Goal: Task Accomplishment & Management: Use online tool/utility

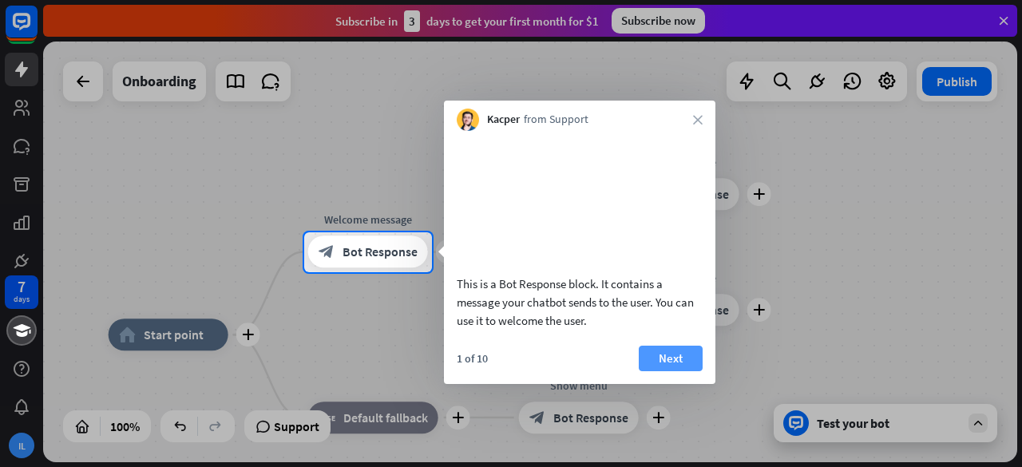
click at [677, 371] on button "Next" at bounding box center [671, 359] width 64 height 26
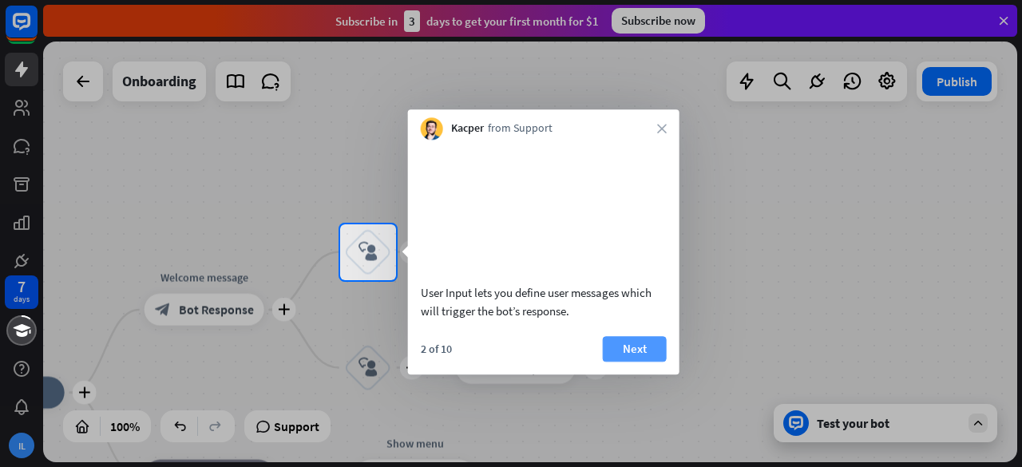
click at [641, 357] on button "Next" at bounding box center [635, 349] width 64 height 26
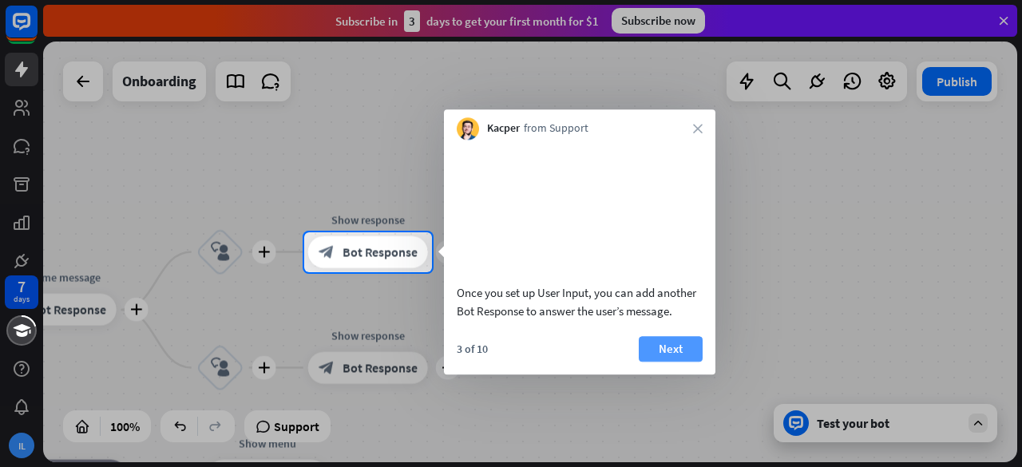
click at [660, 362] on button "Next" at bounding box center [671, 349] width 64 height 26
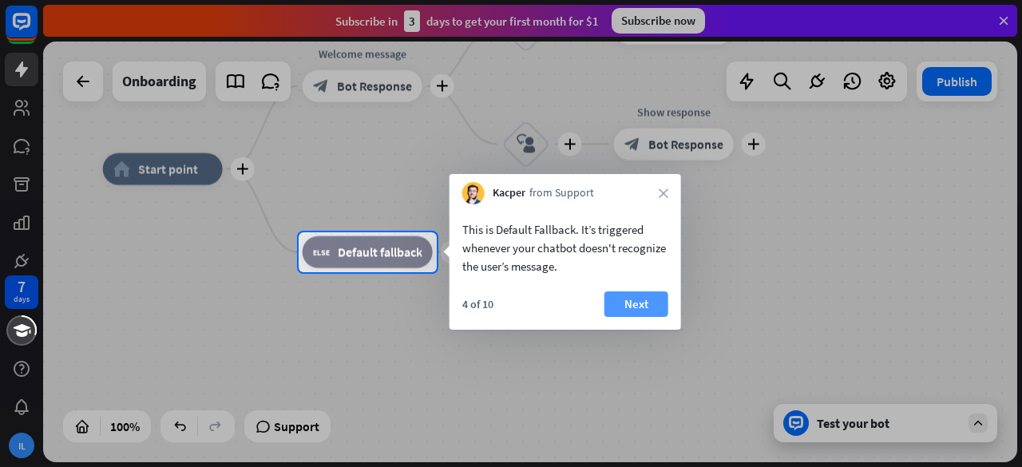
click at [626, 304] on button "Next" at bounding box center [637, 305] width 64 height 26
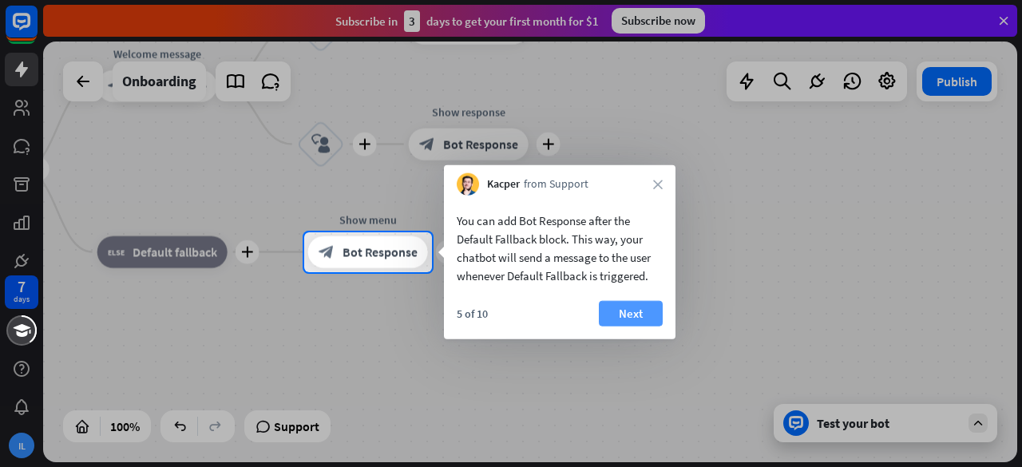
click at [633, 308] on button "Next" at bounding box center [631, 314] width 64 height 26
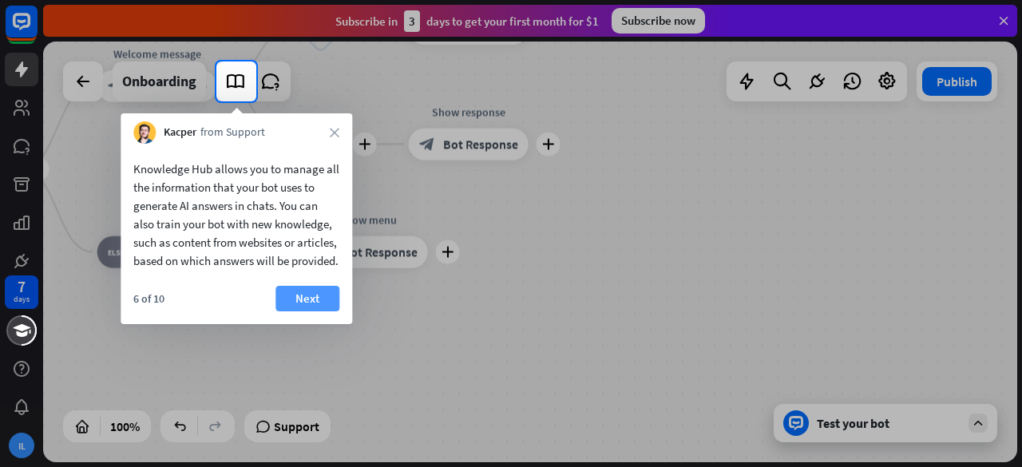
click at [316, 311] on button "Next" at bounding box center [308, 299] width 64 height 26
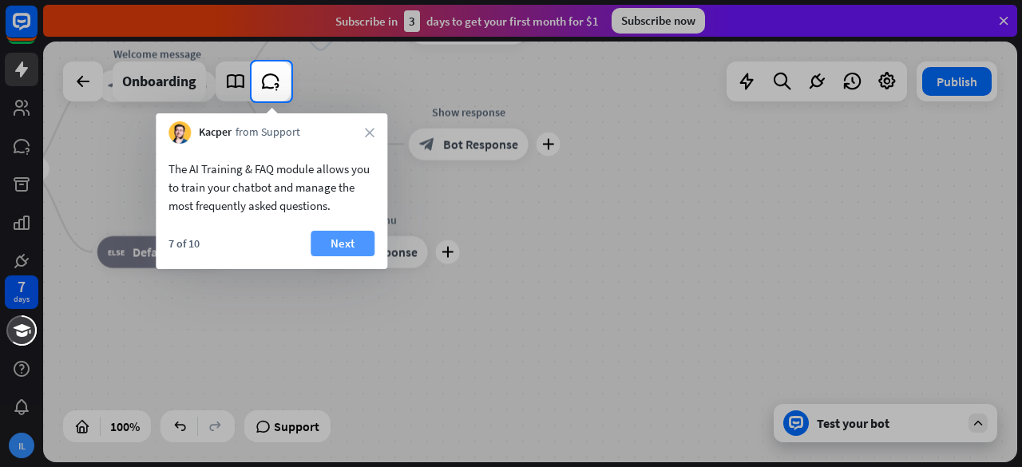
click at [326, 249] on button "Next" at bounding box center [343, 244] width 64 height 26
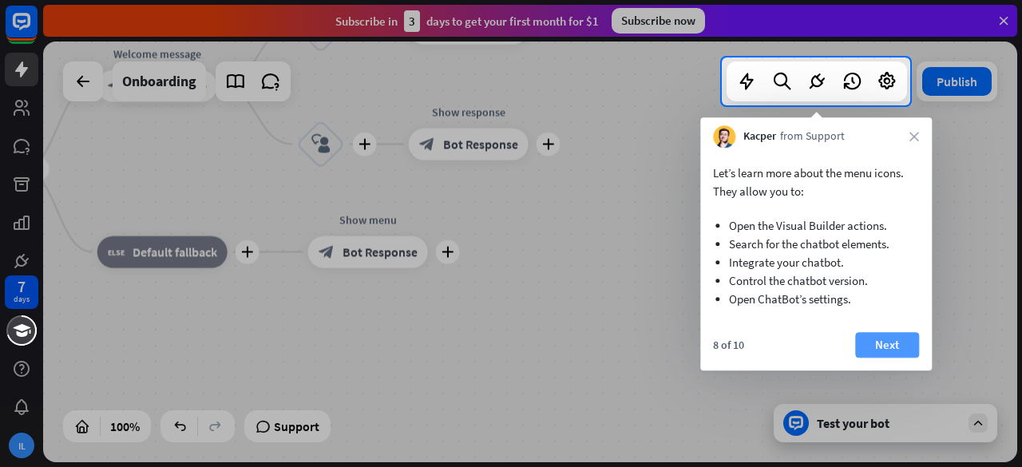
click at [891, 337] on button "Next" at bounding box center [887, 345] width 64 height 26
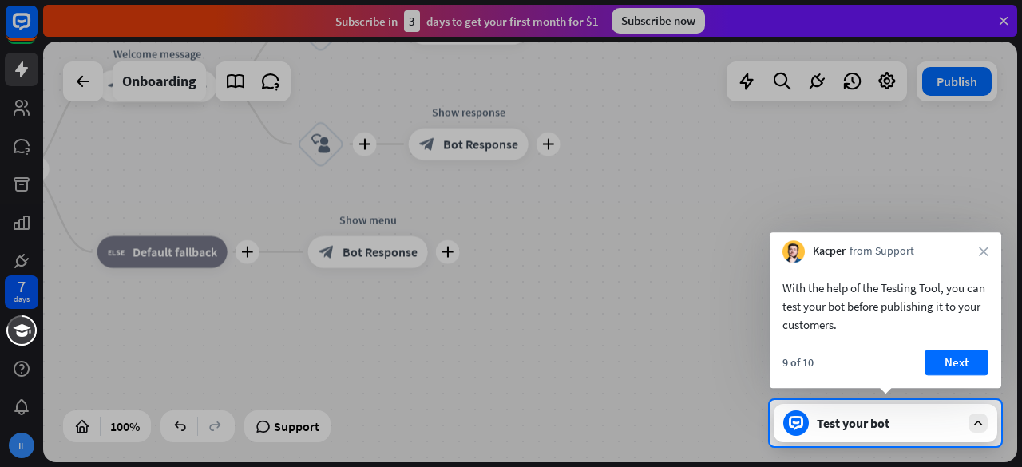
click at [944, 349] on div "With the help of the Testing Tool, you can test your bot before publishing it t…" at bounding box center [886, 325] width 232 height 125
click at [946, 360] on button "Next" at bounding box center [957, 363] width 64 height 26
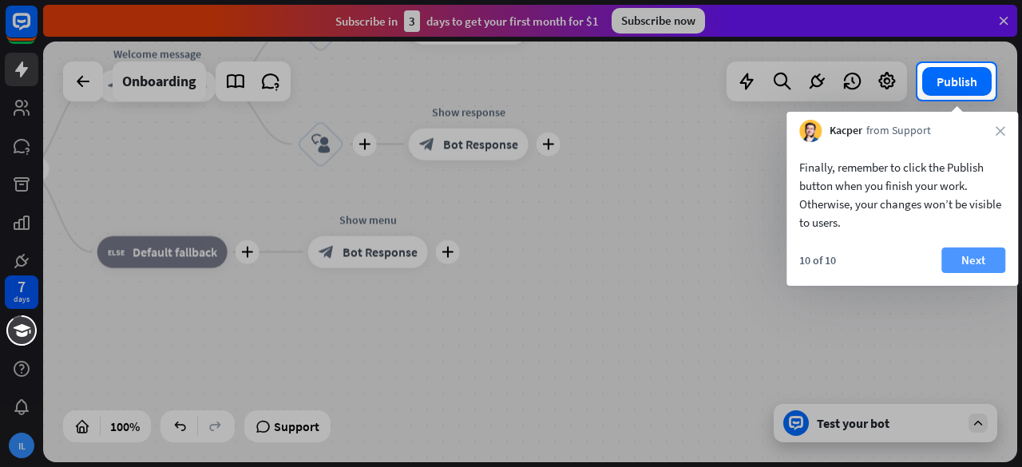
click at [956, 257] on button "Next" at bounding box center [974, 261] width 64 height 26
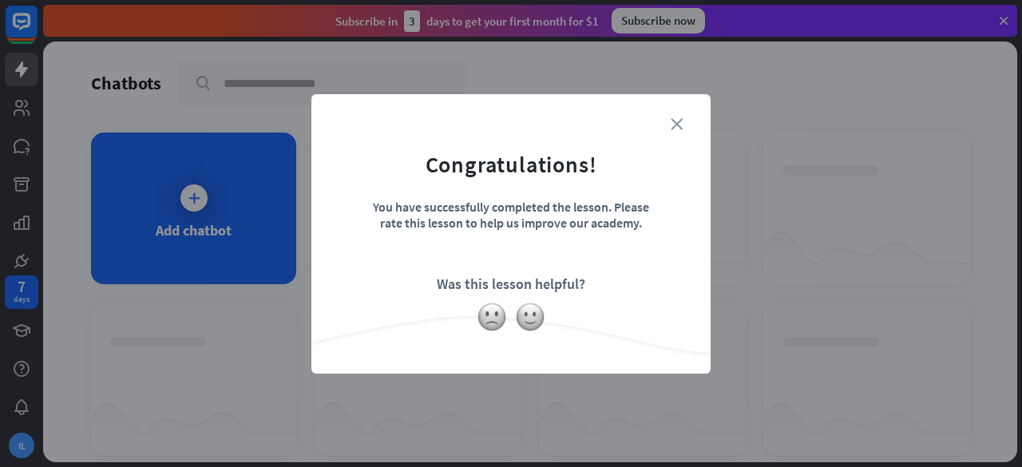
click at [674, 124] on icon "close" at bounding box center [677, 124] width 12 height 12
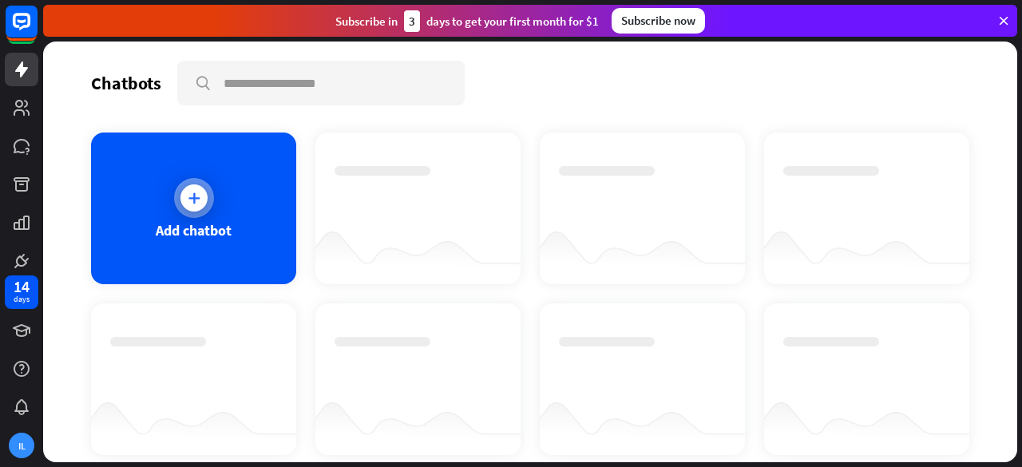
click at [187, 204] on icon at bounding box center [194, 198] width 16 height 16
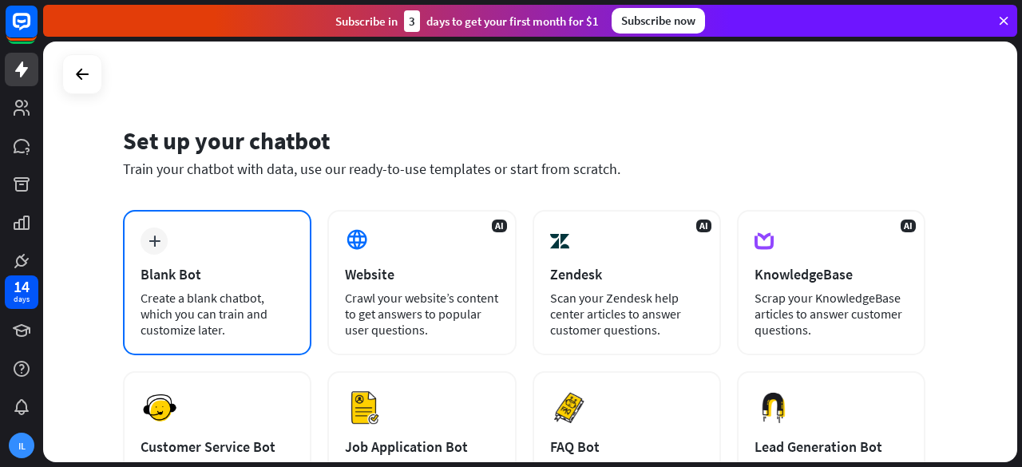
click at [170, 279] on div "Blank Bot" at bounding box center [217, 274] width 153 height 18
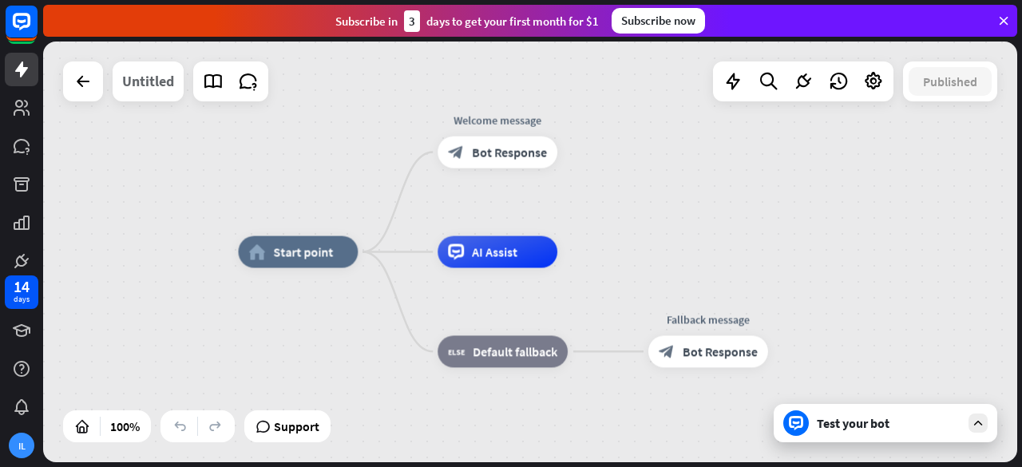
click at [150, 85] on div "Untitled" at bounding box center [148, 82] width 52 height 40
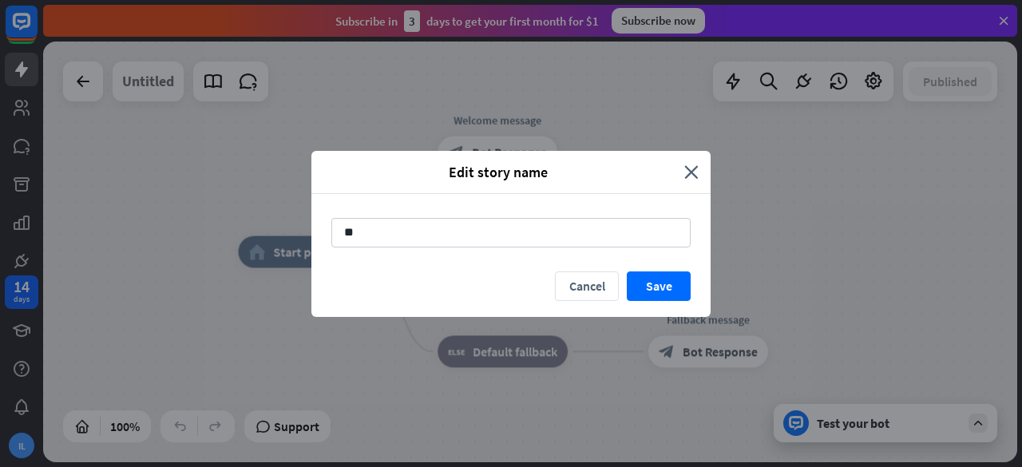
type input "*"
type input "**********"
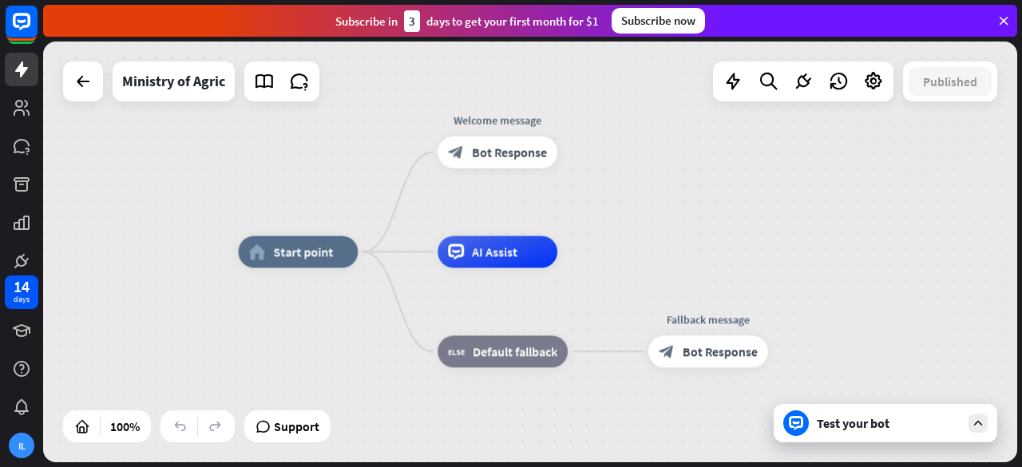
click at [862, 428] on div "Test your bot" at bounding box center [889, 423] width 144 height 16
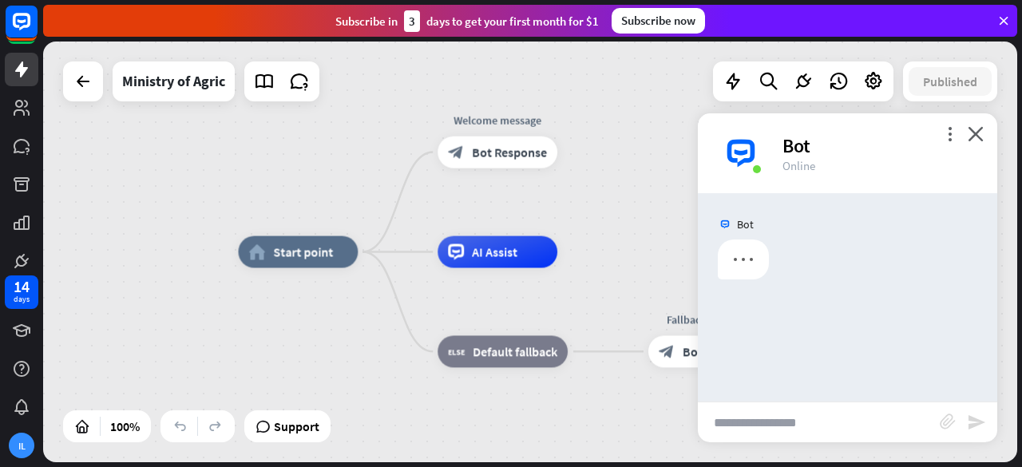
click at [802, 430] on input "text" at bounding box center [819, 423] width 242 height 40
type input "**"
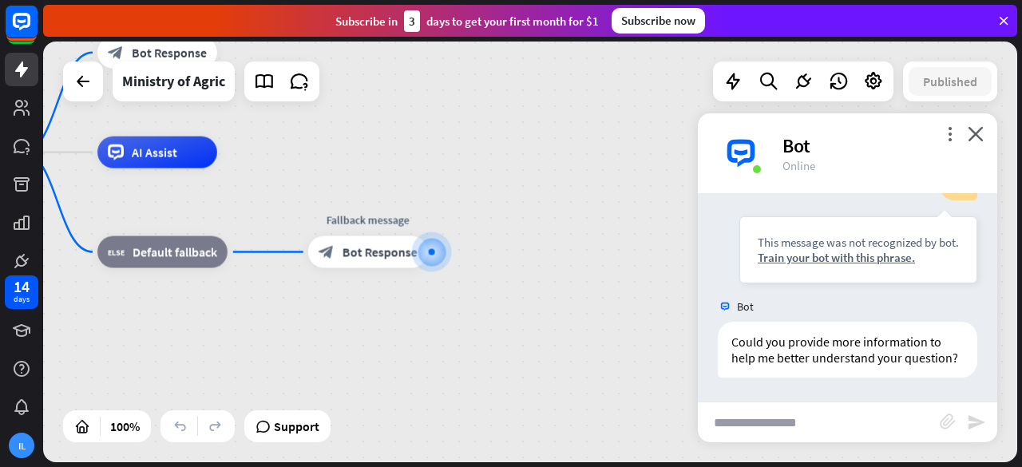
scroll to position [188, 0]
type input "*****"
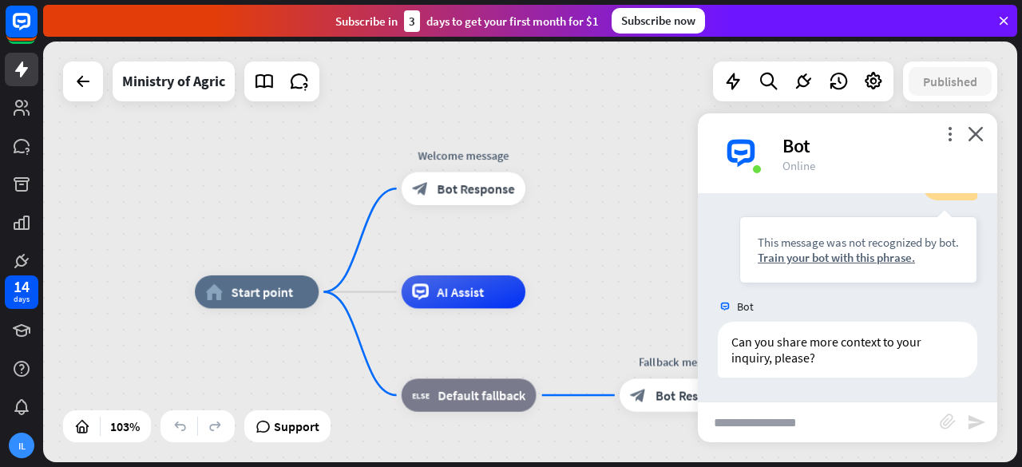
drag, startPoint x: 304, startPoint y: 317, endPoint x: 615, endPoint y: 457, distance: 341.4
click at [546, 185] on icon "plus" at bounding box center [546, 188] width 13 height 11
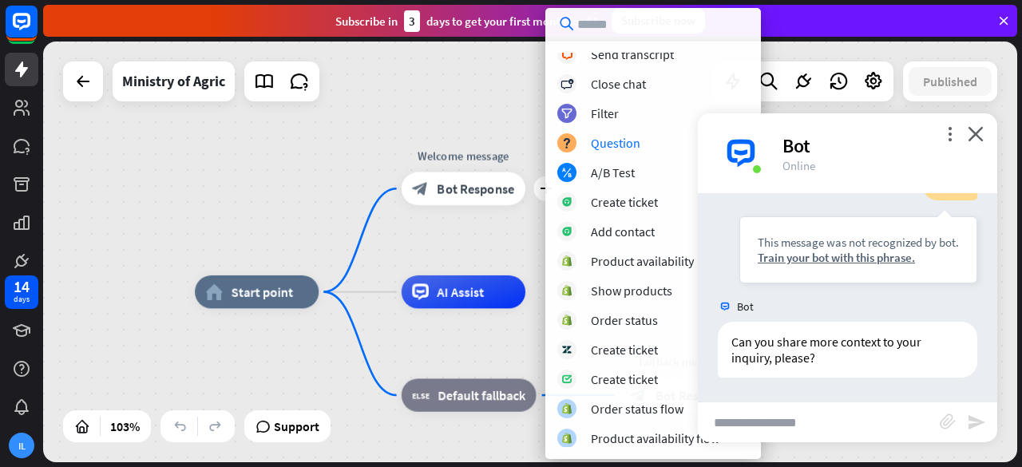
scroll to position [478, 0]
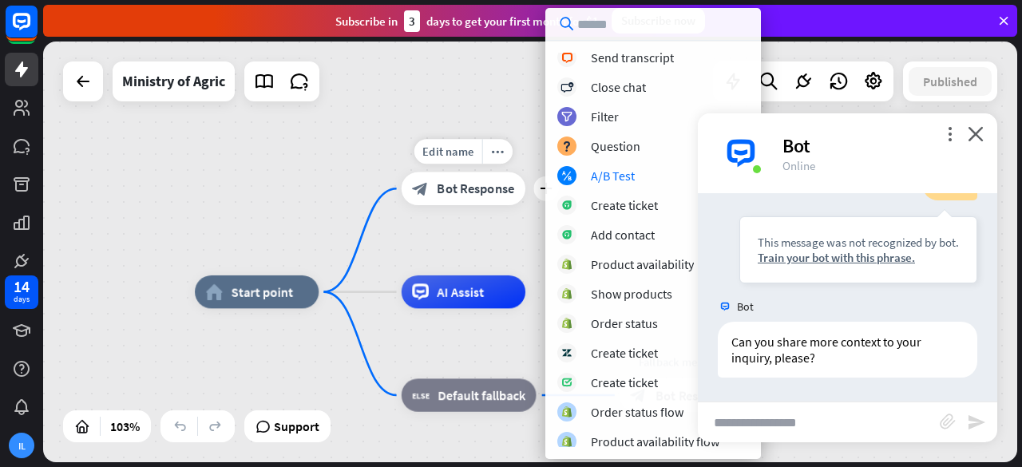
click at [468, 205] on div "block_bot_response Bot Response" at bounding box center [464, 189] width 124 height 33
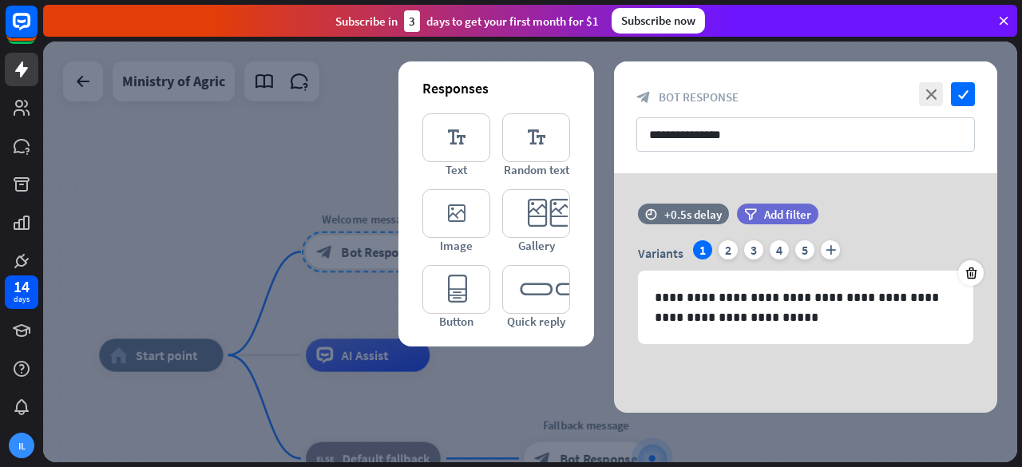
click at [283, 170] on div at bounding box center [530, 252] width 974 height 421
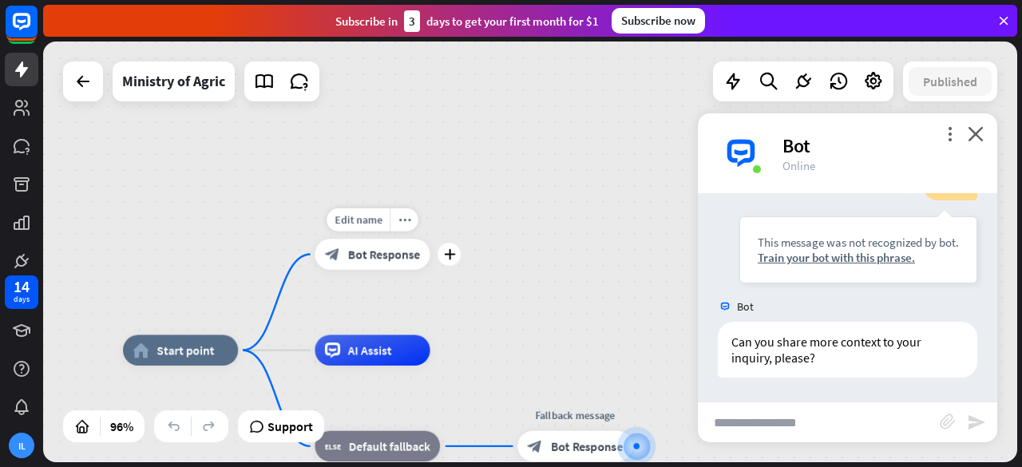
click at [366, 252] on span "Bot Response" at bounding box center [384, 254] width 72 height 15
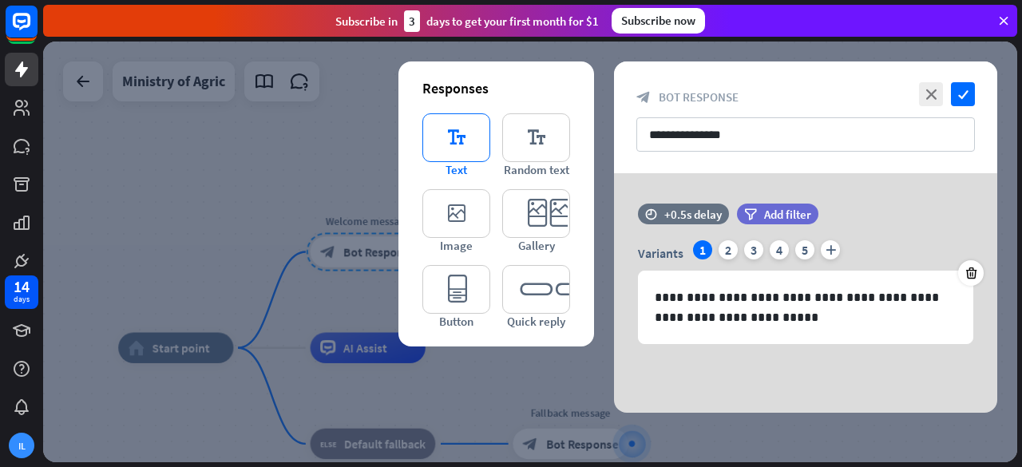
click at [449, 135] on icon "editor_text" at bounding box center [457, 137] width 68 height 49
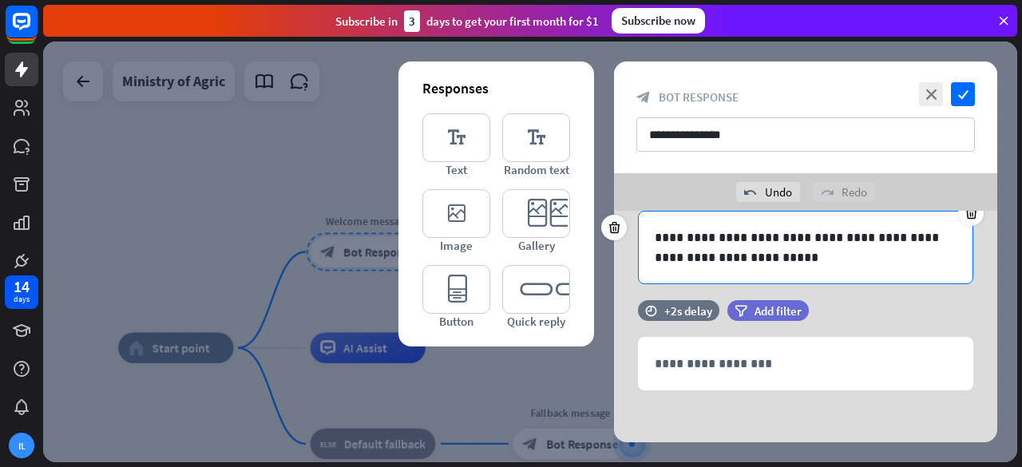
scroll to position [100, 0]
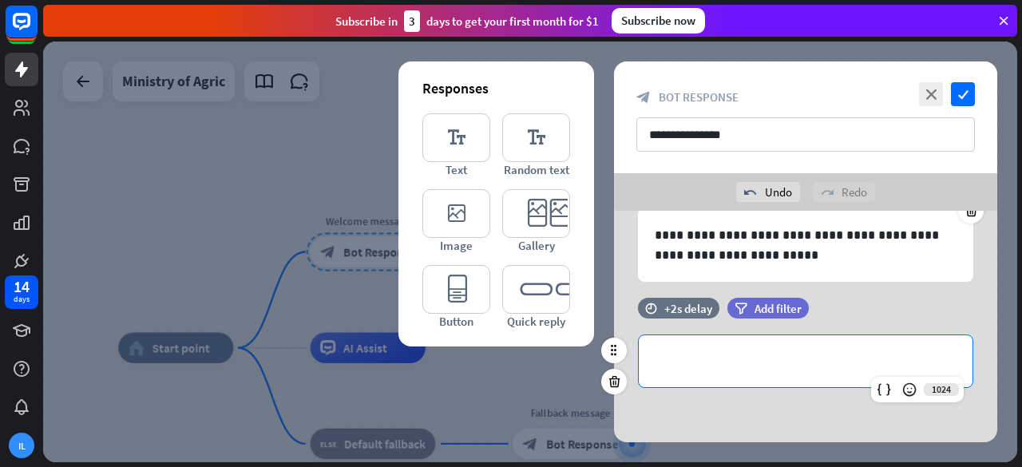
click at [728, 353] on p "**********" at bounding box center [806, 361] width 302 height 20
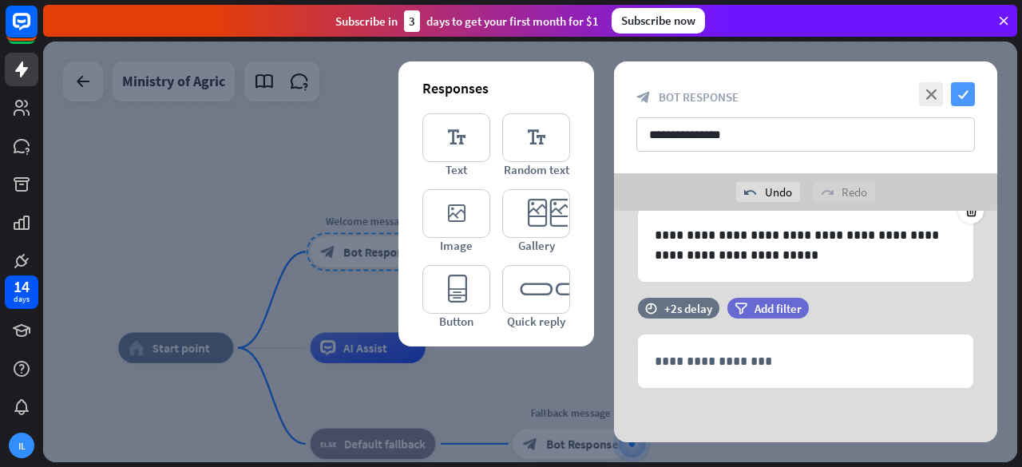
click at [960, 90] on icon "check" at bounding box center [963, 94] width 24 height 24
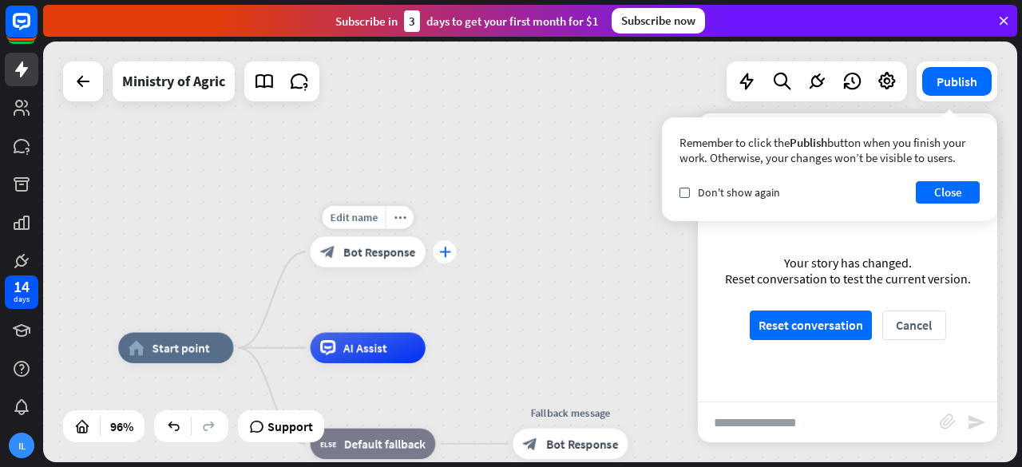
click at [442, 255] on icon "plus" at bounding box center [444, 252] width 11 height 10
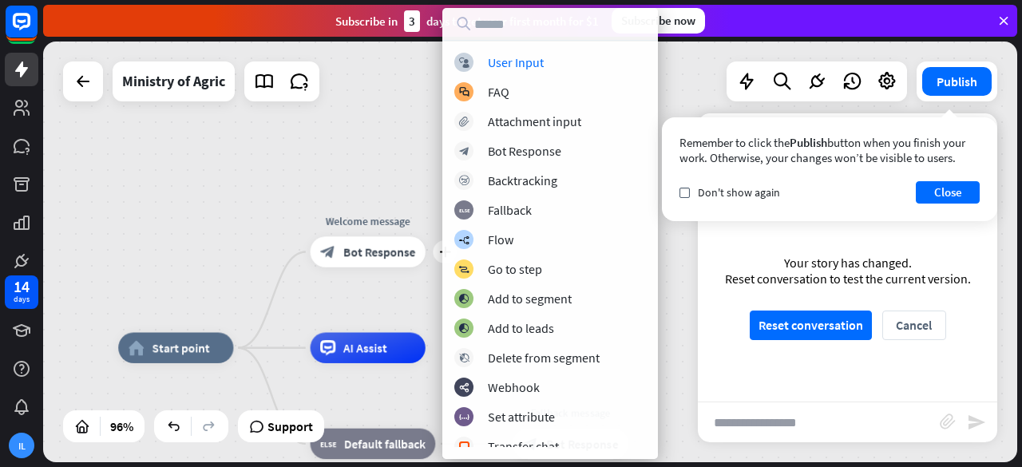
click at [383, 174] on div "home_2 Start point plus Welcome message block_bot_response Bot Response AI Assi…" at bounding box center [530, 252] width 974 height 421
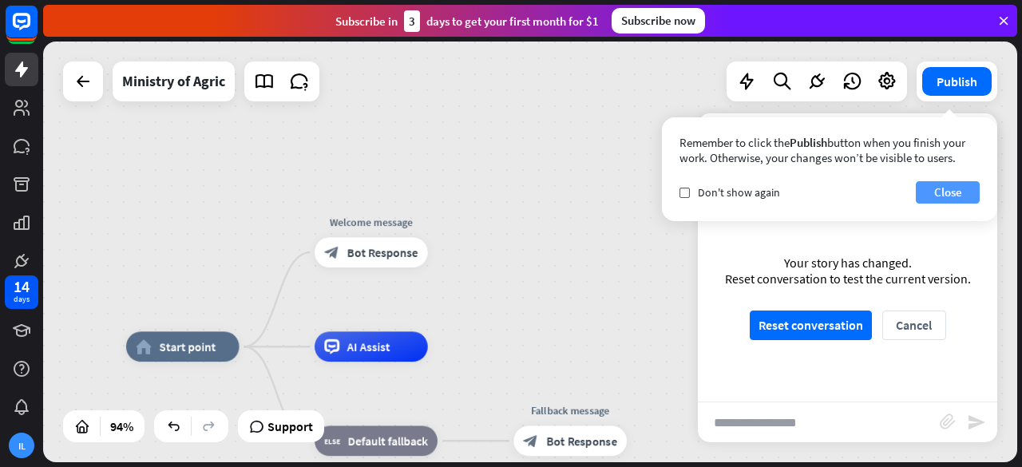
click at [966, 185] on button "Close" at bounding box center [948, 192] width 64 height 22
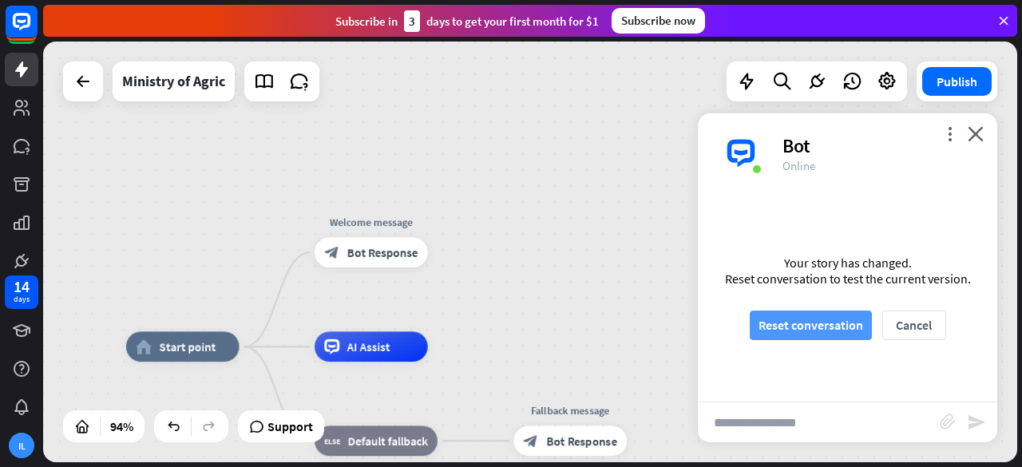
click at [815, 336] on button "Reset conversation" at bounding box center [811, 326] width 122 height 30
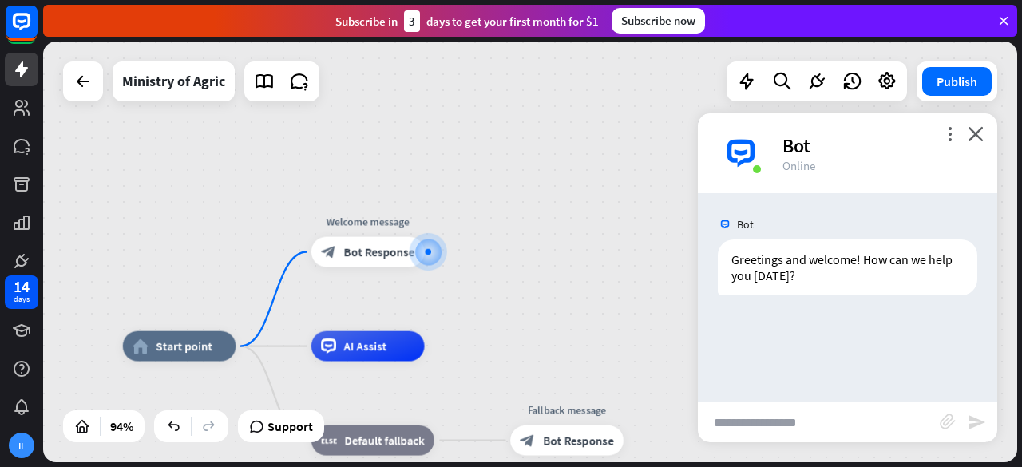
click at [756, 426] on input "text" at bounding box center [819, 423] width 242 height 40
type input "**********"
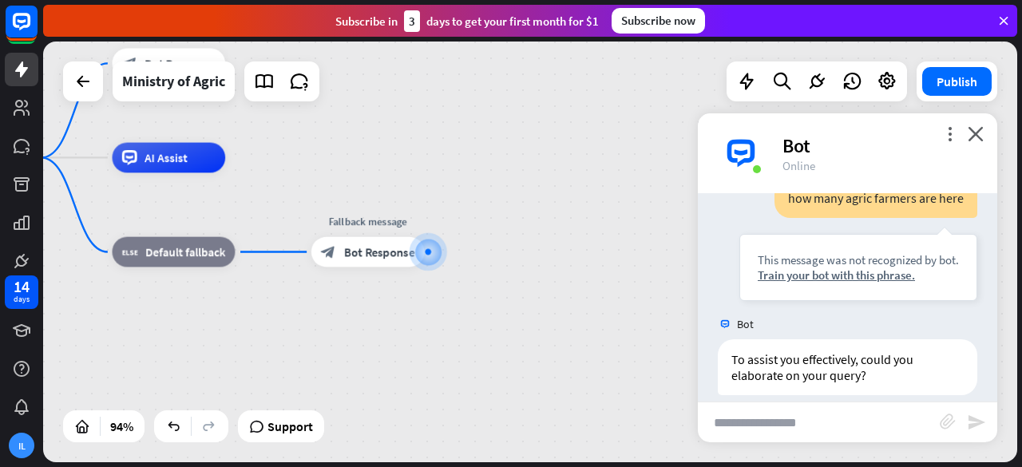
scroll to position [172, 0]
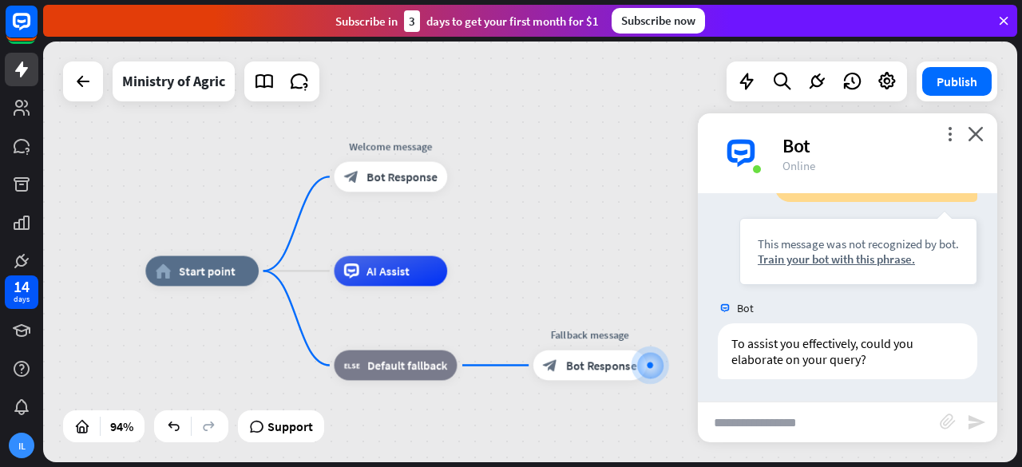
drag, startPoint x: 494, startPoint y: 253, endPoint x: 716, endPoint y: 367, distance: 249.3
click at [716, 367] on div "home_2 Start point Welcome message block_bot_response Bot Response AI Assist bl…" at bounding box center [530, 252] width 974 height 421
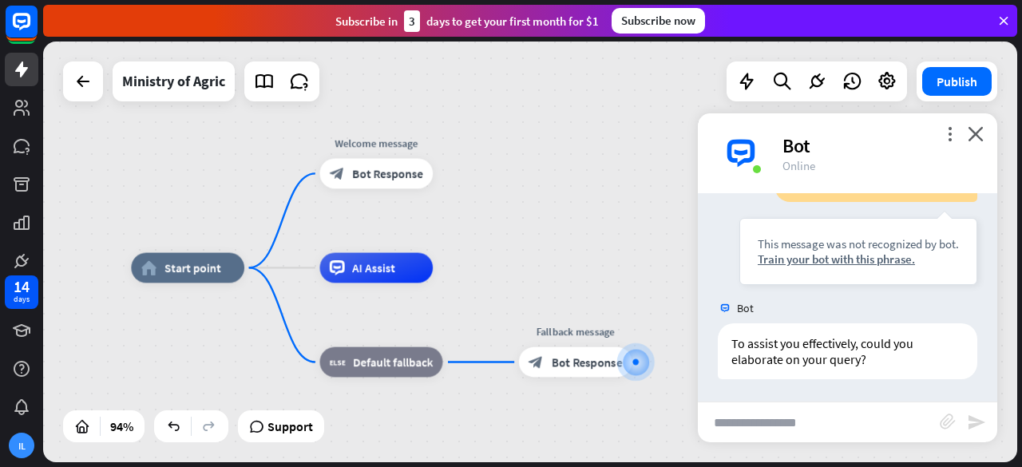
drag, startPoint x: 196, startPoint y: 188, endPoint x: 179, endPoint y: 181, distance: 19.0
click at [179, 181] on div "home_2 Start point Welcome message block_bot_response Bot Response AI Assist bl…" at bounding box center [530, 252] width 974 height 421
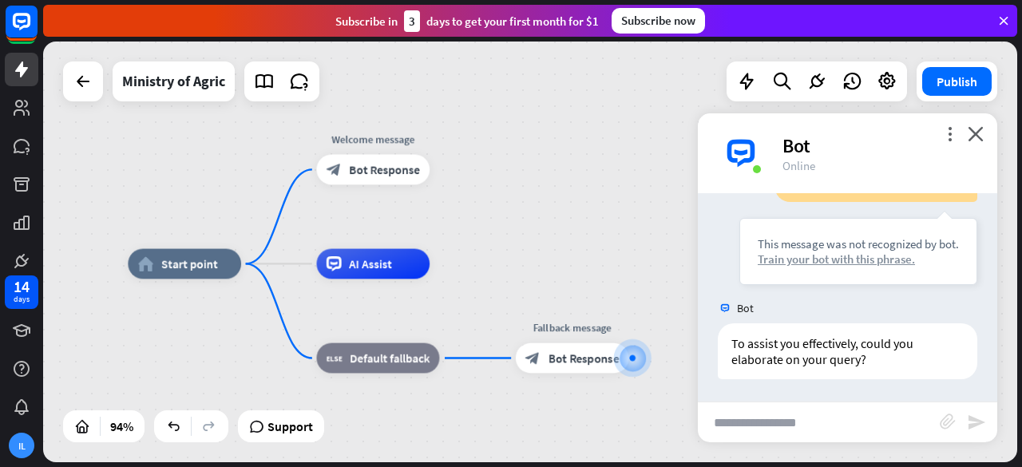
click at [784, 258] on div "Train your bot with this phrase." at bounding box center [858, 259] width 201 height 15
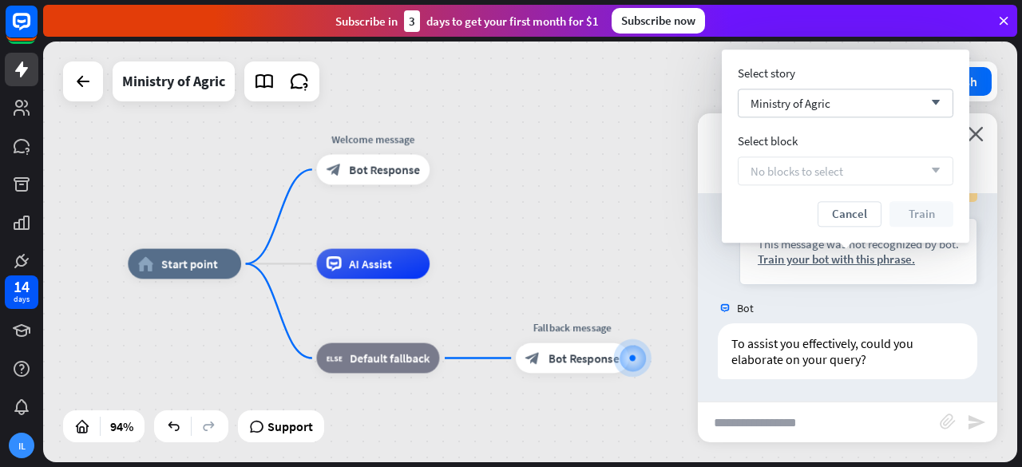
click at [813, 180] on div "No blocks to select arrow_down" at bounding box center [846, 171] width 216 height 29
click at [930, 101] on icon "arrow_down" at bounding box center [932, 103] width 18 height 10
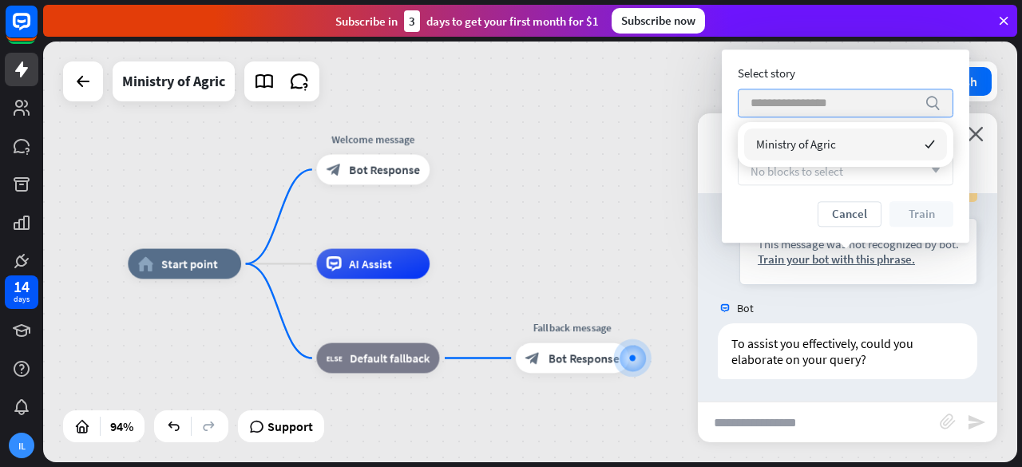
click at [930, 101] on icon "search" at bounding box center [933, 103] width 16 height 16
click at [617, 117] on div "home_2 Start point Welcome message block_bot_response Bot Response AI Assist bl…" at bounding box center [530, 252] width 974 height 421
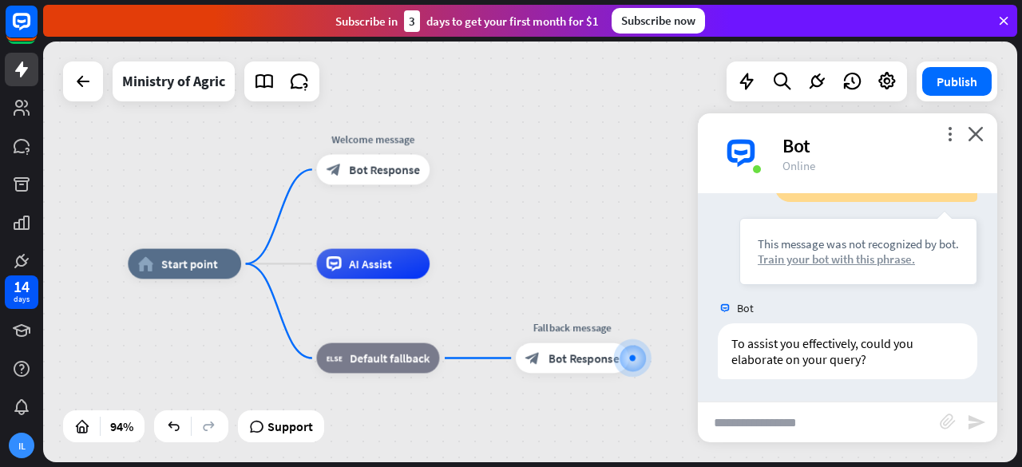
click at [792, 260] on div "Train your bot with this phrase." at bounding box center [858, 259] width 201 height 15
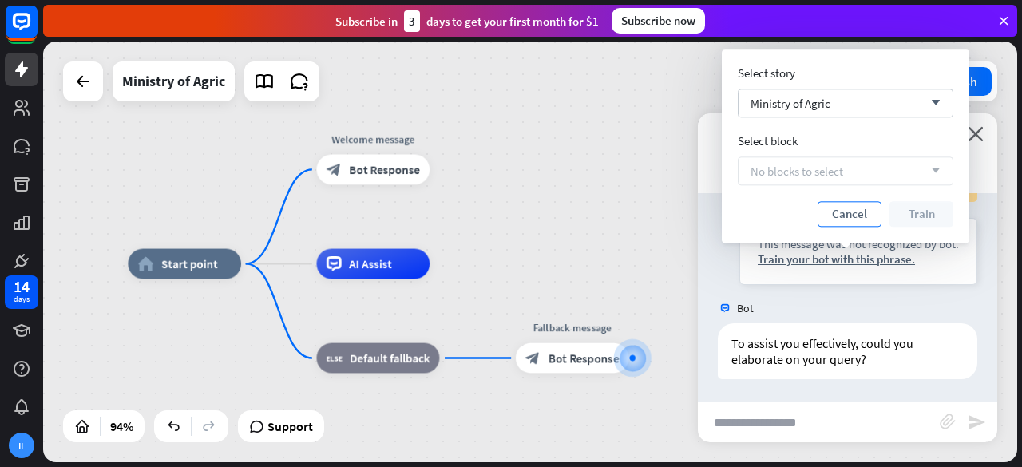
click at [853, 215] on button "Cancel" at bounding box center [850, 214] width 64 height 26
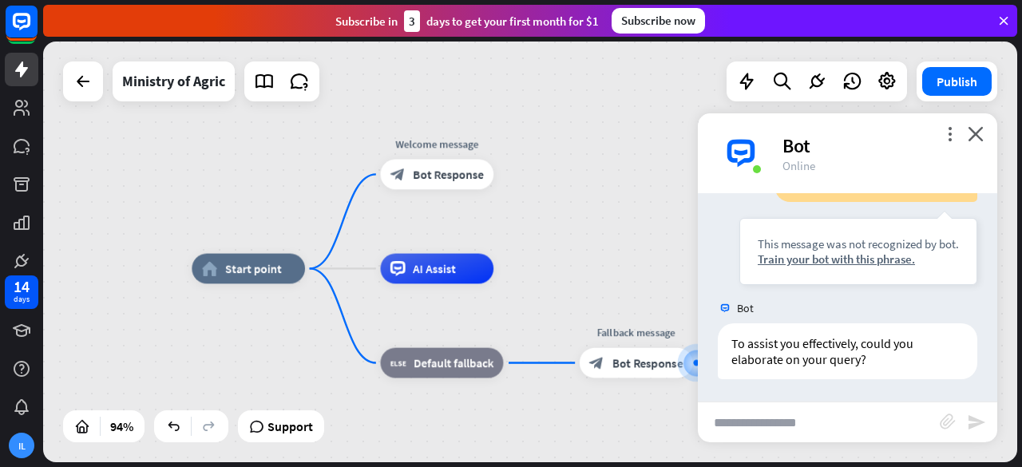
drag, startPoint x: 255, startPoint y: 136, endPoint x: 332, endPoint y: 144, distance: 77.9
click at [332, 144] on div "home_2 Start point Welcome message block_bot_response Bot Response AI Assist bl…" at bounding box center [530, 252] width 974 height 421
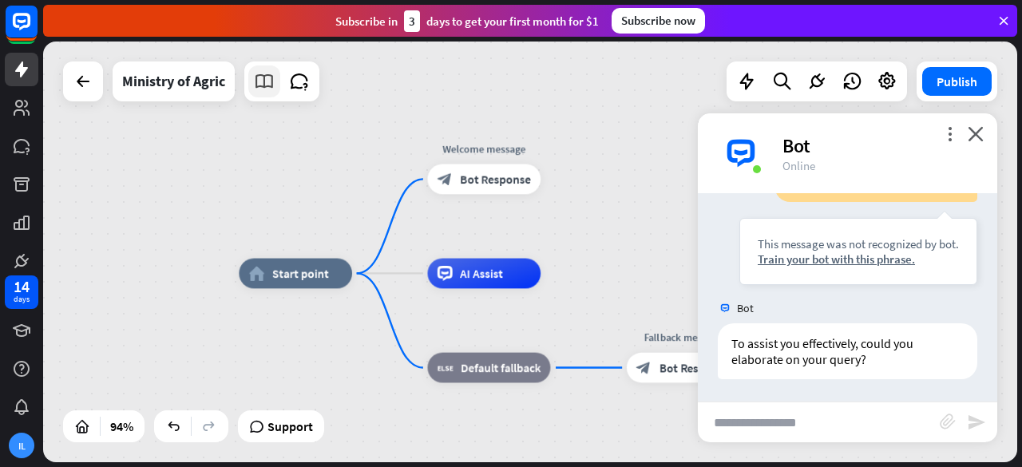
click at [271, 77] on icon at bounding box center [264, 81] width 21 height 21
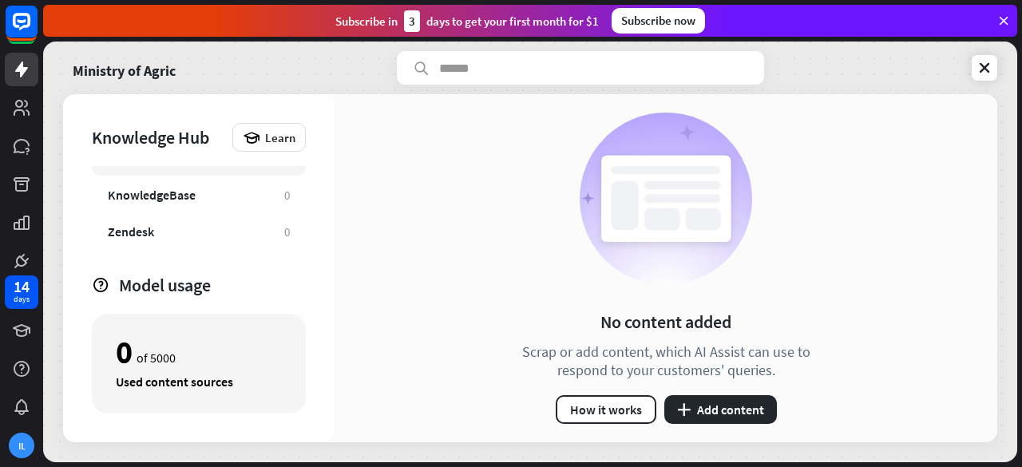
scroll to position [88, 0]
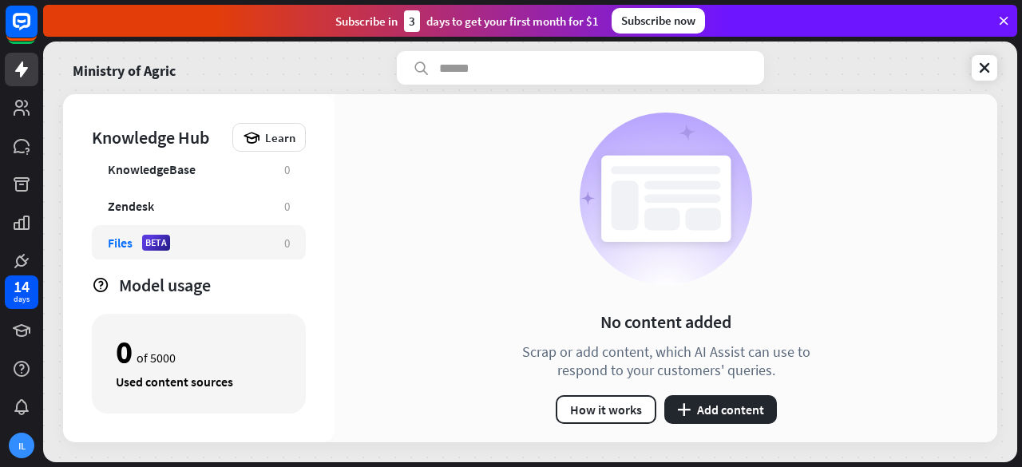
click at [133, 233] on div "Files BETA 0" at bounding box center [199, 242] width 214 height 35
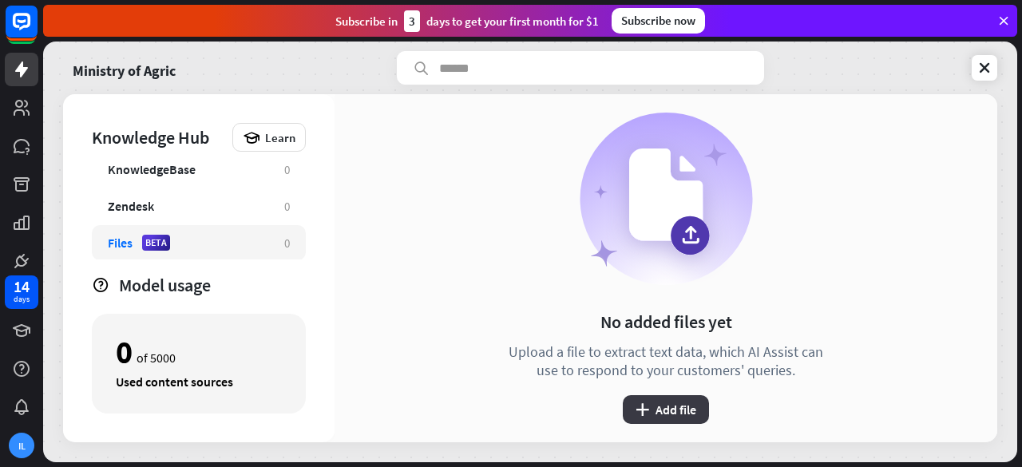
click at [657, 404] on button "plus Add file" at bounding box center [666, 409] width 86 height 29
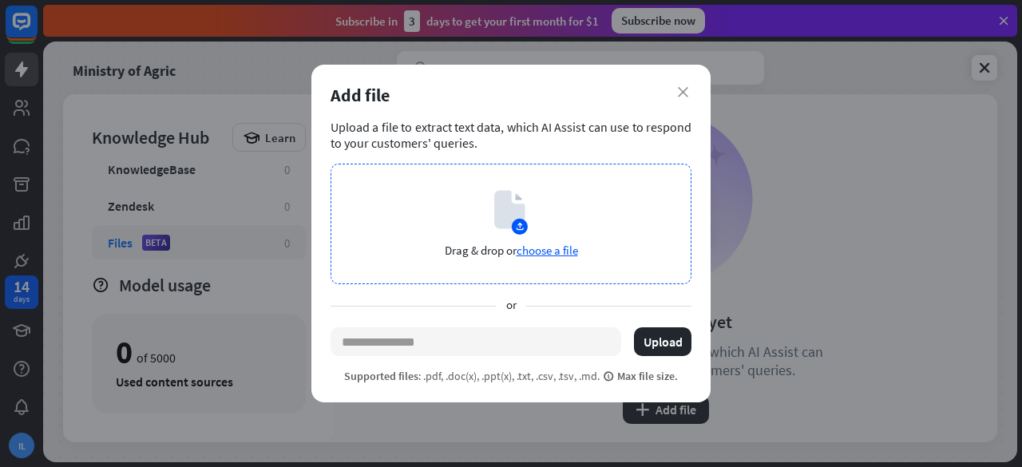
click at [530, 251] on span "choose a file" at bounding box center [548, 250] width 62 height 15
click at [532, 252] on span "choose a file" at bounding box center [548, 250] width 62 height 15
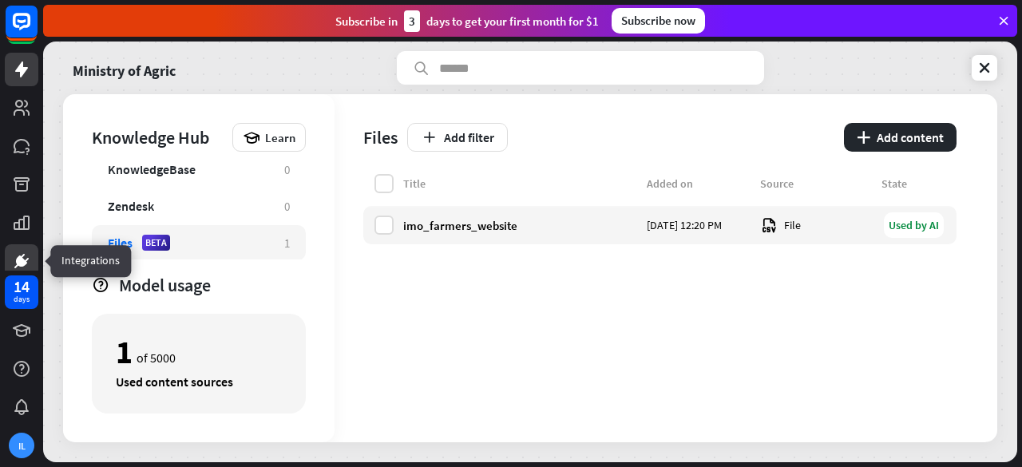
click at [21, 267] on icon at bounding box center [21, 261] width 19 height 19
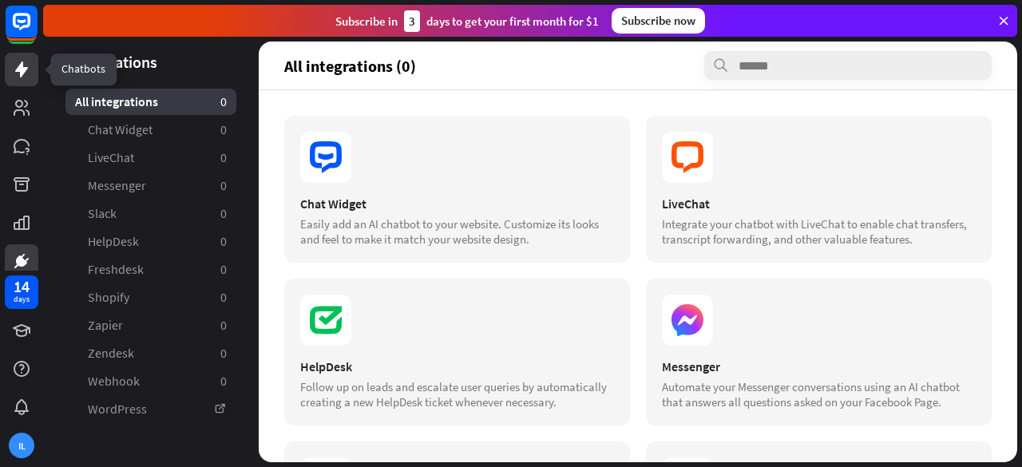
click at [16, 77] on icon at bounding box center [21, 69] width 19 height 19
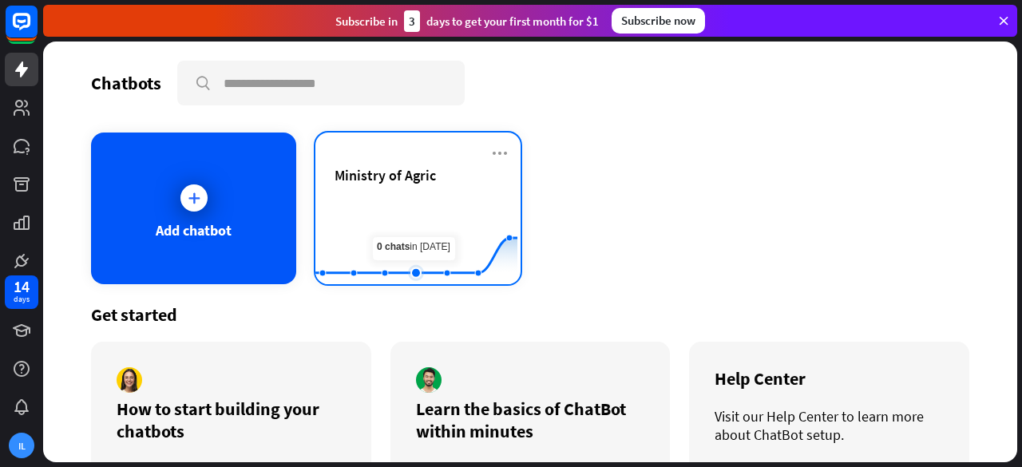
click at [411, 208] on rect at bounding box center [416, 245] width 202 height 100
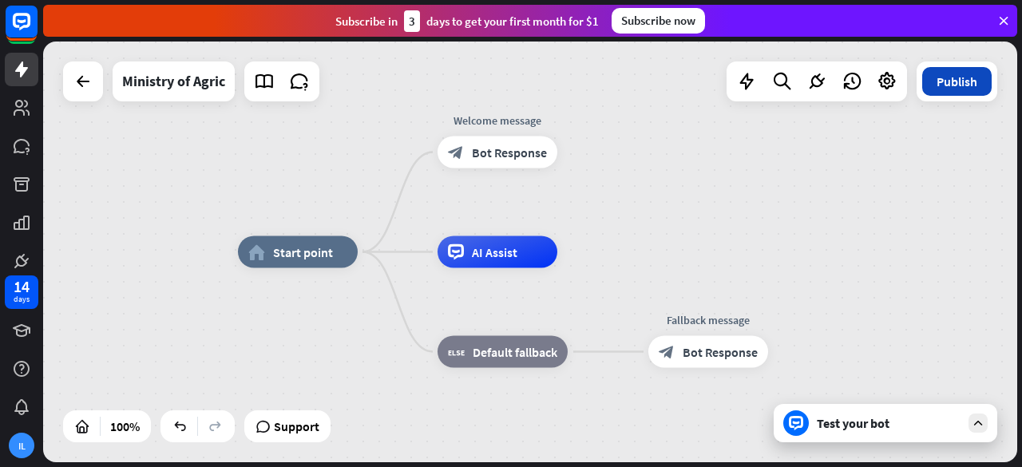
click at [968, 81] on button "Publish" at bounding box center [957, 81] width 69 height 29
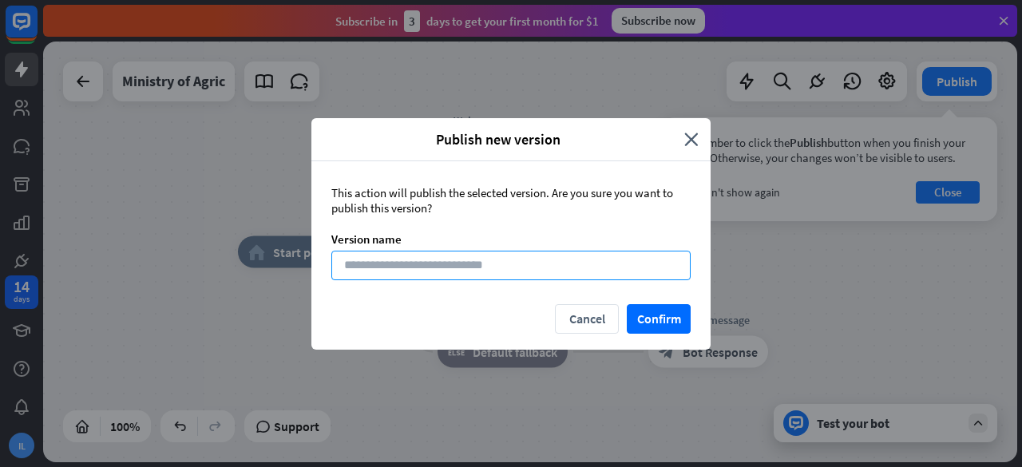
click at [417, 268] on input at bounding box center [510, 266] width 359 height 30
type input "*"
type input "**********"
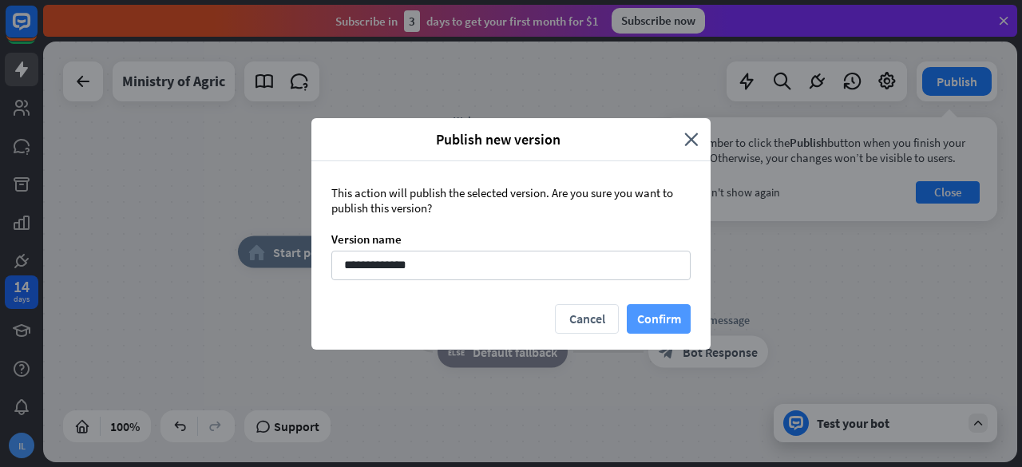
click at [658, 329] on button "Confirm" at bounding box center [659, 319] width 64 height 30
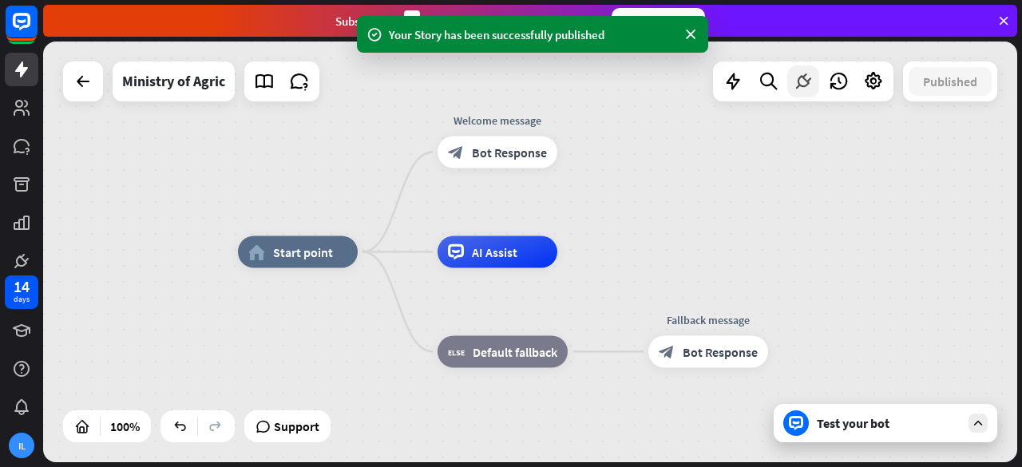
click at [807, 89] on icon at bounding box center [803, 81] width 21 height 21
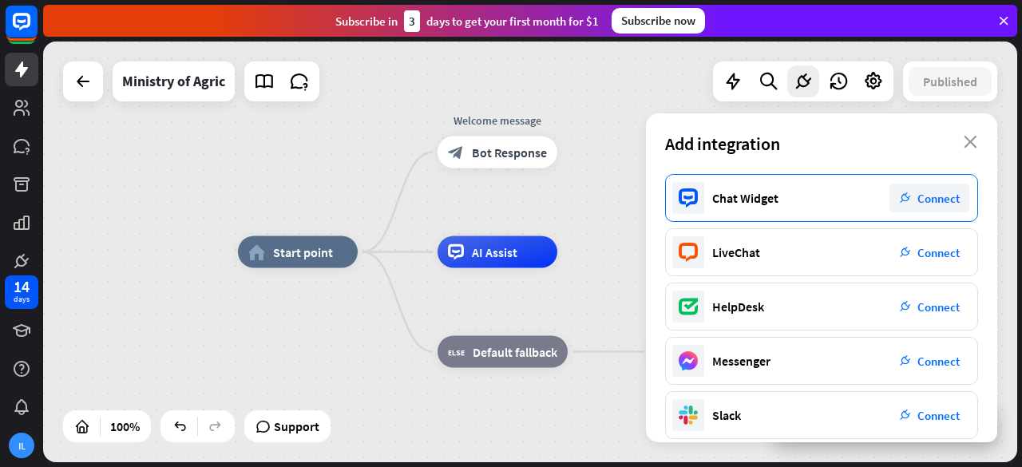
click at [934, 200] on span "Connect" at bounding box center [939, 198] width 42 height 15
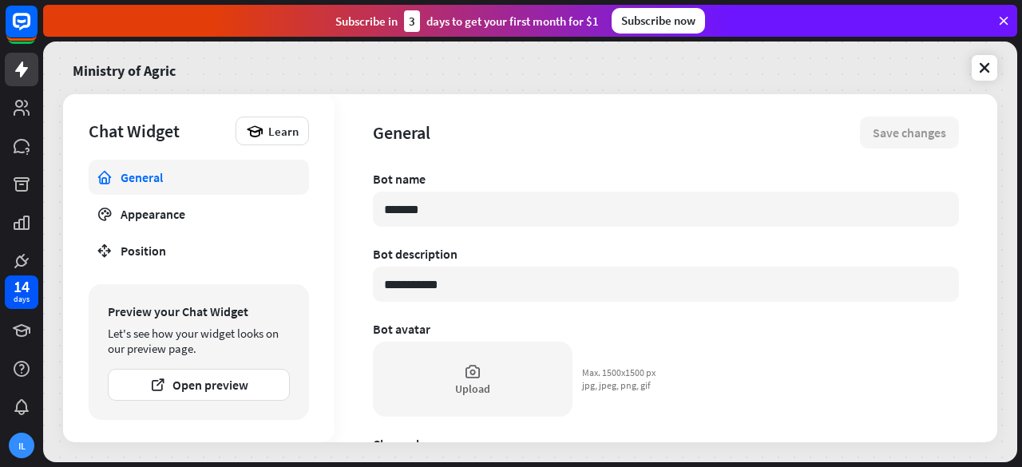
drag, startPoint x: 446, startPoint y: 214, endPoint x: 359, endPoint y: 210, distance: 87.2
click at [359, 210] on div "**********" at bounding box center [666, 268] width 663 height 348
type textarea "*"
type input "*"
type textarea "*"
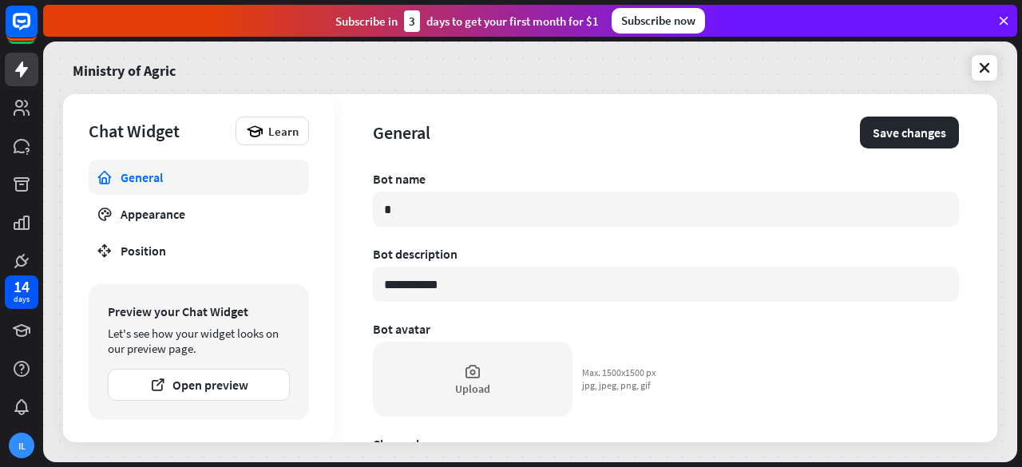
type input "**"
type textarea "*"
type input "***"
type textarea "*"
type input "****"
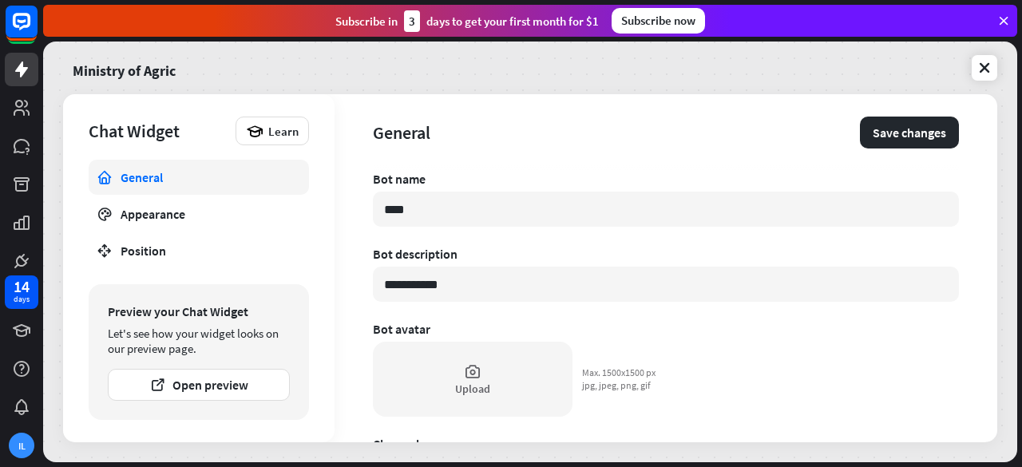
type textarea "*"
type input "***"
type textarea "*"
type input "**"
type textarea "*"
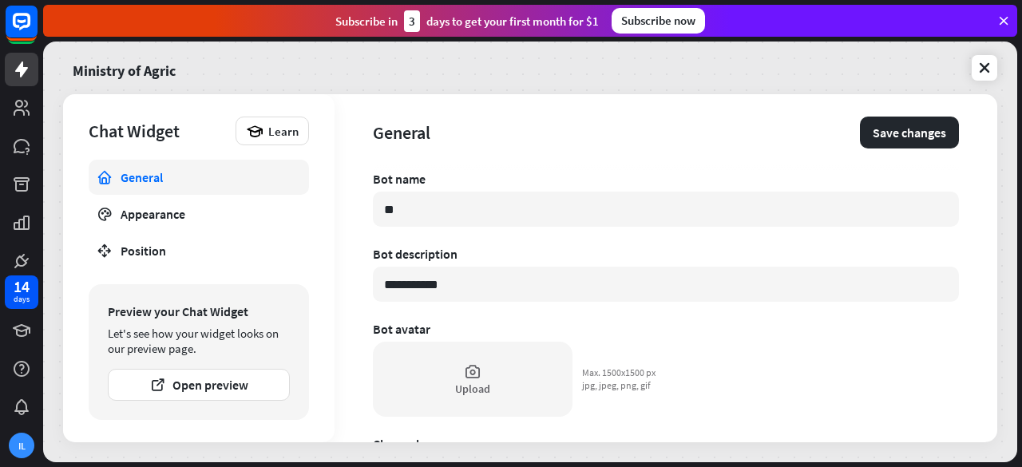
type input "*"
type textarea "*"
type input "*"
type textarea "*"
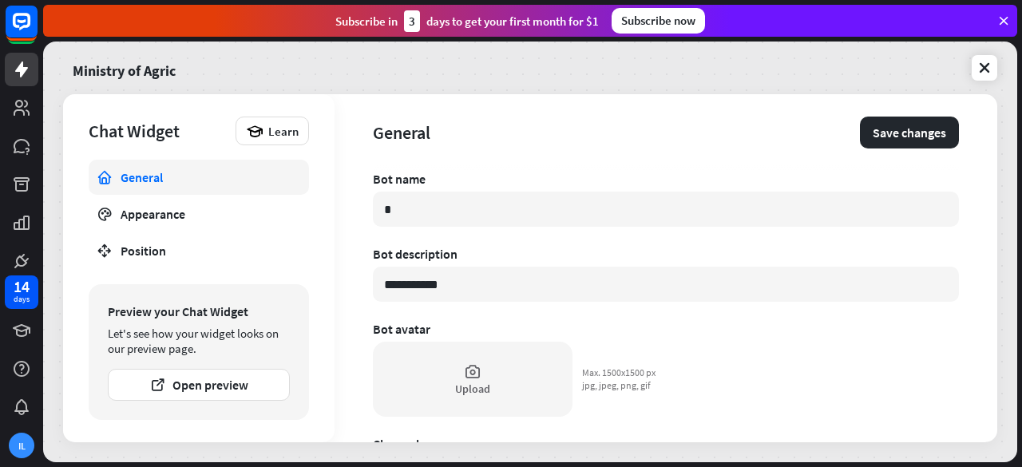
type input "**"
type textarea "*"
type input "****"
type textarea "*"
type input "*****"
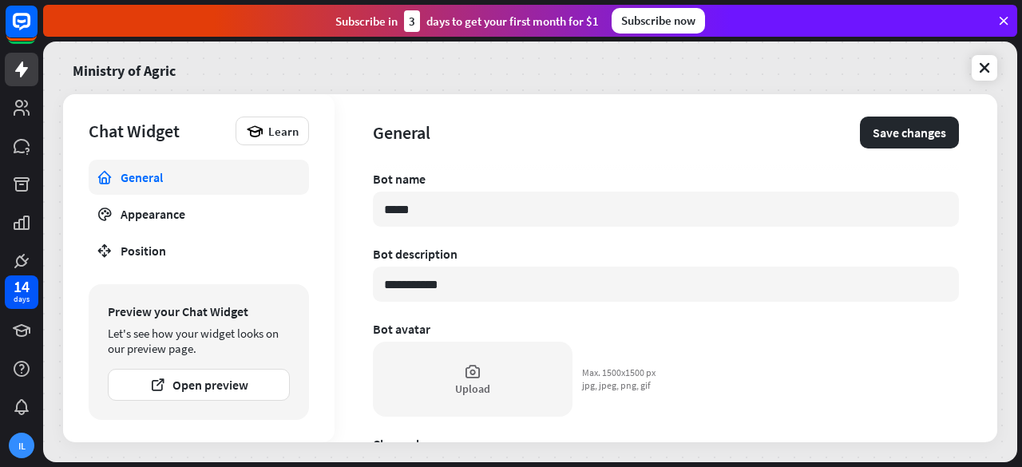
type textarea "*"
type input "******"
type textarea "*"
type input "*****"
type textarea "*"
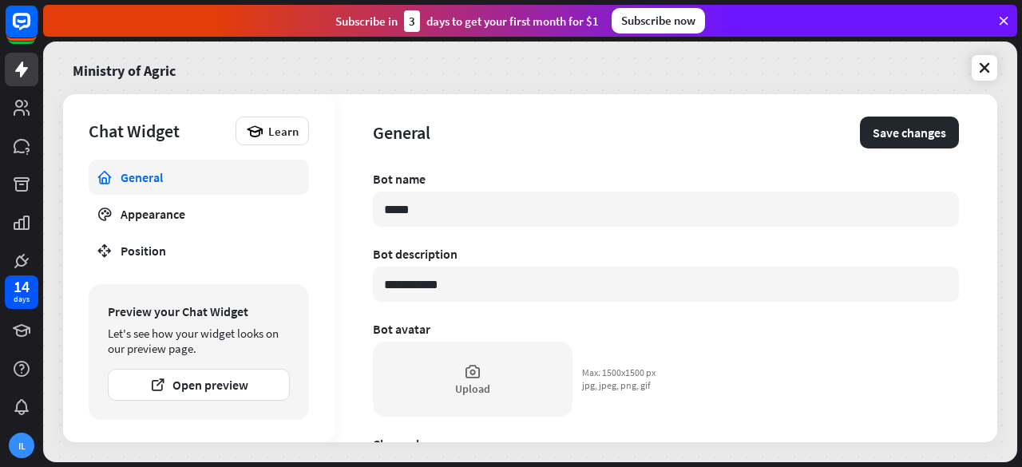
type input "******"
type textarea "*"
type input "*******"
type textarea "*"
type input "*******"
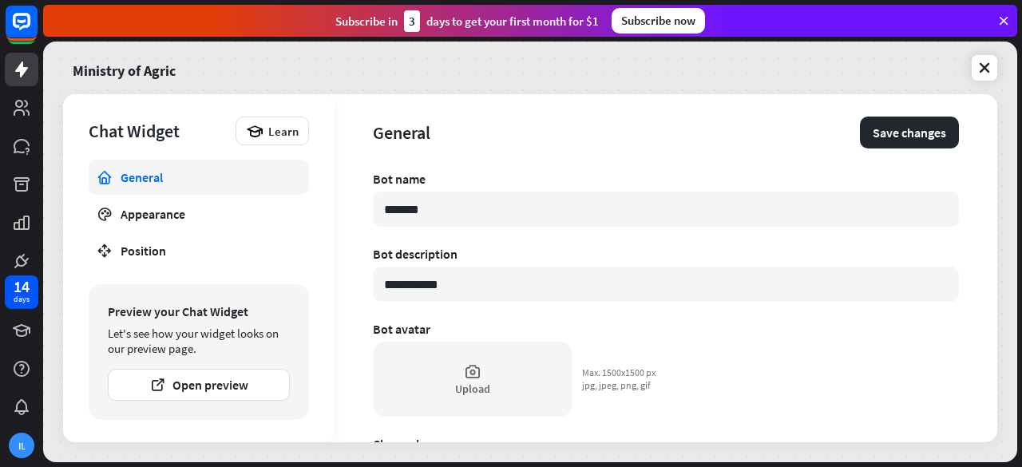
type textarea "*"
type input "********"
type textarea "*"
type input "*******"
type textarea "*"
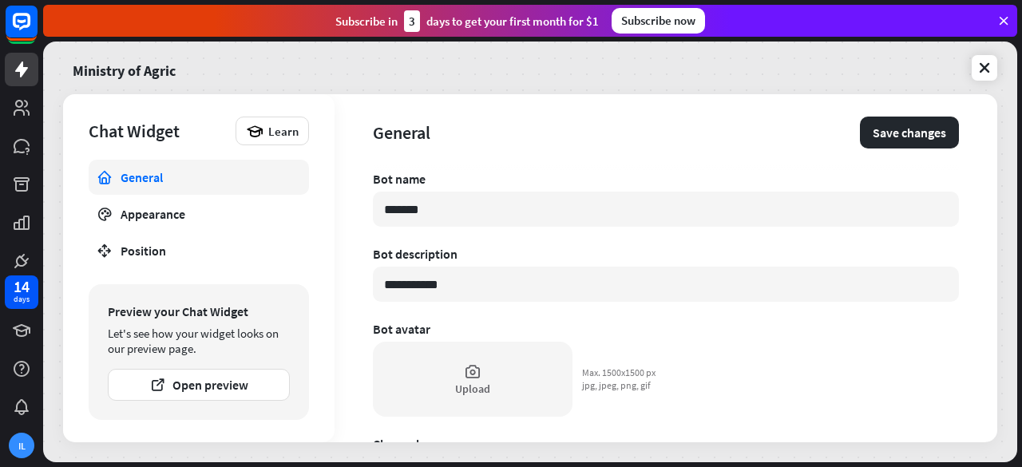
type input "******"
type textarea "*"
type input "*****"
type textarea "*"
type input "*****"
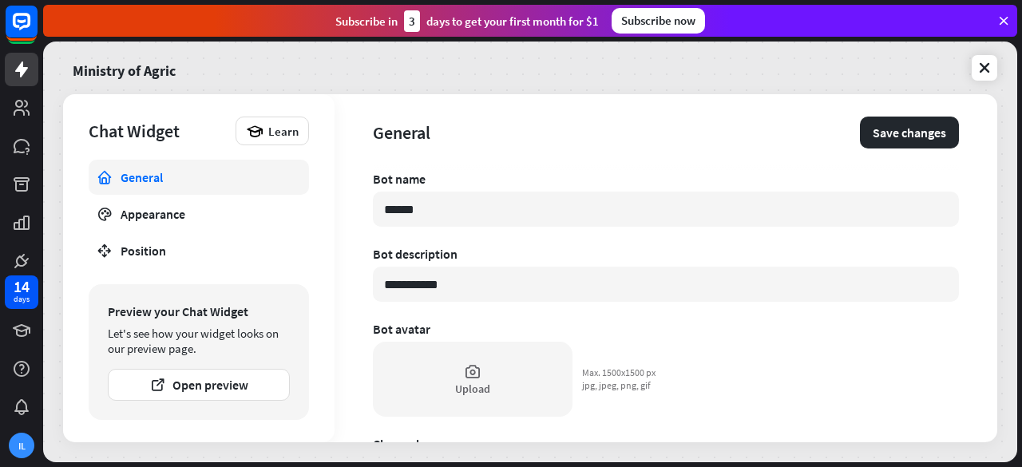
type textarea "*"
type input "*******"
type textarea "*"
type input "*****"
type textarea "*"
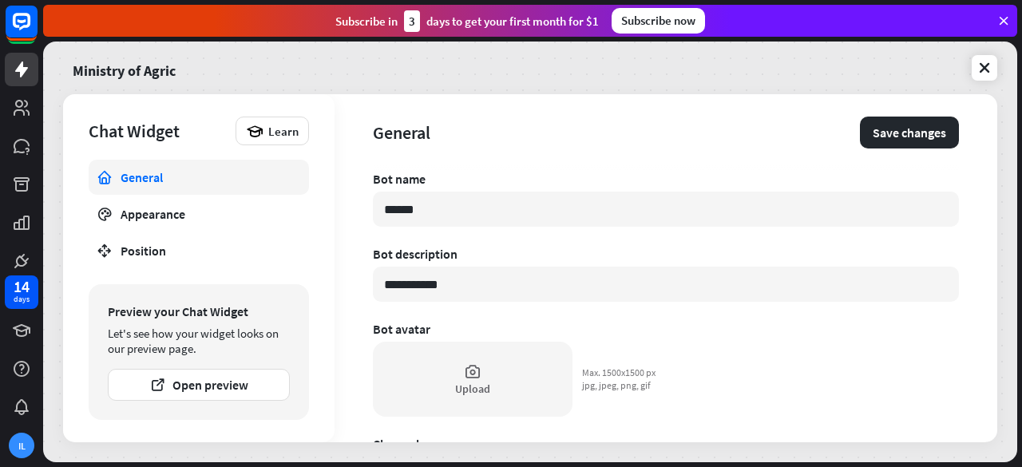
type input "*******"
type textarea "*"
type input "********"
type textarea "*"
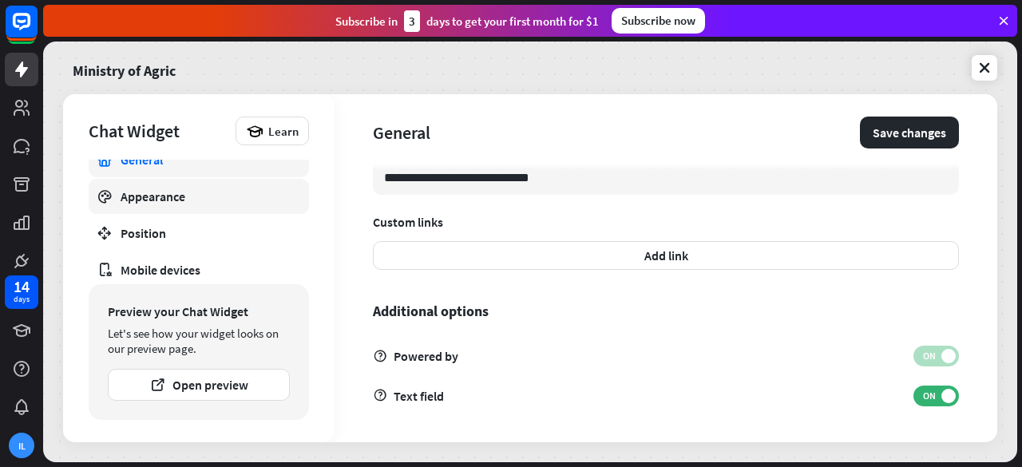
scroll to position [23, 0]
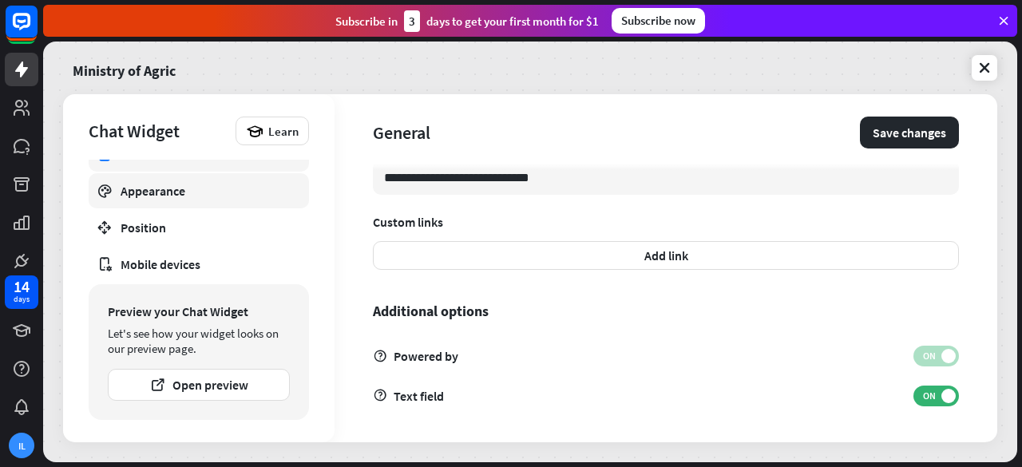
type input "*********"
click at [141, 203] on link "Appearance" at bounding box center [199, 190] width 220 height 35
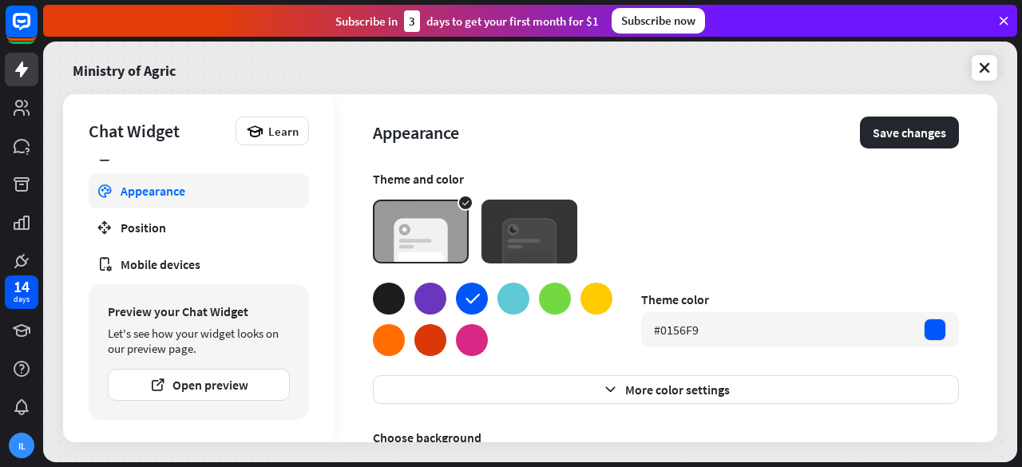
click at [390, 299] on div at bounding box center [389, 299] width 32 height 32
click at [476, 297] on div at bounding box center [472, 299] width 32 height 32
type textarea "*"
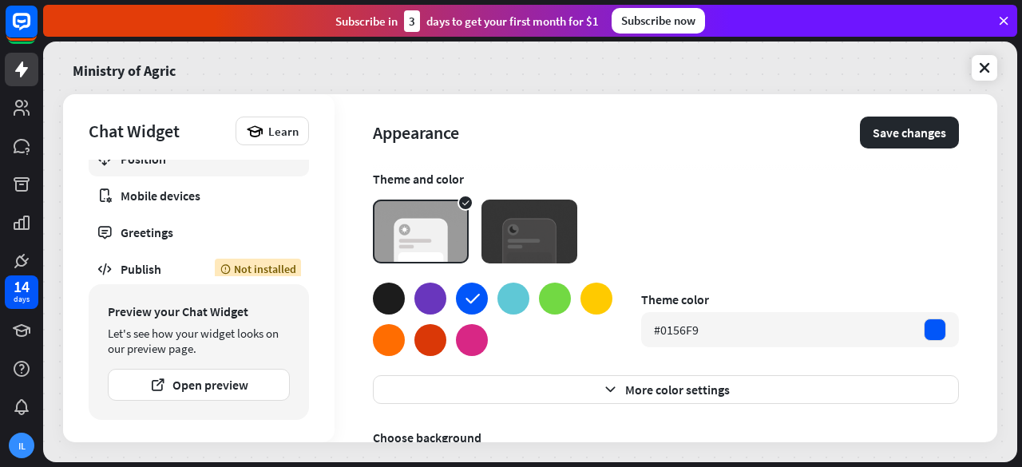
scroll to position [101, 0]
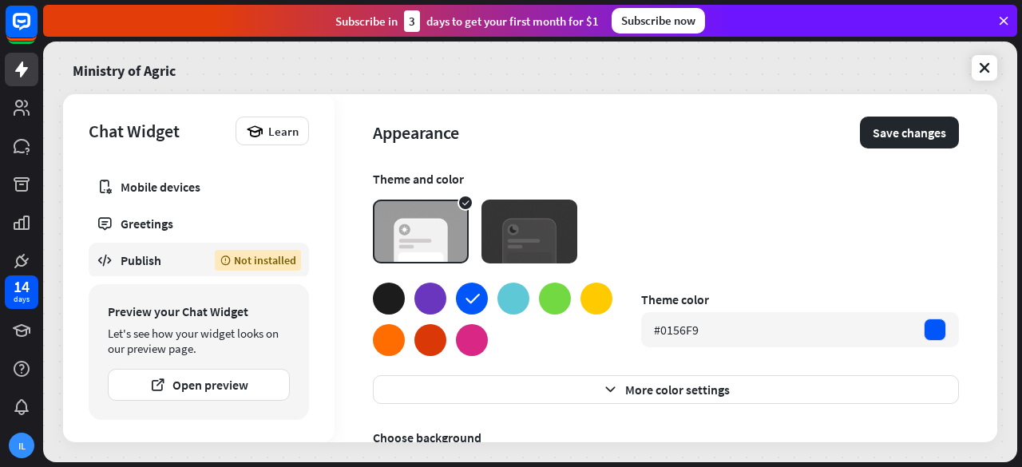
click at [149, 253] on div "Publish" at bounding box center [156, 260] width 70 height 16
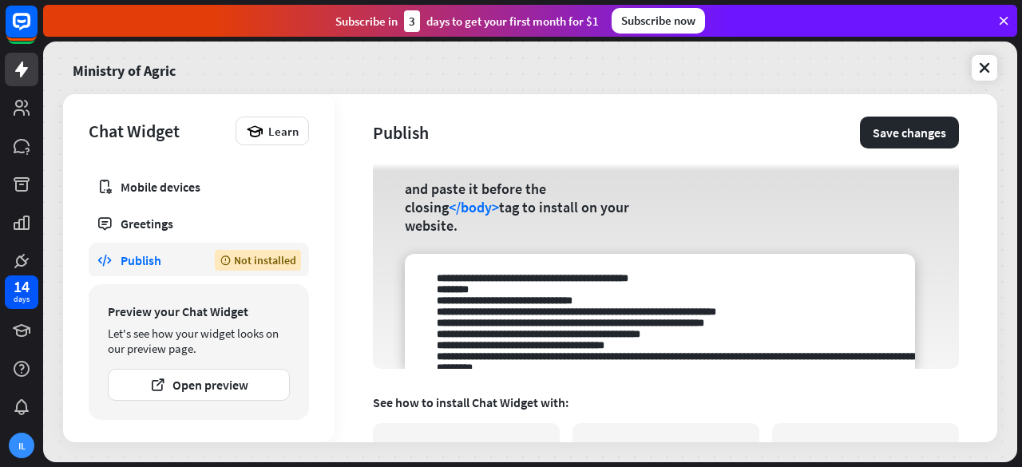
scroll to position [181, 0]
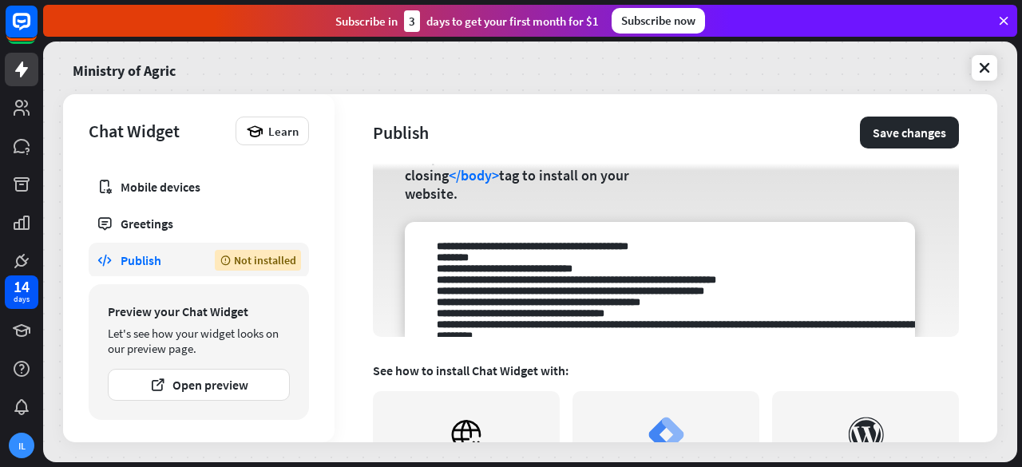
drag, startPoint x: 448, startPoint y: 272, endPoint x: 704, endPoint y: 319, distance: 260.7
click at [704, 319] on textarea at bounding box center [660, 279] width 510 height 115
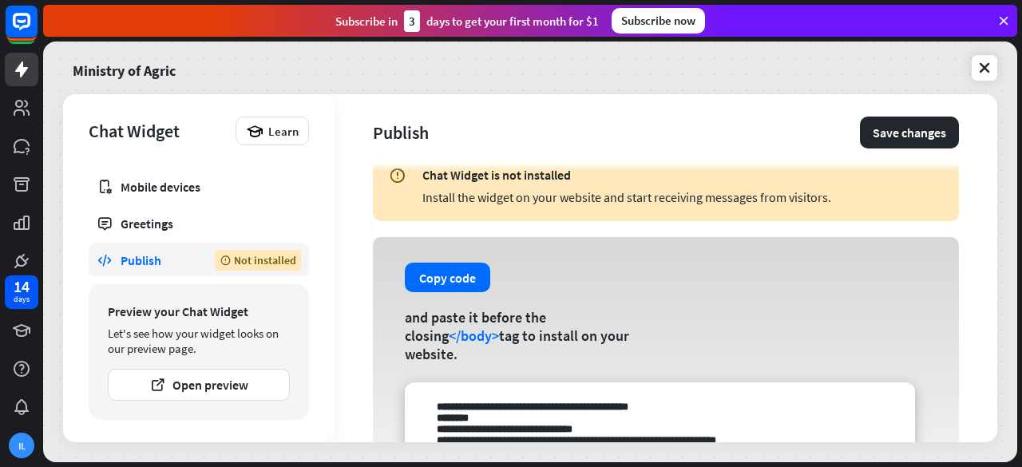
scroll to position [14, 0]
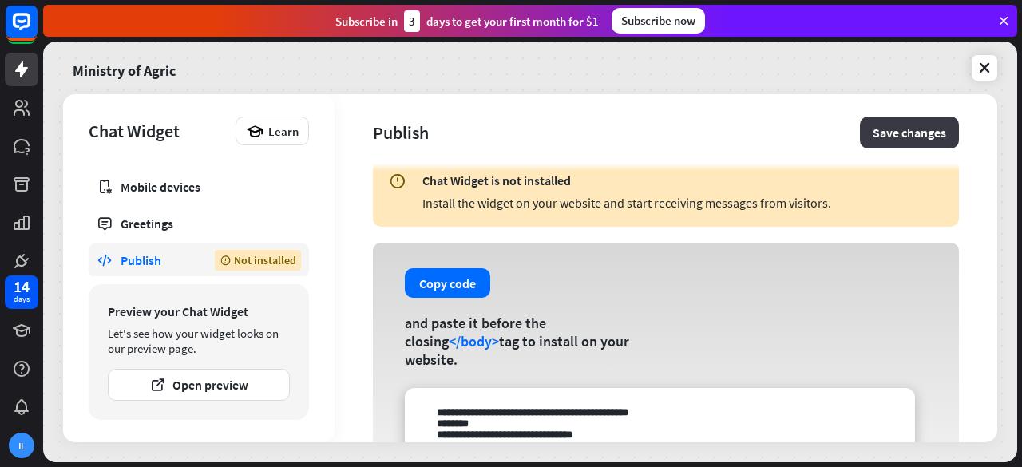
click at [915, 133] on button "Save changes" at bounding box center [909, 133] width 99 height 32
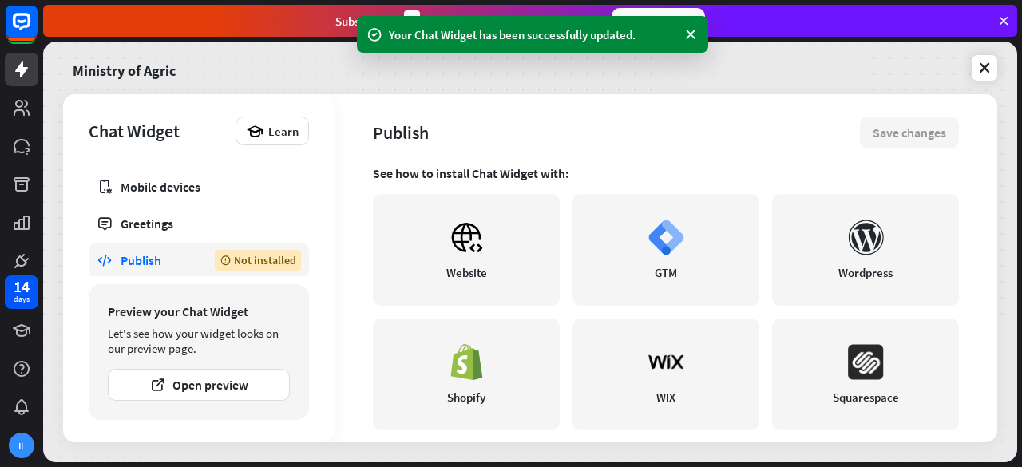
scroll to position [376, 0]
click at [471, 256] on icon at bounding box center [467, 239] width 36 height 36
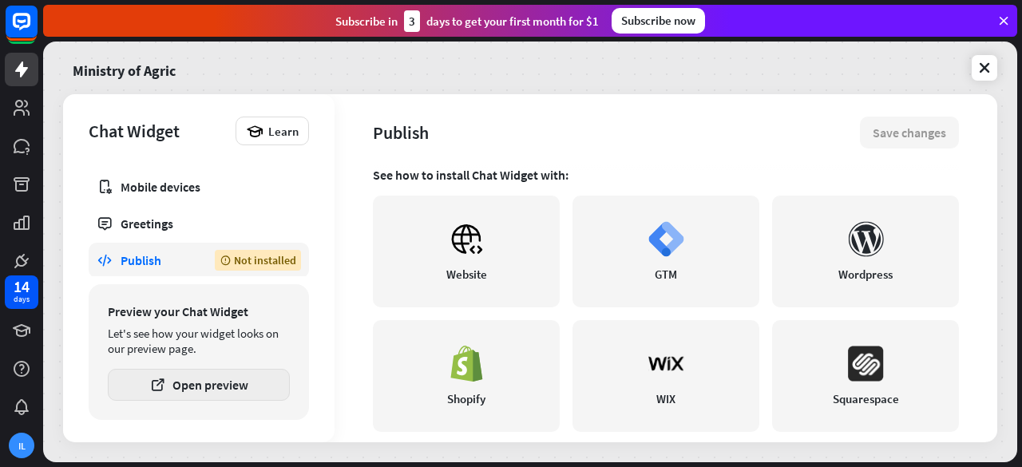
click at [167, 379] on button "Open preview" at bounding box center [199, 385] width 182 height 32
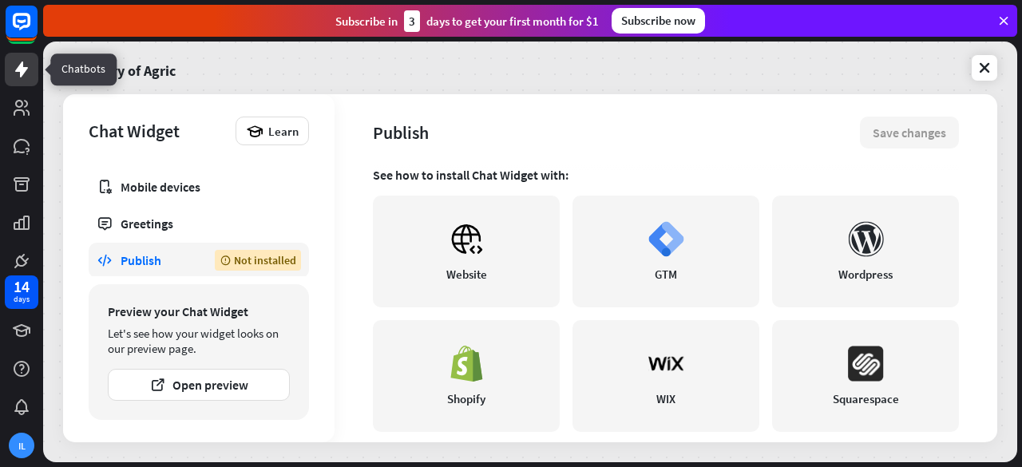
click at [13, 73] on icon at bounding box center [21, 69] width 19 height 19
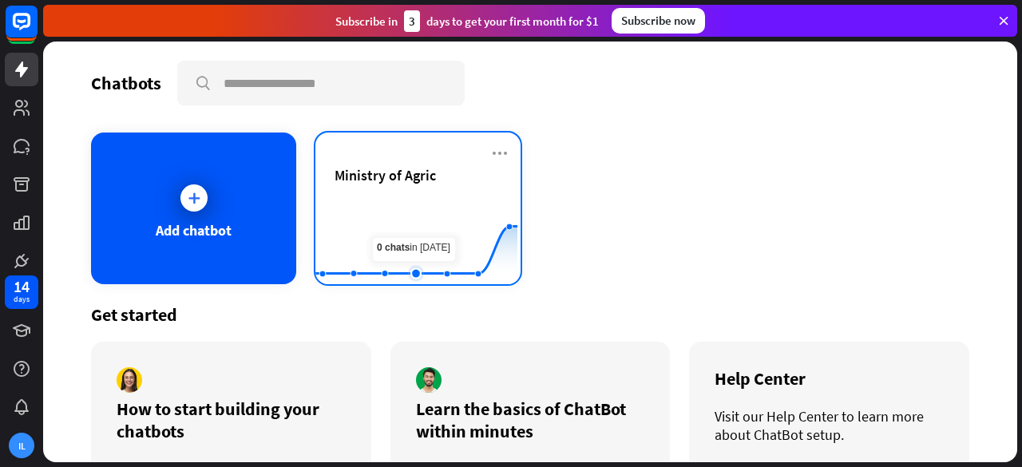
click at [401, 206] on rect at bounding box center [416, 245] width 202 height 100
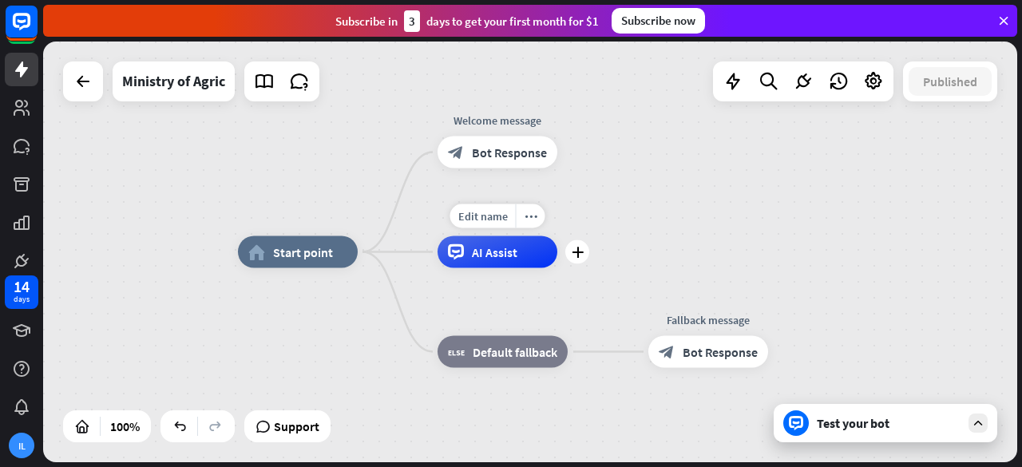
click at [490, 257] on span "AI Assist" at bounding box center [495, 252] width 46 height 16
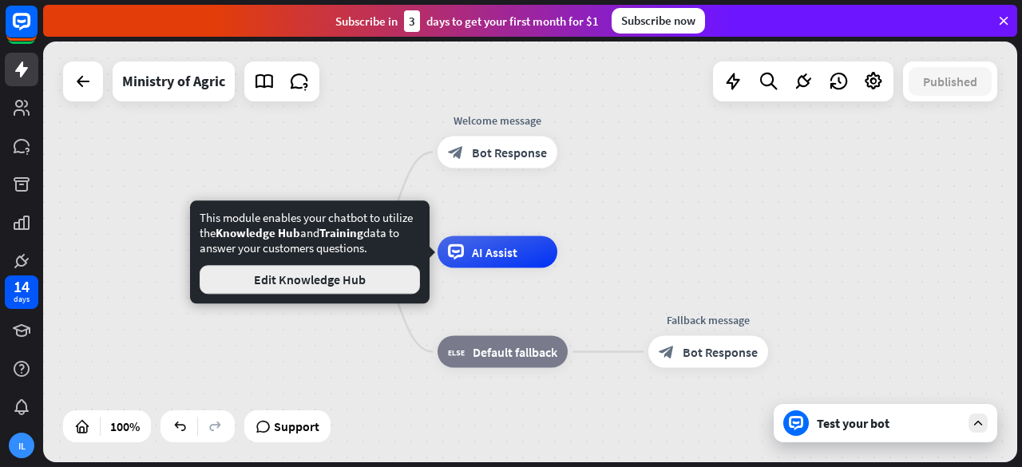
click at [345, 290] on button "Edit Knowledge Hub" at bounding box center [310, 279] width 220 height 29
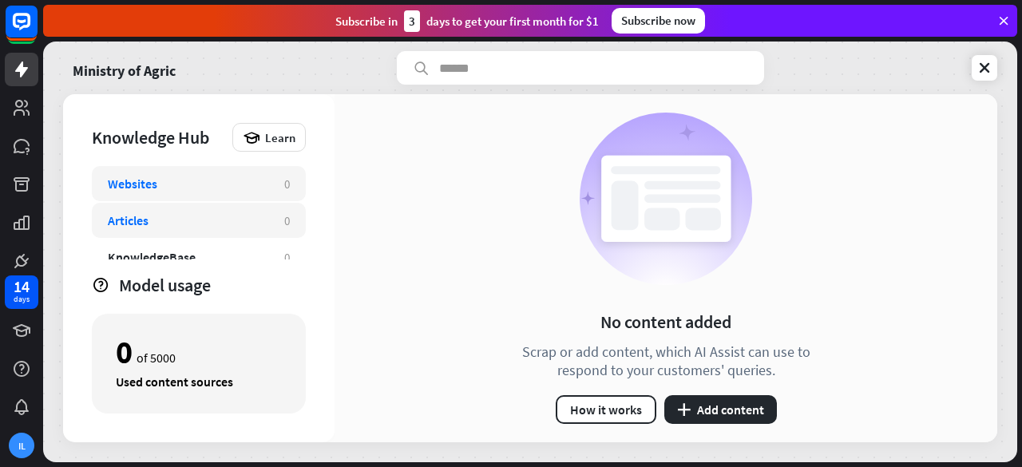
scroll to position [88, 0]
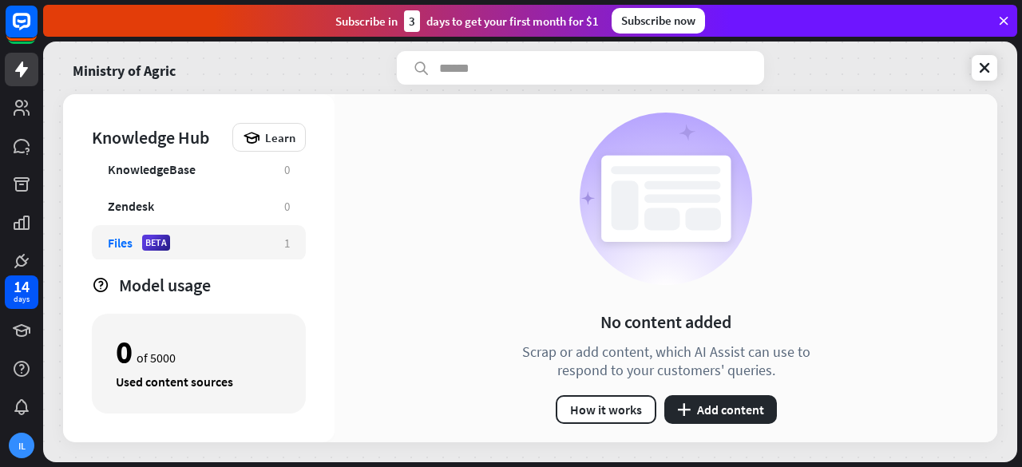
click at [105, 235] on div "Files BETA 1" at bounding box center [199, 242] width 214 height 35
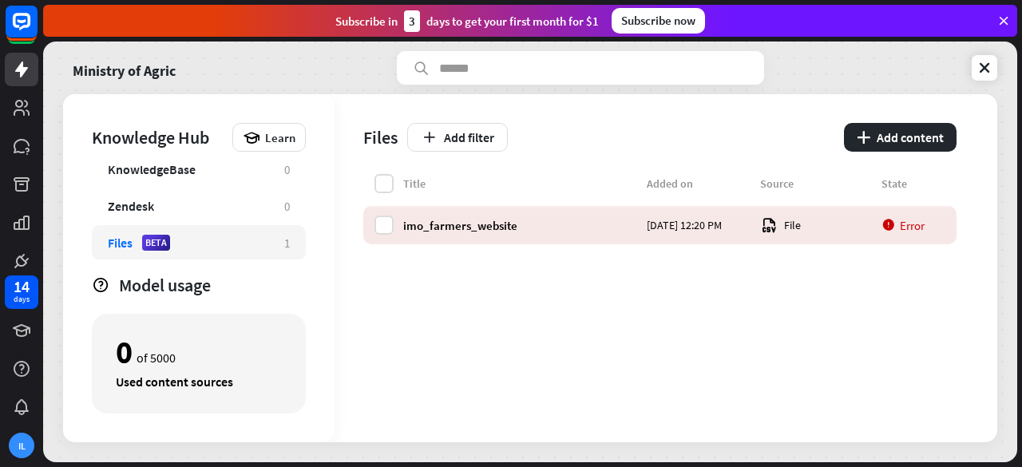
click at [906, 226] on div "Error" at bounding box center [914, 225] width 64 height 15
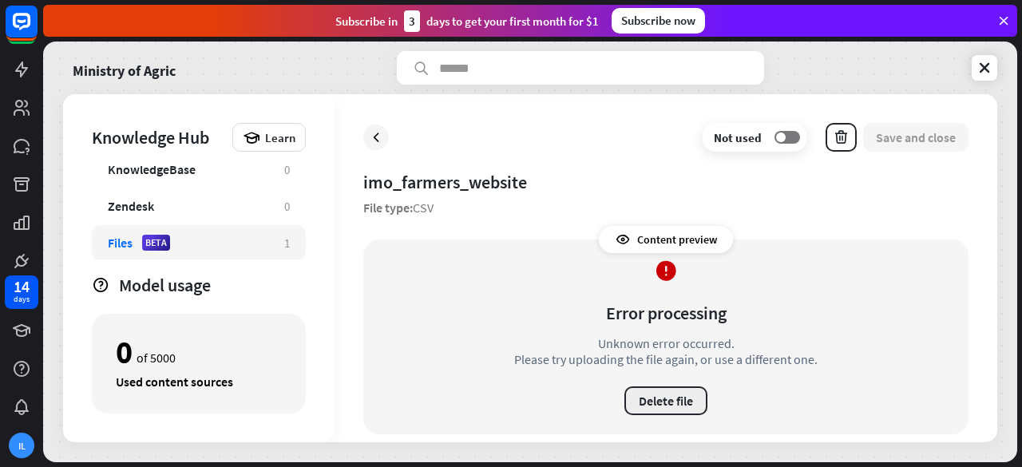
click at [673, 406] on button "Delete file" at bounding box center [666, 401] width 83 height 29
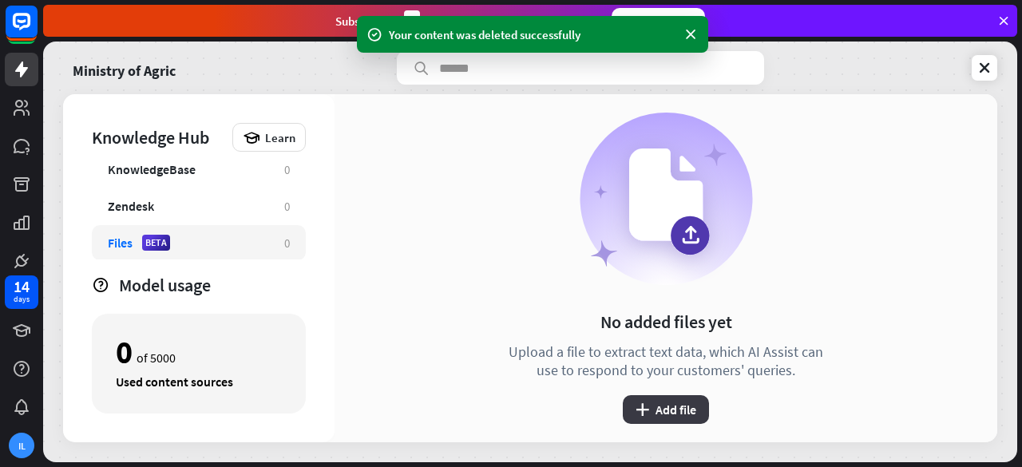
click at [669, 415] on button "plus Add file" at bounding box center [666, 409] width 86 height 29
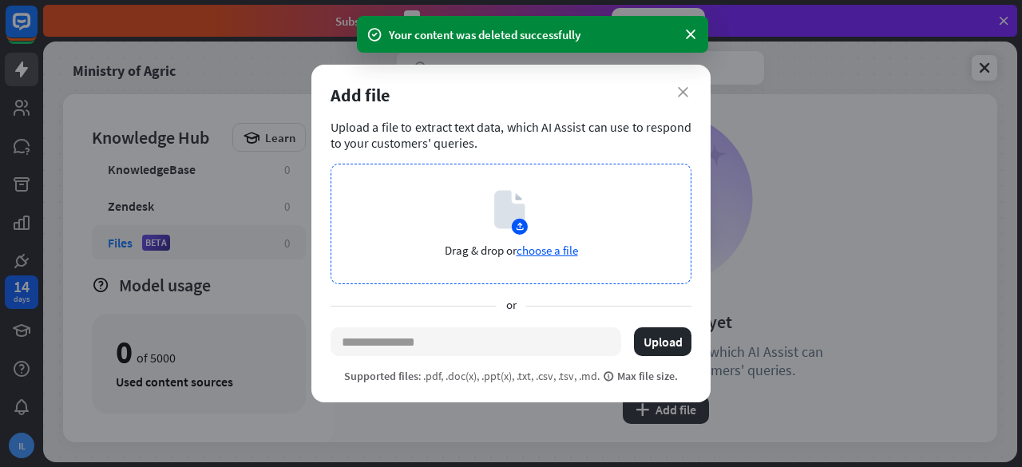
click at [543, 253] on span "choose a file" at bounding box center [548, 250] width 62 height 15
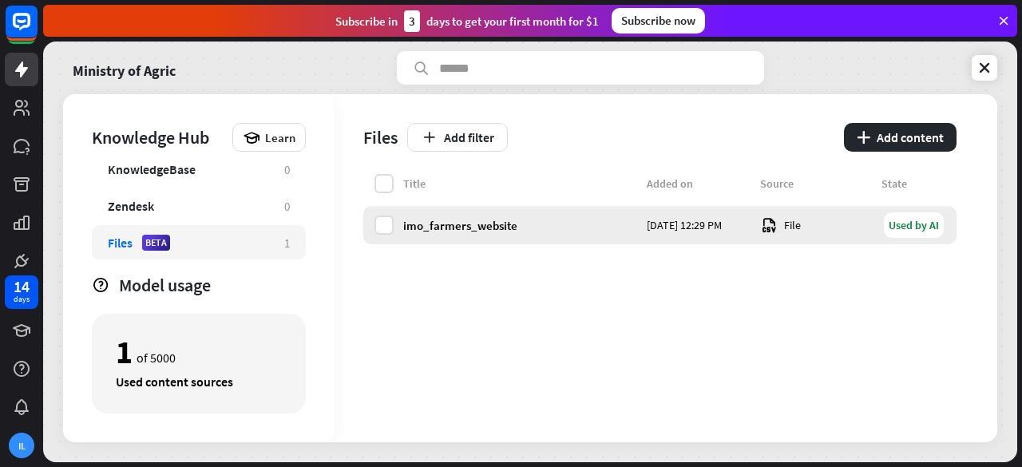
click at [915, 225] on div "Used by AI" at bounding box center [914, 225] width 60 height 26
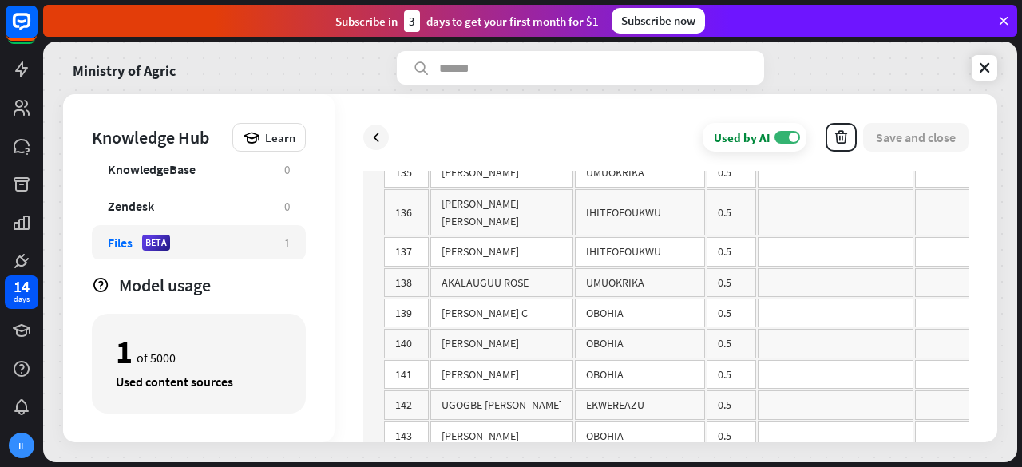
scroll to position [5590, 0]
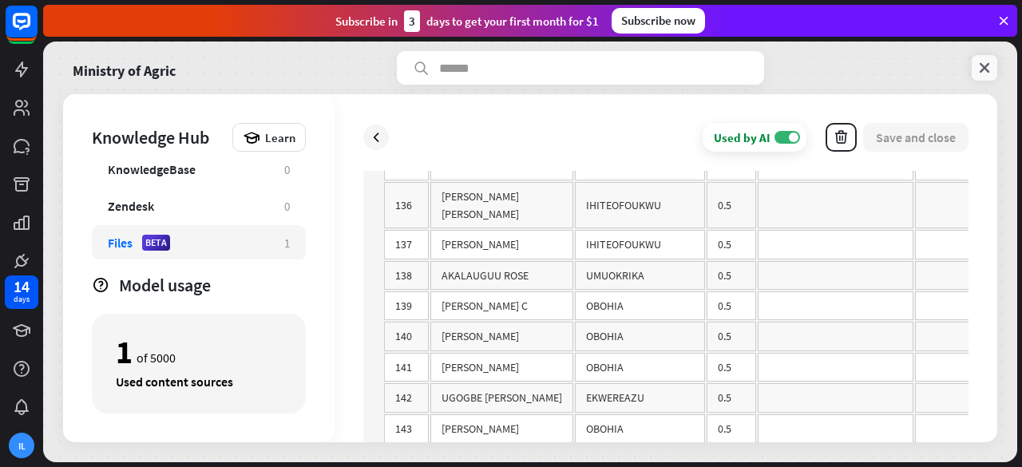
click at [978, 62] on icon at bounding box center [985, 68] width 16 height 16
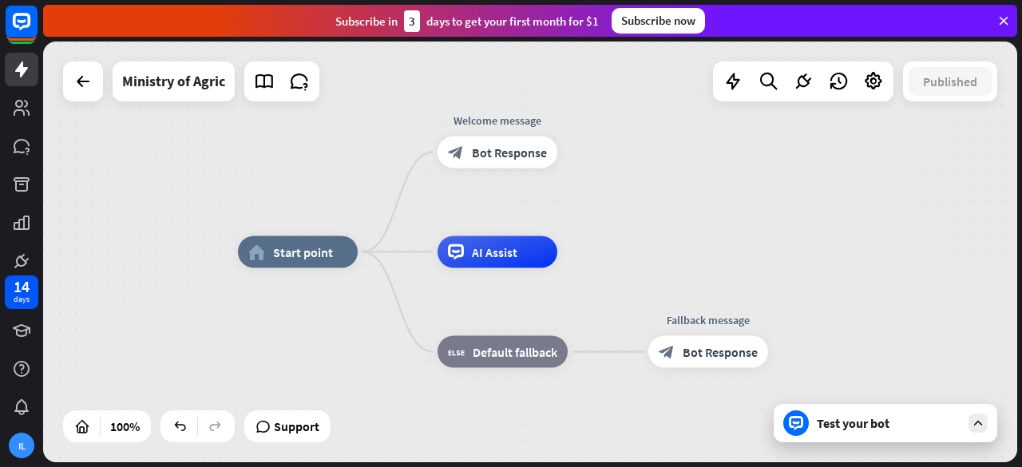
click at [932, 429] on div "Test your bot" at bounding box center [889, 423] width 144 height 16
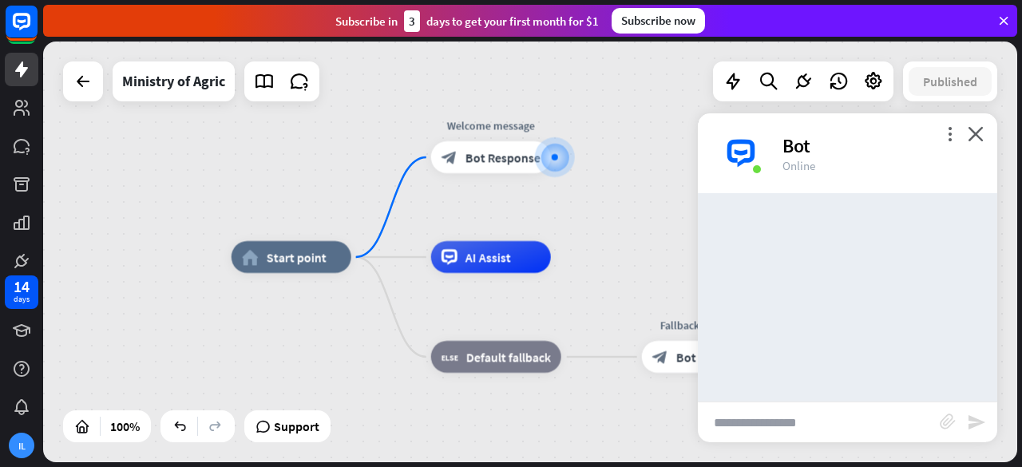
click at [823, 423] on input "text" at bounding box center [819, 423] width 242 height 40
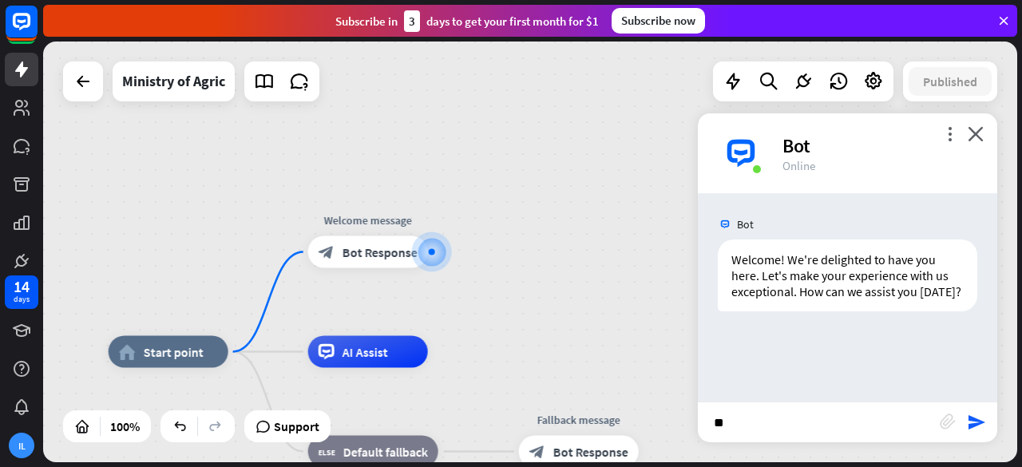
type input "*"
type input "**********"
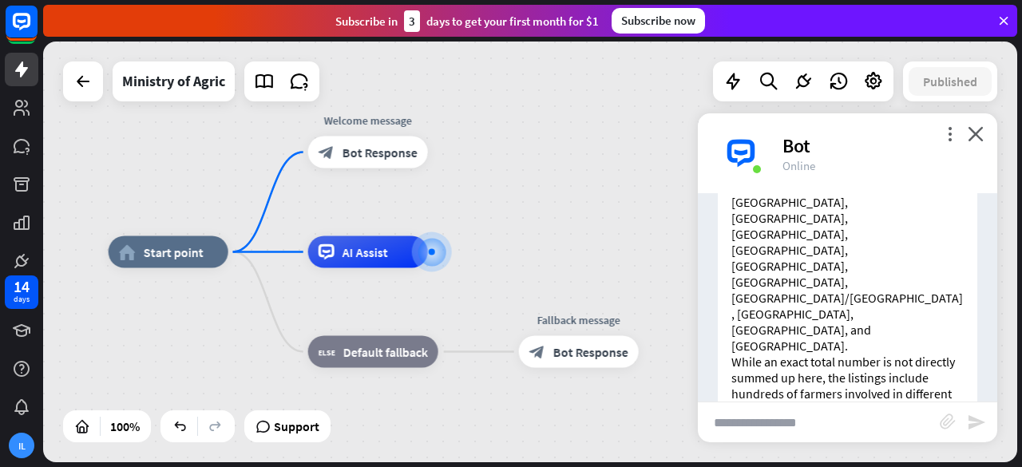
scroll to position [329, 0]
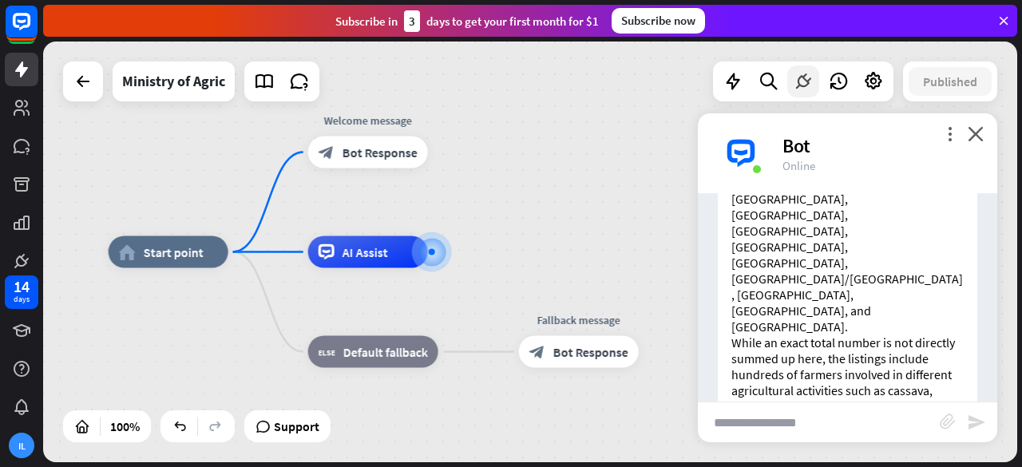
click at [804, 89] on icon at bounding box center [803, 81] width 21 height 21
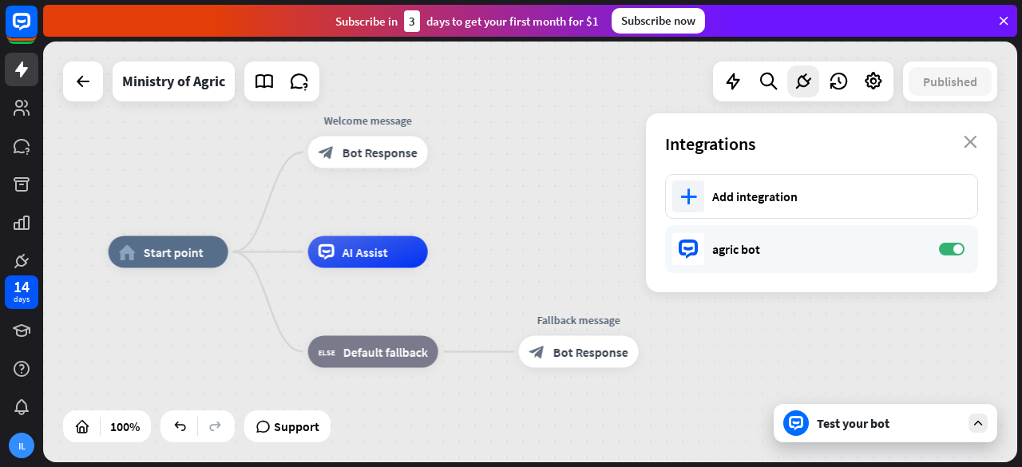
click at [234, 77] on div "Ministry of Agric" at bounding box center [174, 82] width 122 height 40
click at [252, 83] on link at bounding box center [264, 81] width 32 height 32
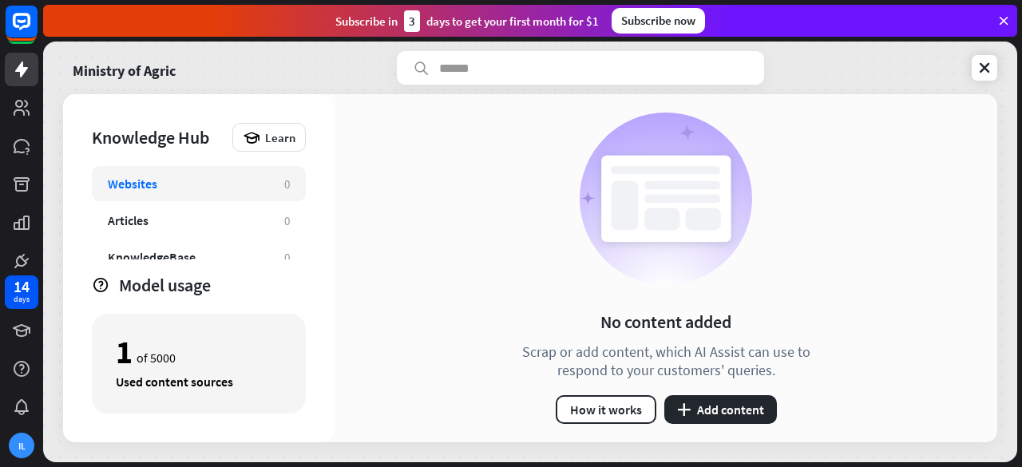
click at [177, 184] on div "Websites" at bounding box center [188, 184] width 161 height 16
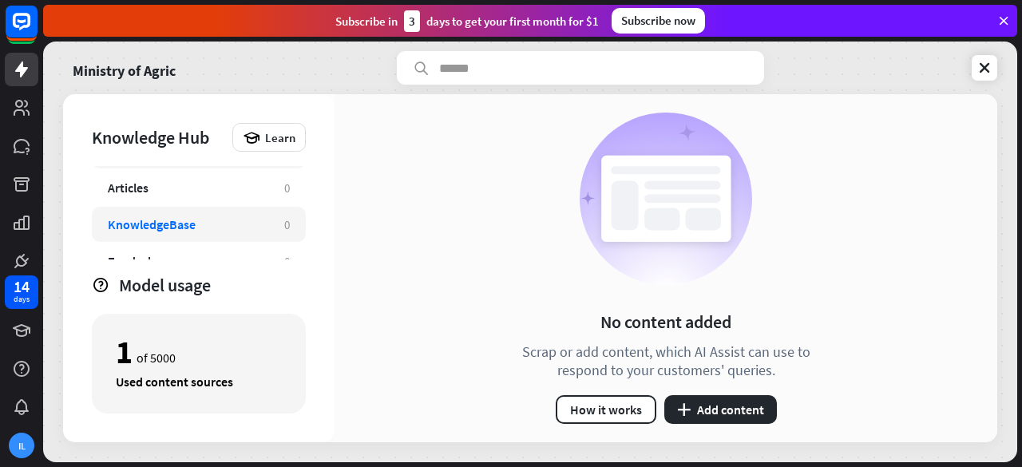
scroll to position [34, 0]
click at [166, 217] on div "KnowledgeBase" at bounding box center [152, 224] width 88 height 16
click at [700, 409] on button "plus Add content" at bounding box center [721, 409] width 113 height 29
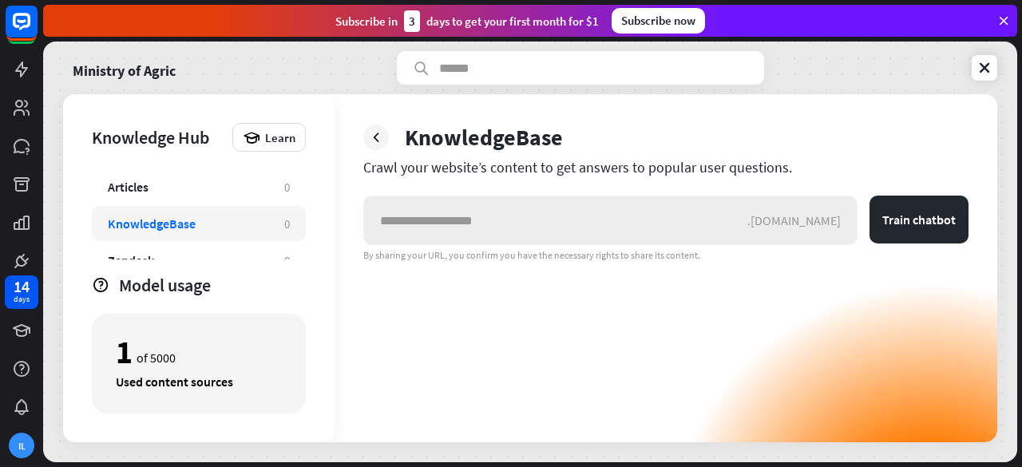
click at [541, 232] on input "text" at bounding box center [555, 220] width 383 height 48
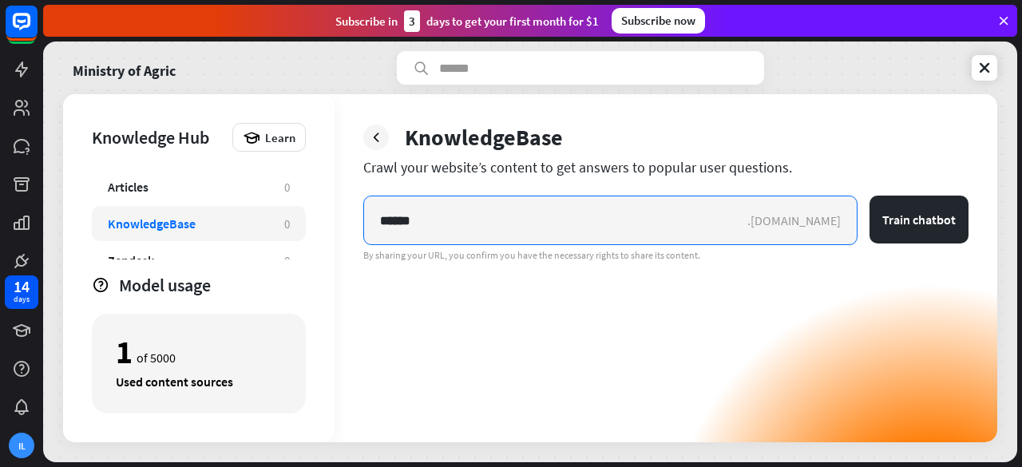
drag, startPoint x: 516, startPoint y: 225, endPoint x: 337, endPoint y: 217, distance: 179.1
click at [337, 217] on div "KnowledgeBase Crawl your website’s content to get answers to popular user quest…" at bounding box center [666, 268] width 663 height 348
paste input "**********"
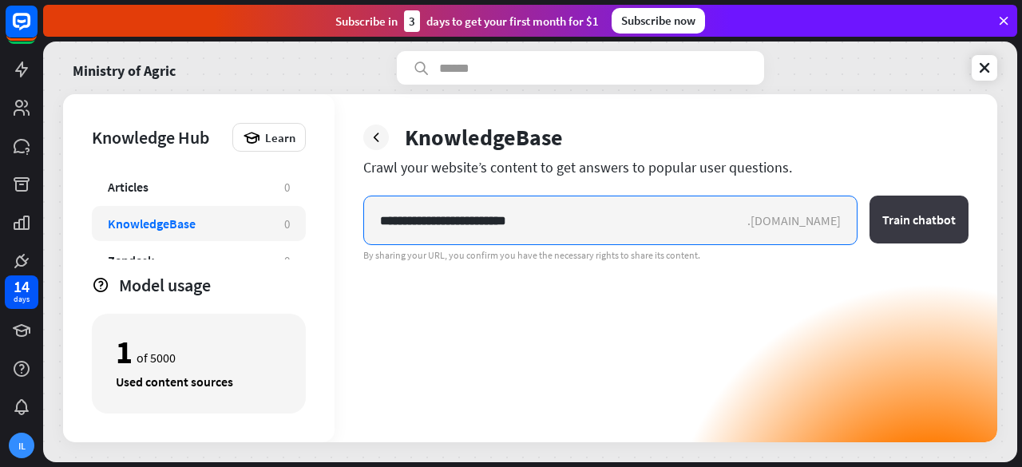
type input "**********"
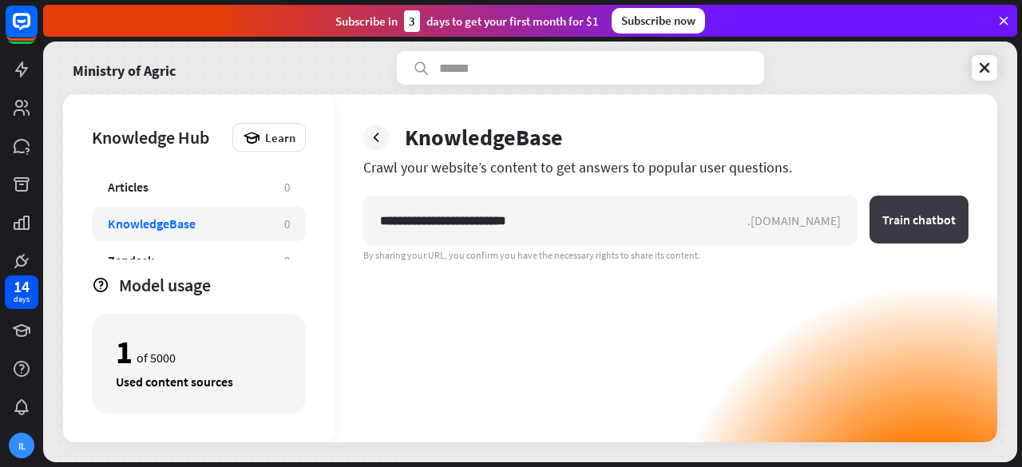
click at [929, 220] on button "Train chatbot" at bounding box center [919, 220] width 99 height 48
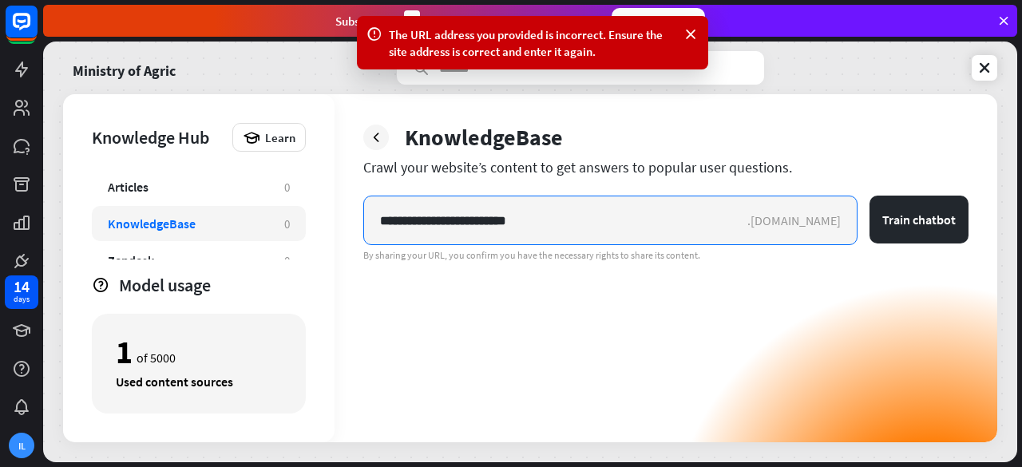
drag, startPoint x: 526, startPoint y: 222, endPoint x: 346, endPoint y: 224, distance: 180.5
click at [346, 224] on div "**********" at bounding box center [666, 268] width 663 height 348
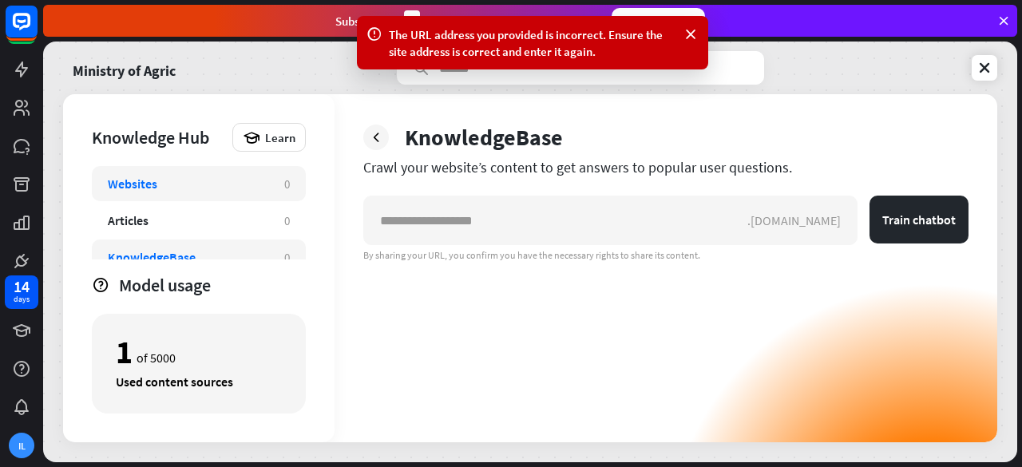
click at [141, 192] on div "Websites 0" at bounding box center [199, 183] width 214 height 35
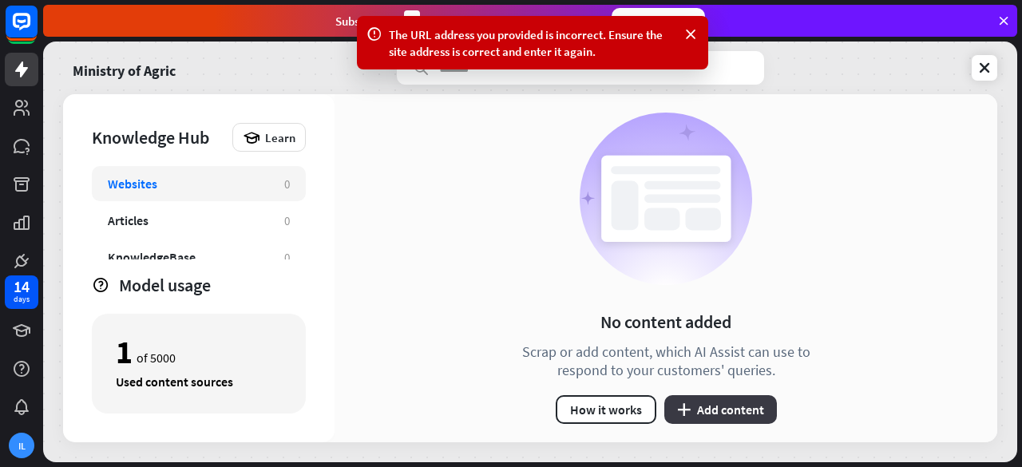
click at [705, 418] on button "plus Add content" at bounding box center [721, 409] width 113 height 29
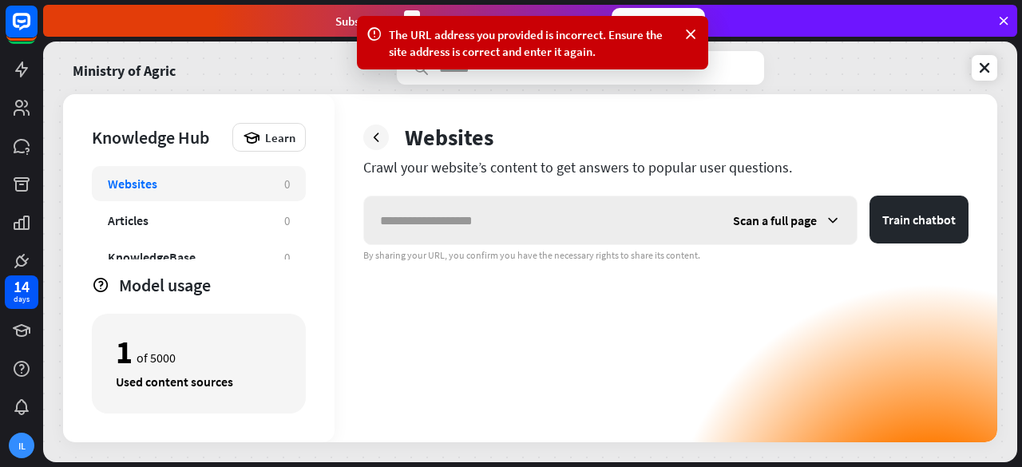
click at [435, 206] on input "text" at bounding box center [540, 220] width 353 height 48
type input "**********"
click at [870, 196] on button "Train chatbot" at bounding box center [919, 220] width 99 height 48
drag, startPoint x: 585, startPoint y: 226, endPoint x: 351, endPoint y: 222, distance: 234.1
click at [351, 222] on div "**********" at bounding box center [666, 268] width 663 height 348
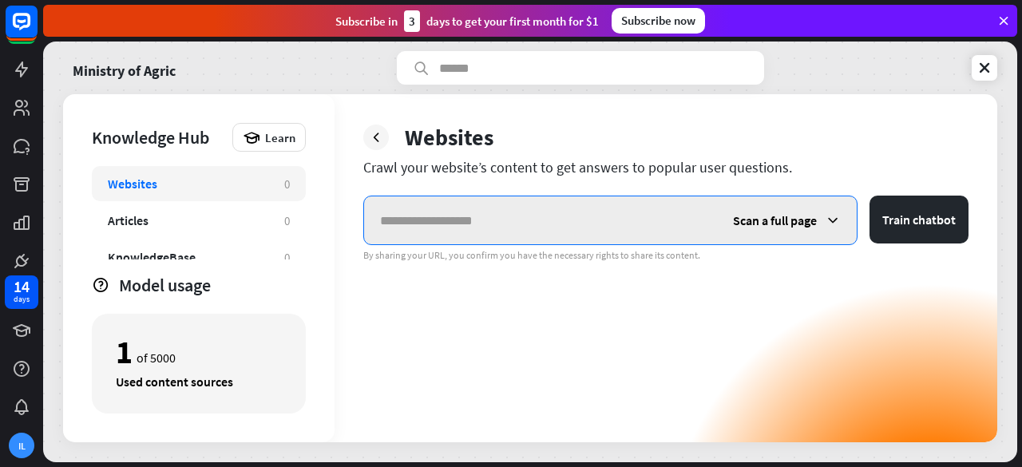
paste input "**********"
type input "**********"
click at [870, 196] on button "Train chatbot" at bounding box center [919, 220] width 99 height 48
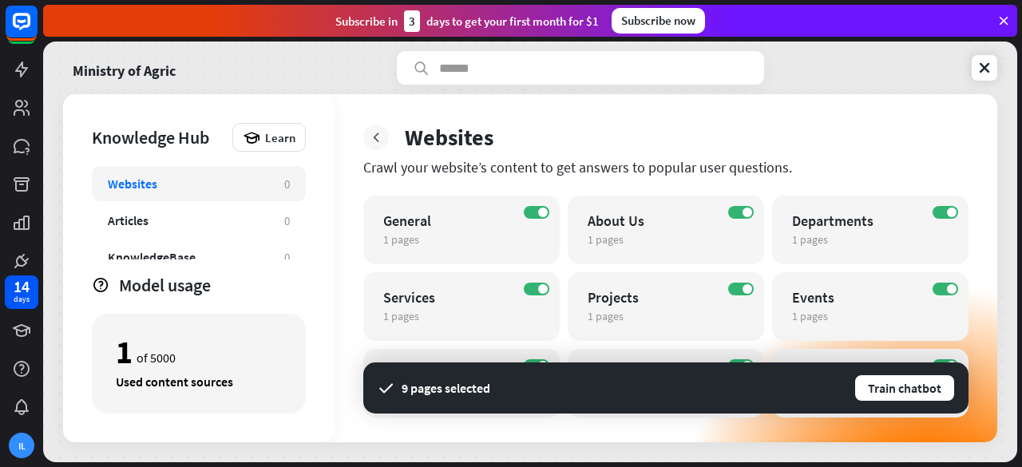
click at [379, 138] on icon at bounding box center [376, 137] width 16 height 16
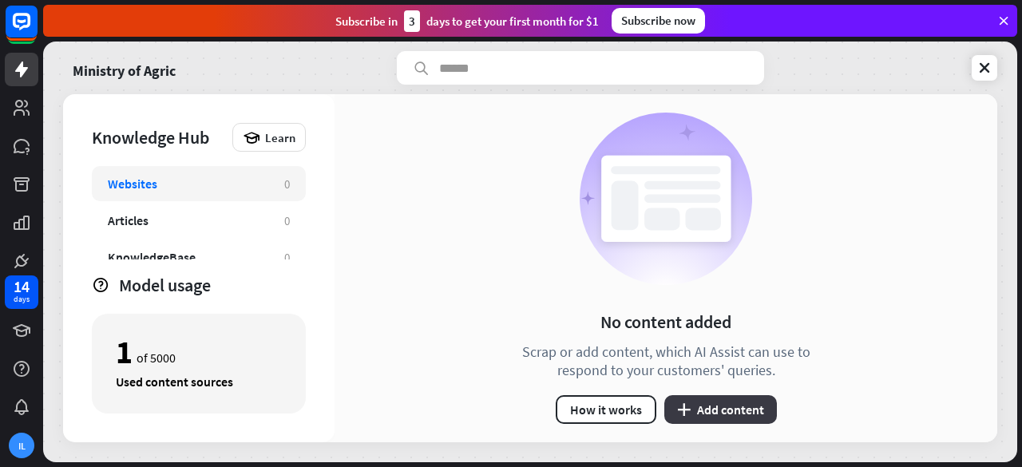
click at [706, 410] on button "plus Add content" at bounding box center [721, 409] width 113 height 29
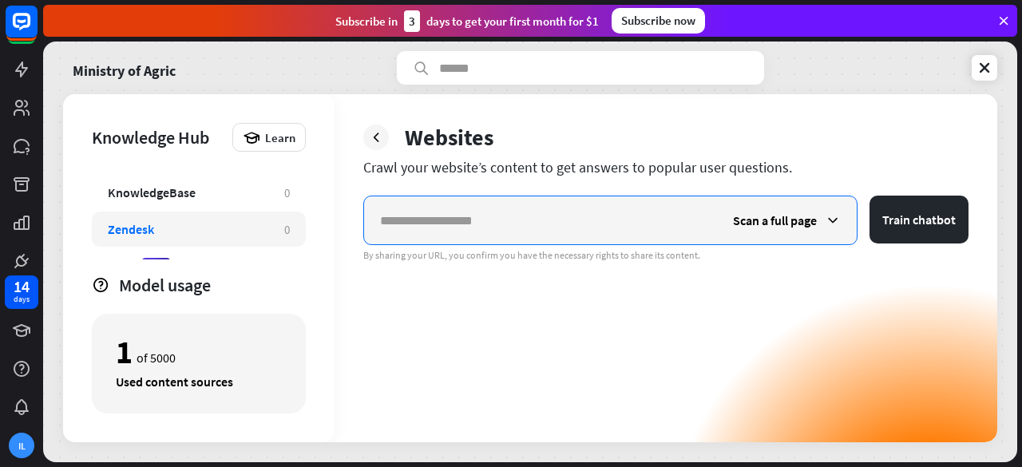
scroll to position [65, 0]
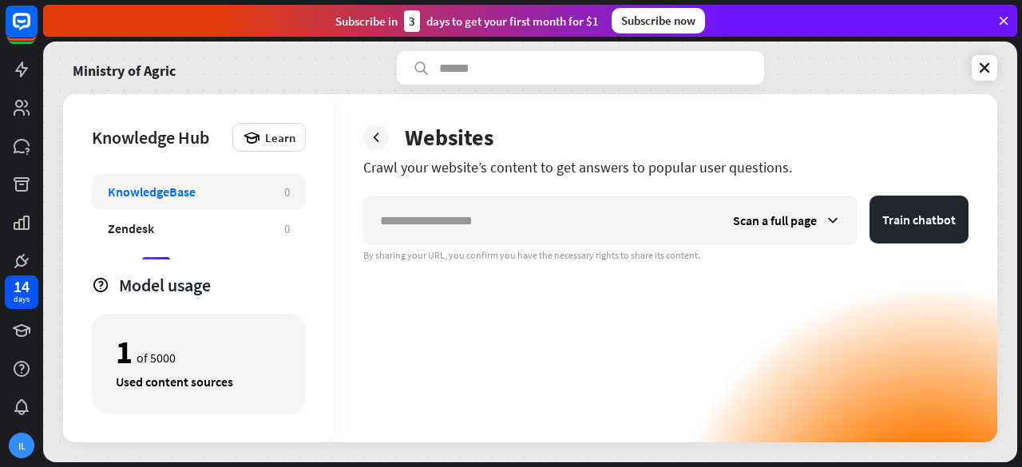
click at [147, 191] on div "KnowledgeBase" at bounding box center [152, 192] width 88 height 16
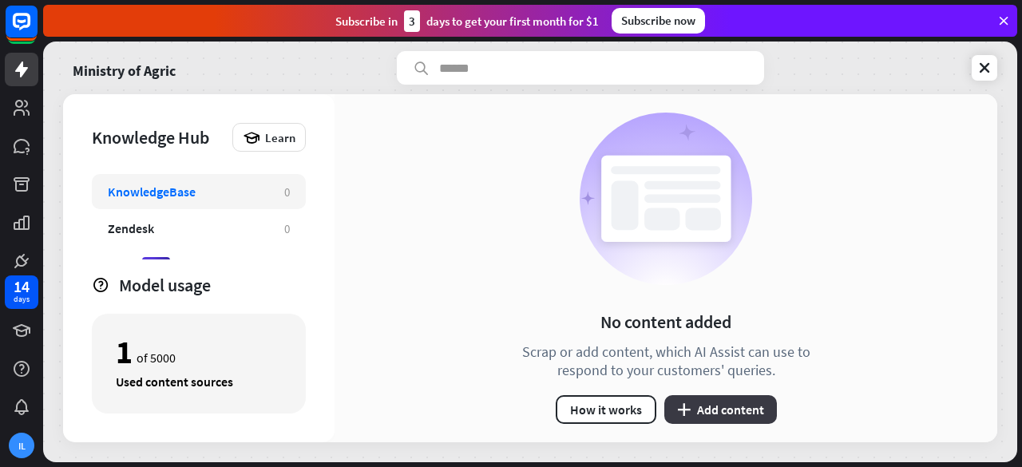
click at [696, 407] on button "plus Add content" at bounding box center [721, 409] width 113 height 29
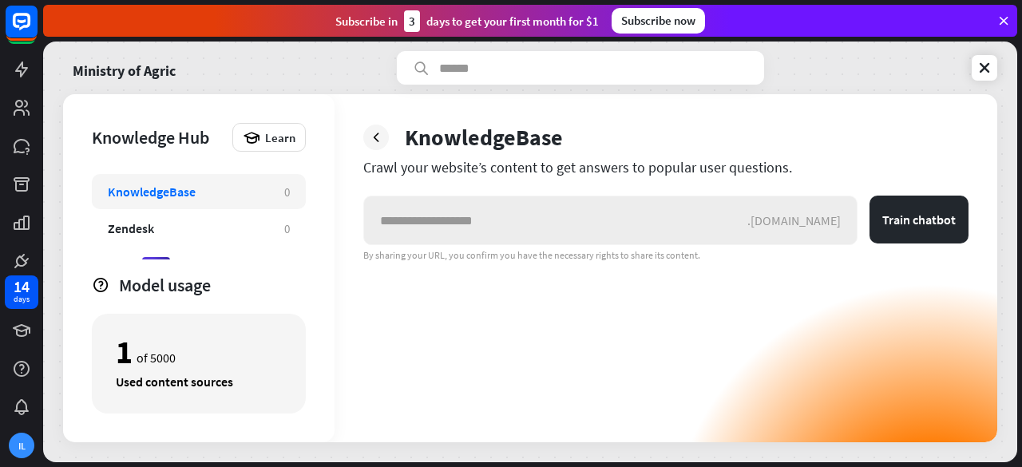
click at [524, 223] on input "text" at bounding box center [555, 220] width 383 height 48
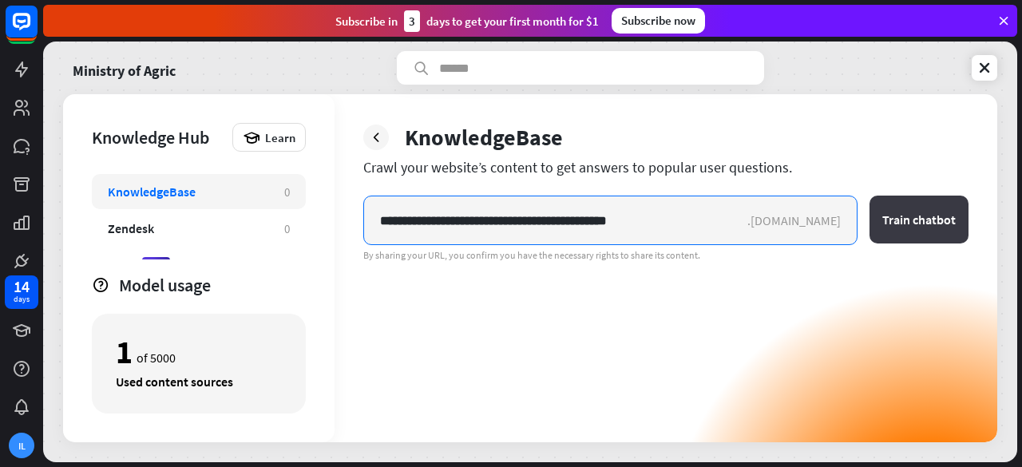
type input "**********"
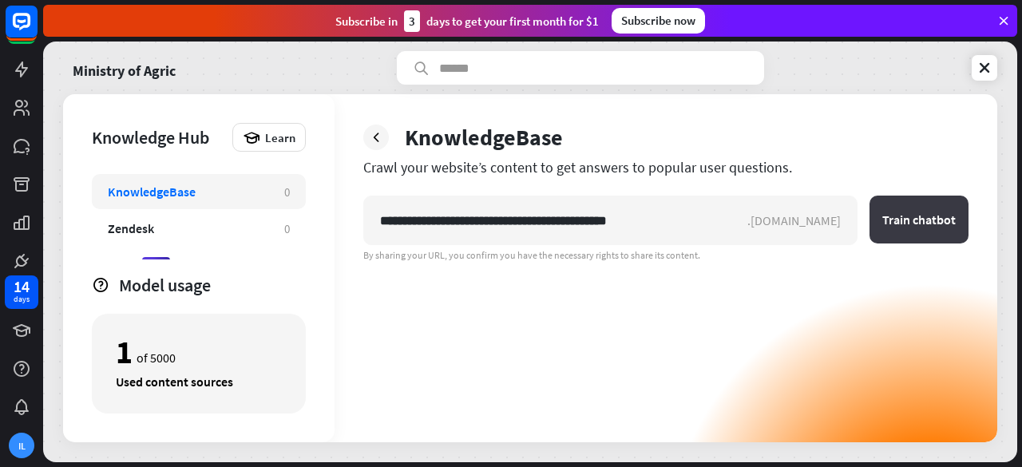
click at [907, 232] on button "Train chatbot" at bounding box center [919, 220] width 99 height 48
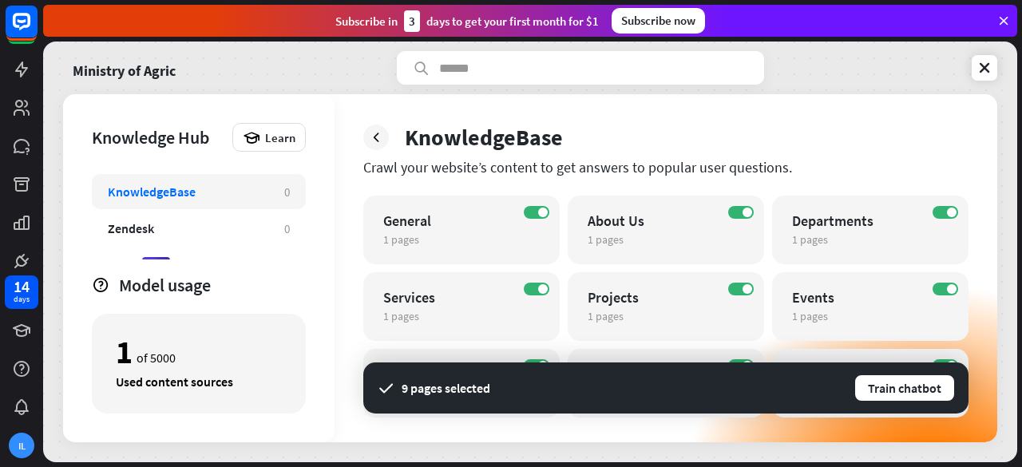
click at [353, 348] on div "KnowledgeBase Crawl your website’s content to get answers to popular user quest…" at bounding box center [666, 268] width 663 height 348
click at [891, 387] on button "Train chatbot" at bounding box center [905, 388] width 102 height 29
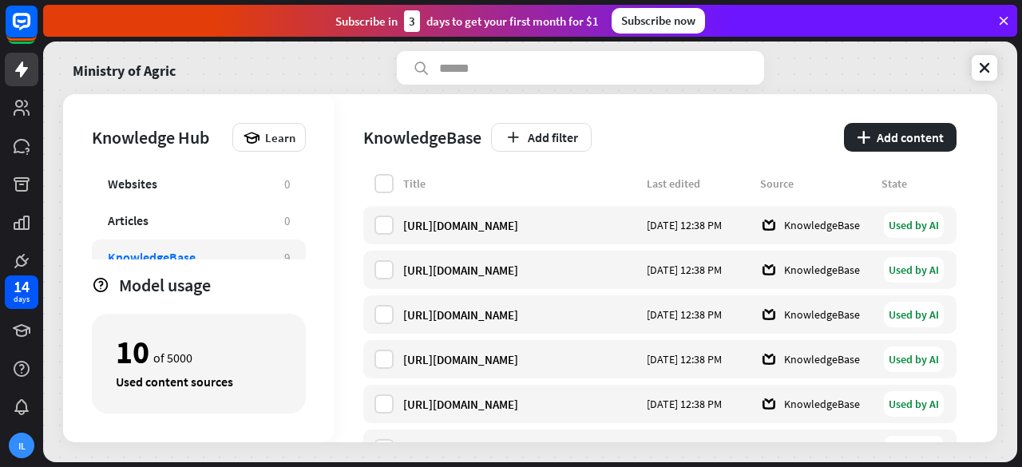
scroll to position [1, 0]
click at [212, 183] on div "Websites" at bounding box center [188, 183] width 161 height 16
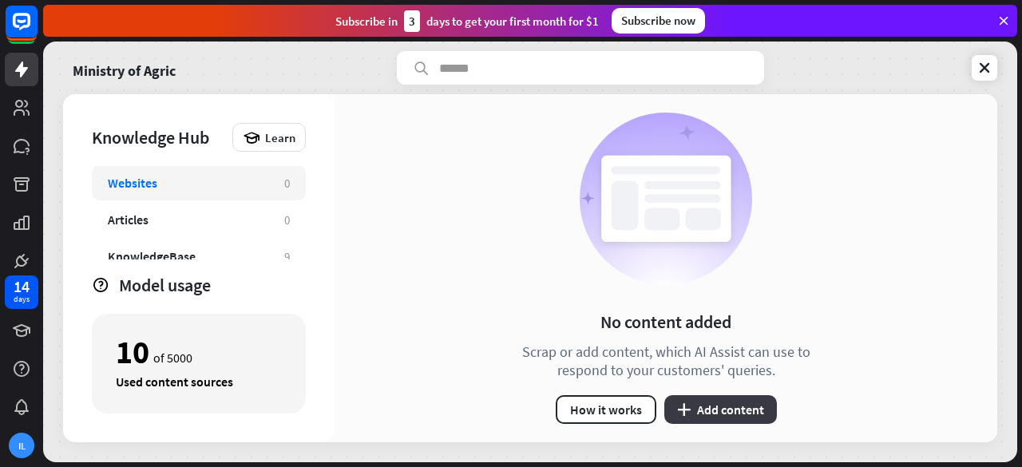
click at [695, 415] on button "plus Add content" at bounding box center [721, 409] width 113 height 29
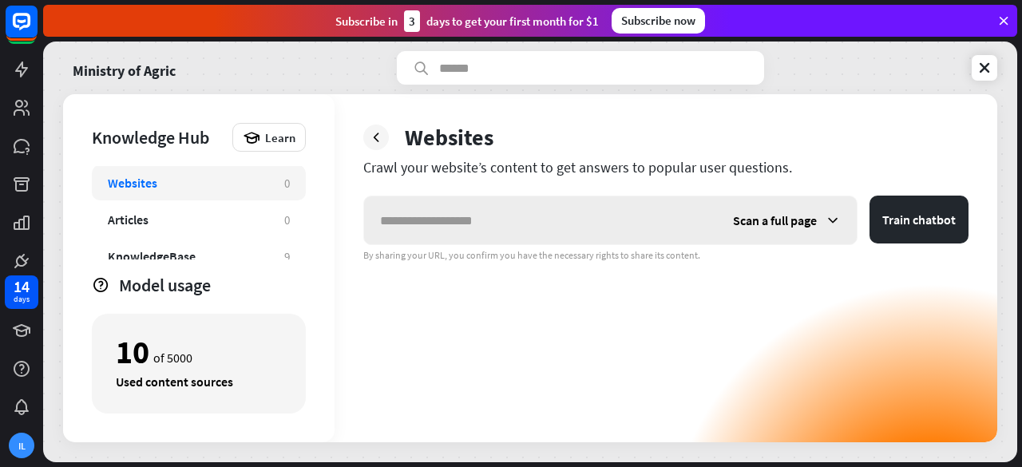
click at [531, 219] on input "text" at bounding box center [540, 220] width 353 height 48
type input "*"
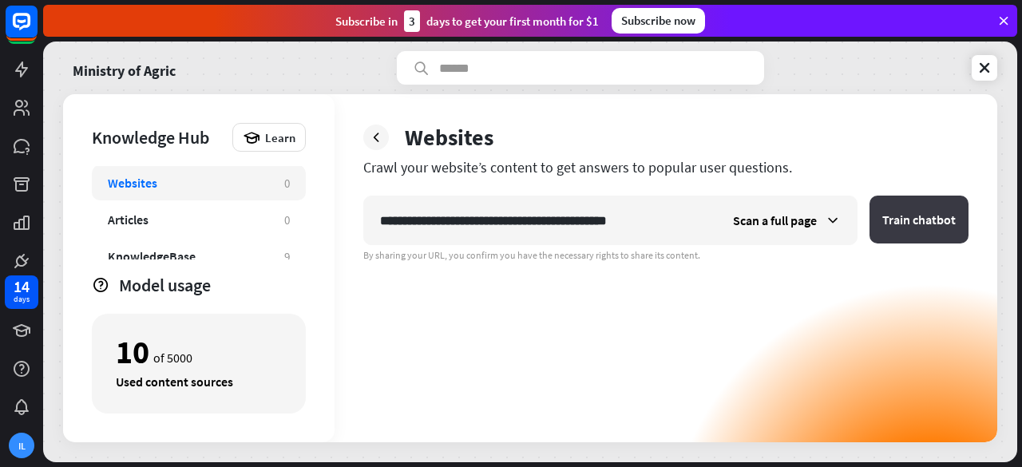
type input "**********"
click at [914, 230] on button "Train chatbot" at bounding box center [919, 220] width 99 height 48
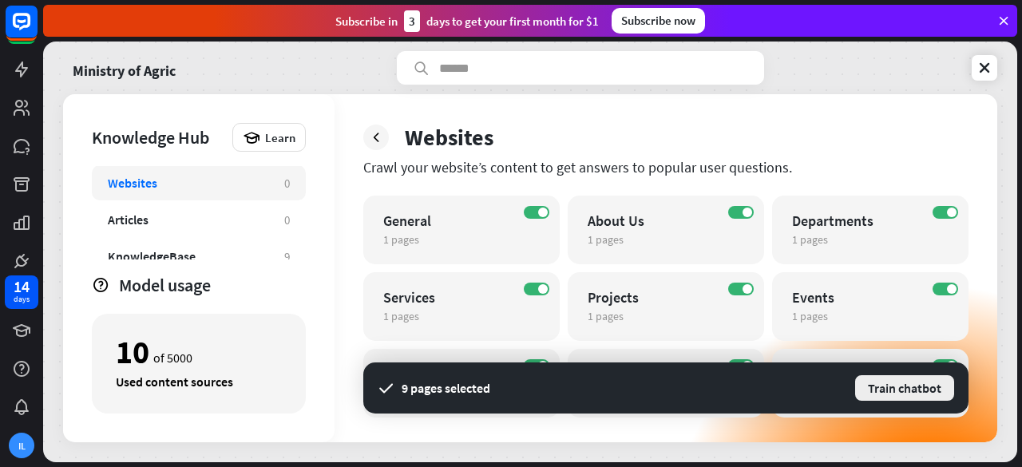
click at [891, 386] on button "Train chatbot" at bounding box center [905, 388] width 102 height 29
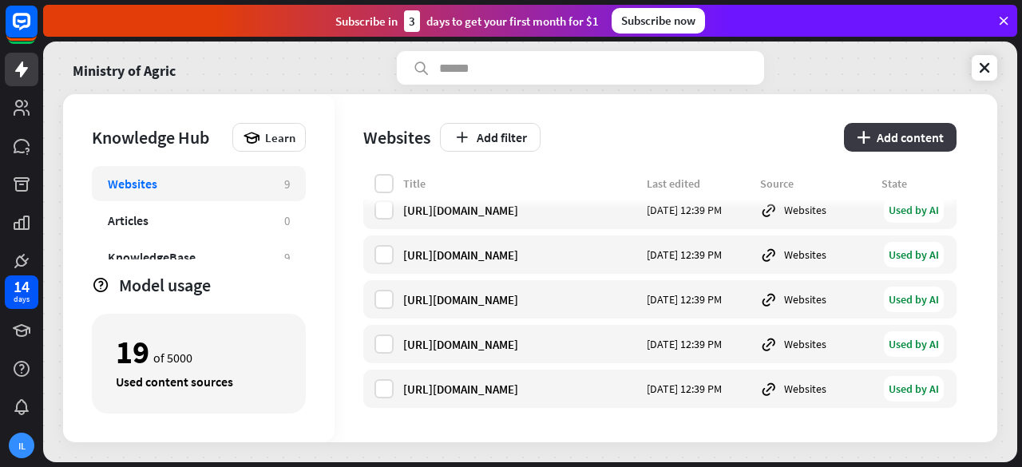
click at [893, 128] on button "plus Add content" at bounding box center [900, 137] width 113 height 29
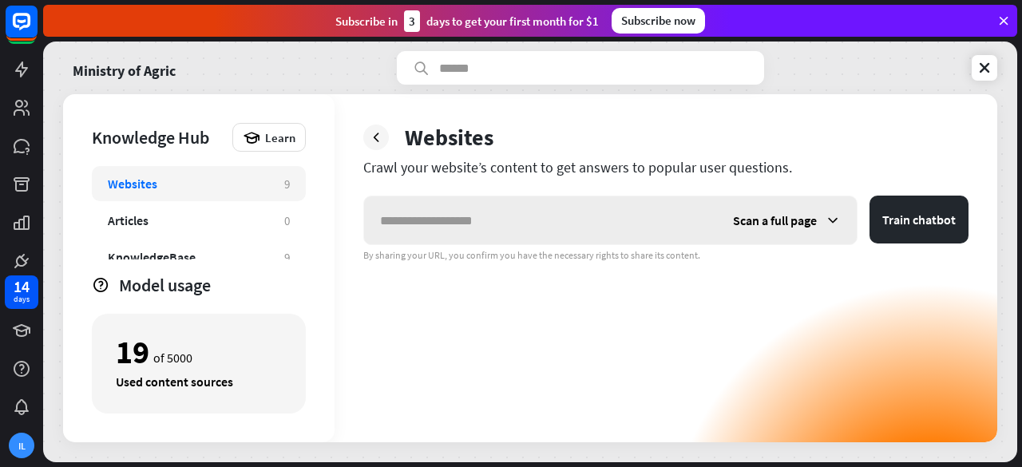
click at [449, 226] on input "text" at bounding box center [540, 220] width 353 height 48
type input "**********"
click at [815, 225] on span "Scan a full page" at bounding box center [775, 220] width 84 height 16
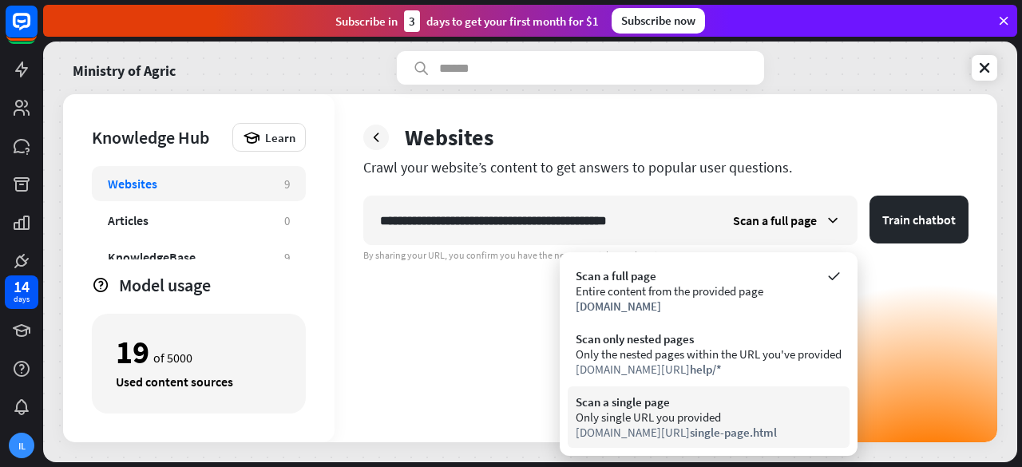
click at [681, 403] on div "Scan a single page" at bounding box center [709, 402] width 266 height 15
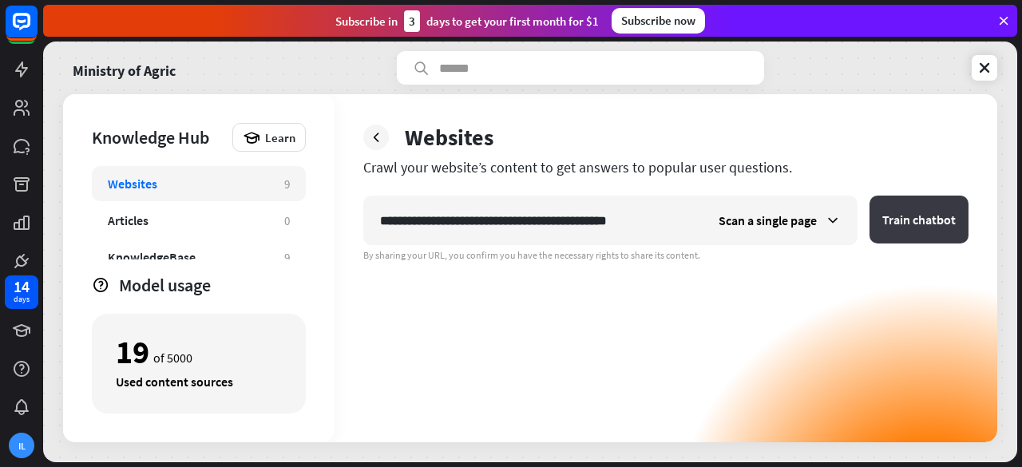
click at [946, 210] on button "Train chatbot" at bounding box center [919, 220] width 99 height 48
click at [923, 225] on button "Train chatbot" at bounding box center [919, 220] width 99 height 48
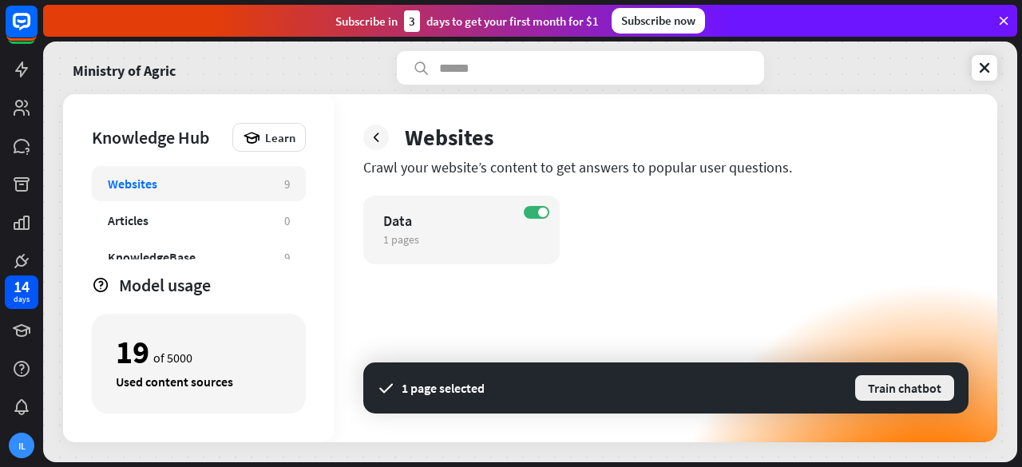
click at [932, 394] on button "Train chatbot" at bounding box center [905, 388] width 102 height 29
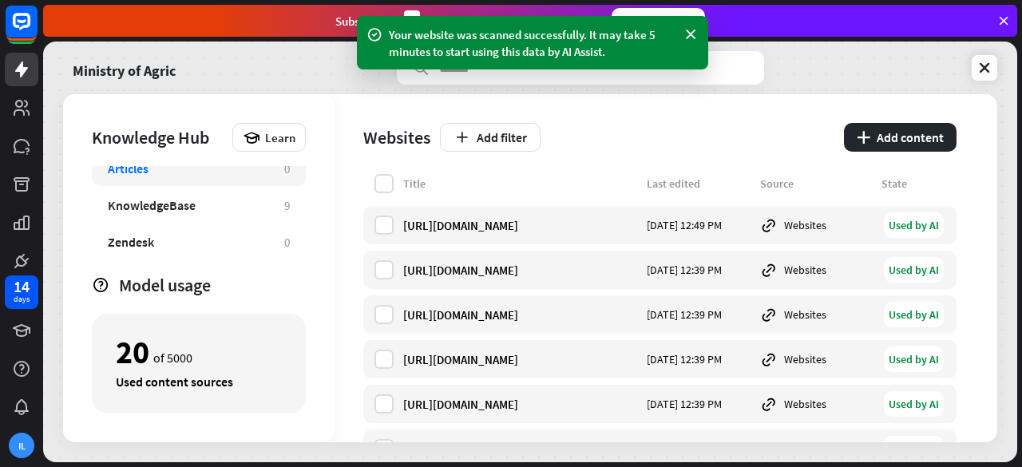
scroll to position [54, 0]
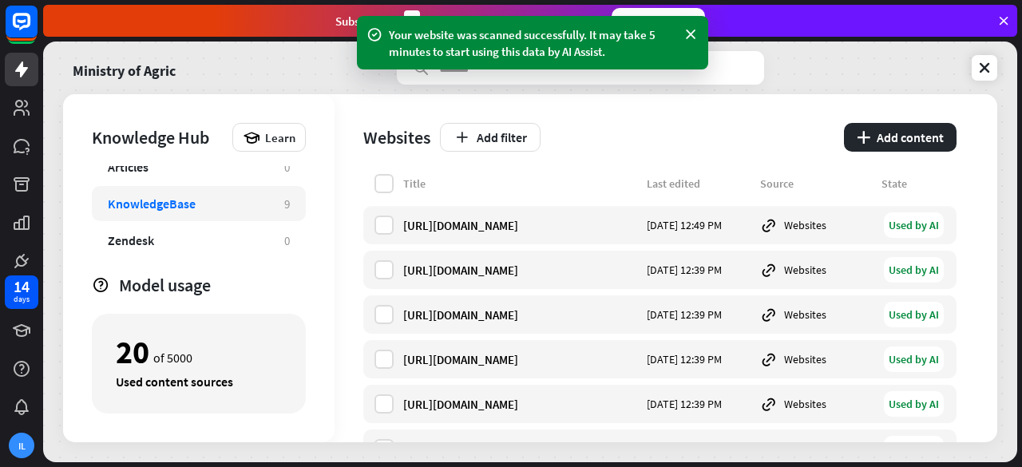
click at [215, 201] on div "KnowledgeBase" at bounding box center [188, 204] width 161 height 16
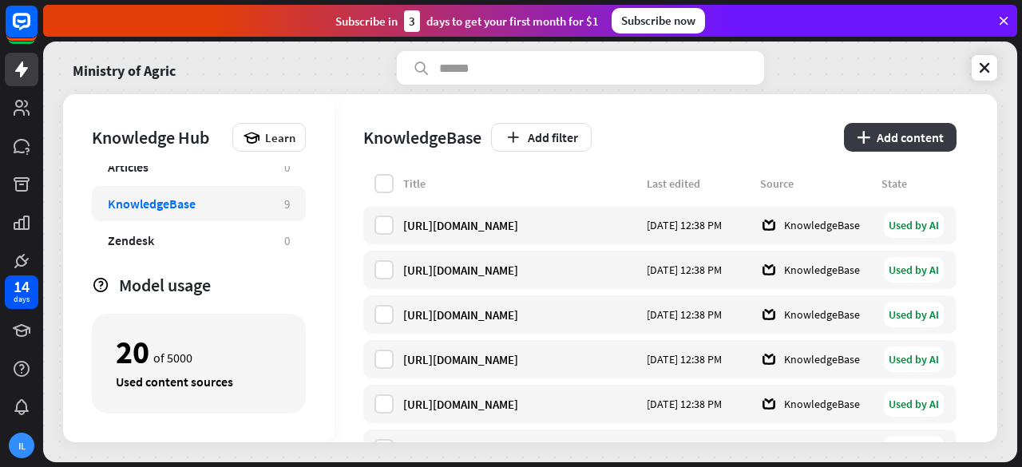
click at [875, 142] on button "plus Add content" at bounding box center [900, 137] width 113 height 29
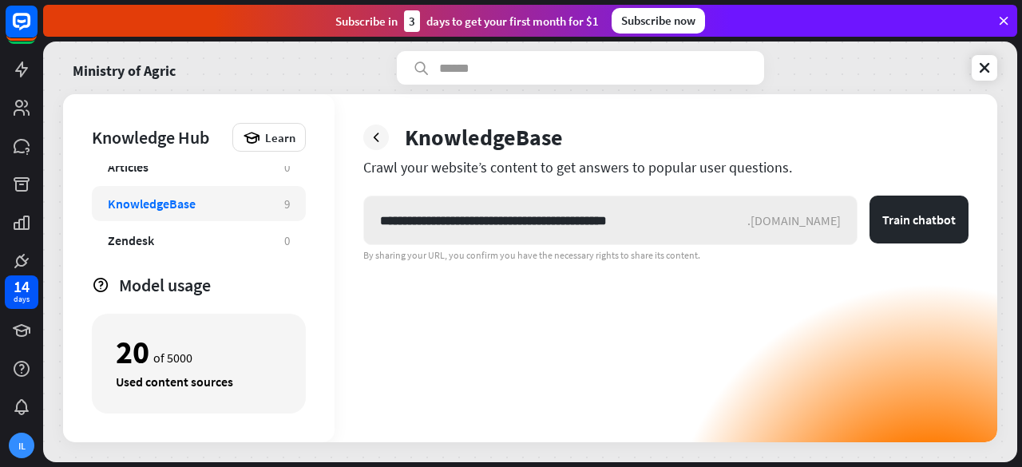
type input "**********"
click at [870, 196] on button "Train chatbot" at bounding box center [919, 220] width 99 height 48
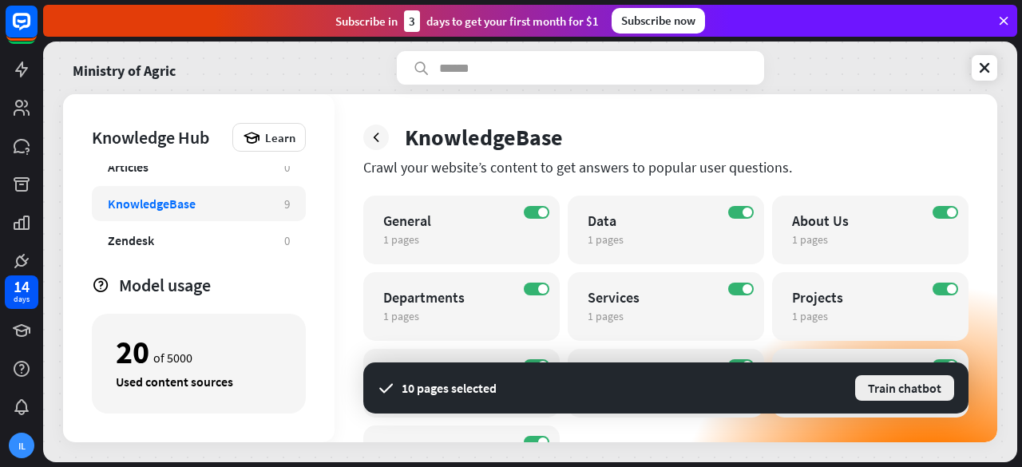
click at [907, 397] on button "Train chatbot" at bounding box center [905, 388] width 102 height 29
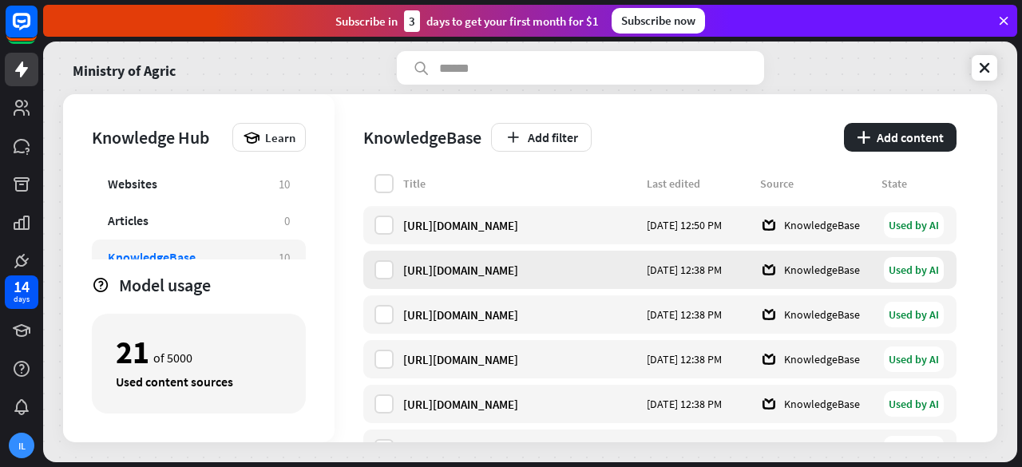
scroll to position [239, 0]
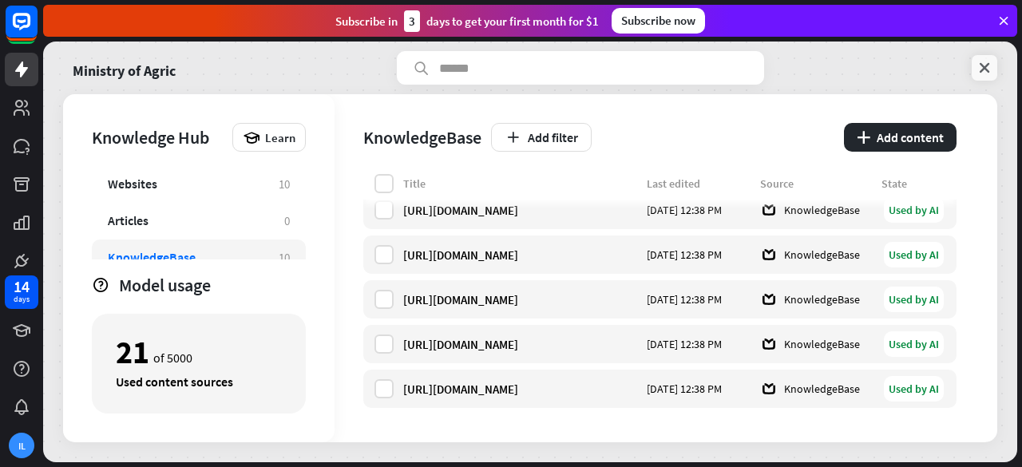
click at [989, 75] on icon at bounding box center [985, 68] width 16 height 16
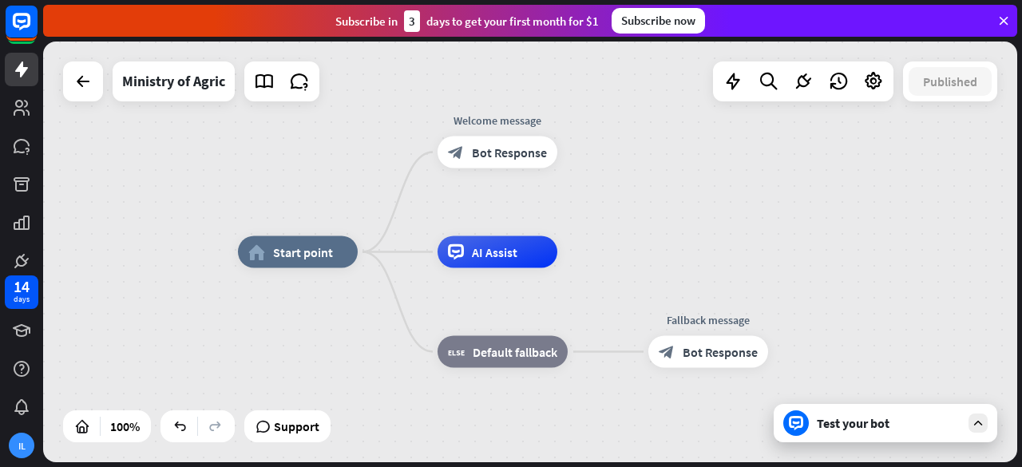
click at [842, 421] on div "Test your bot" at bounding box center [889, 423] width 144 height 16
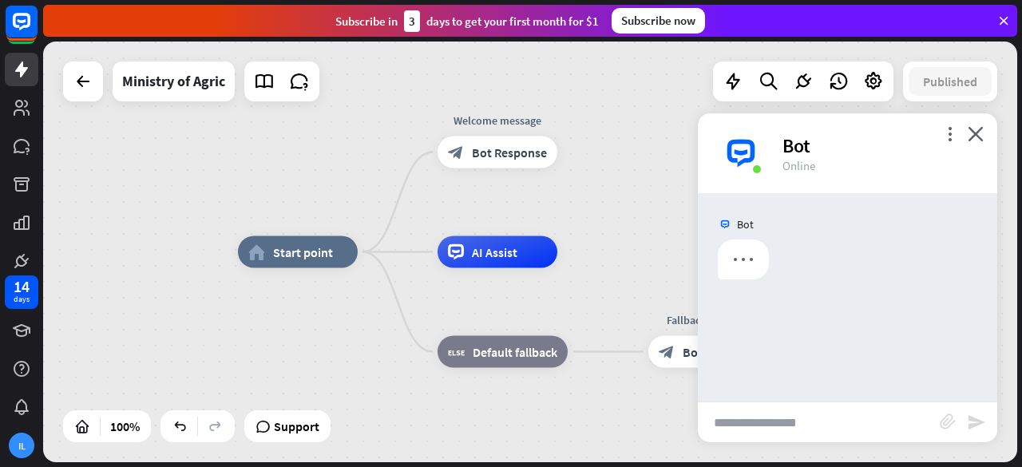
click at [806, 423] on input "text" at bounding box center [819, 423] width 242 height 40
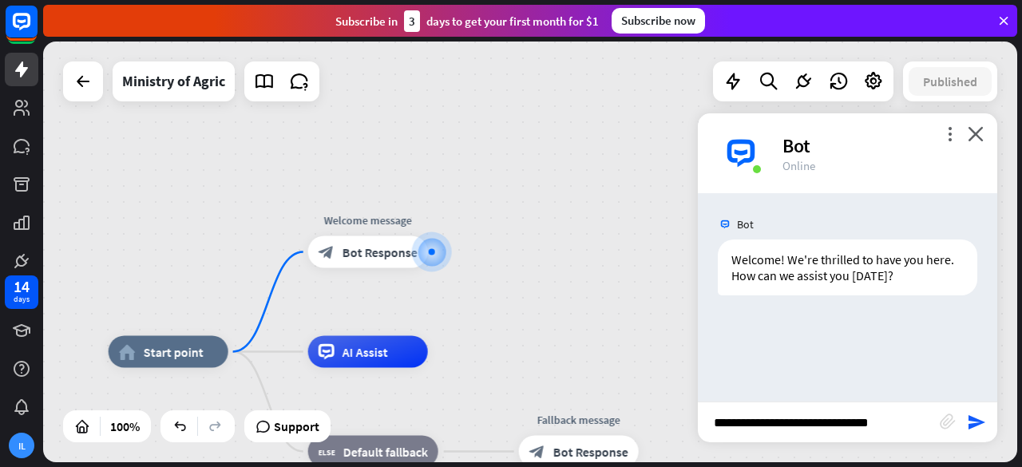
type input "**********"
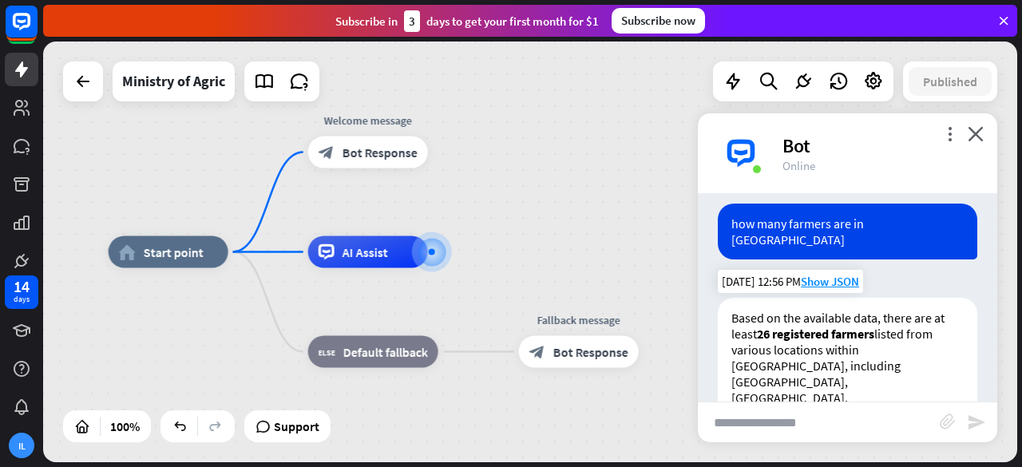
scroll to position [131, 0]
click at [831, 273] on span "Show JSON" at bounding box center [830, 280] width 58 height 15
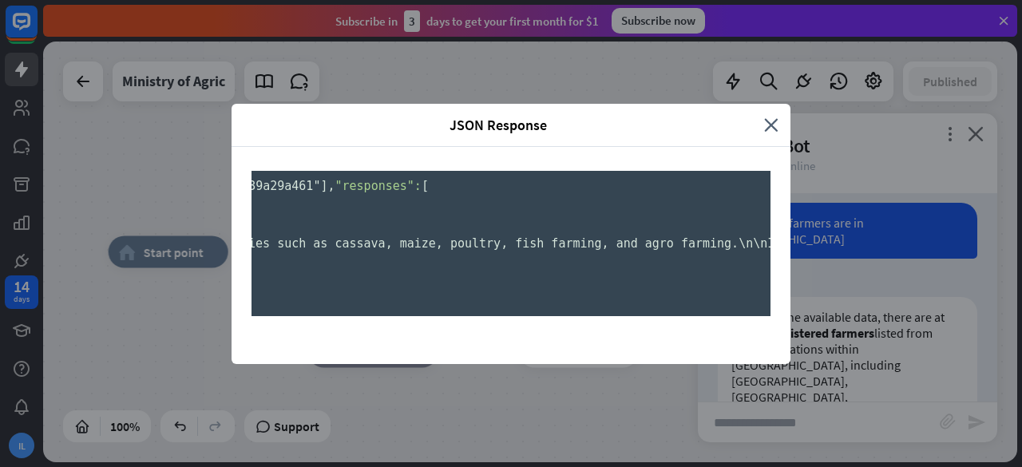
scroll to position [0, 2625]
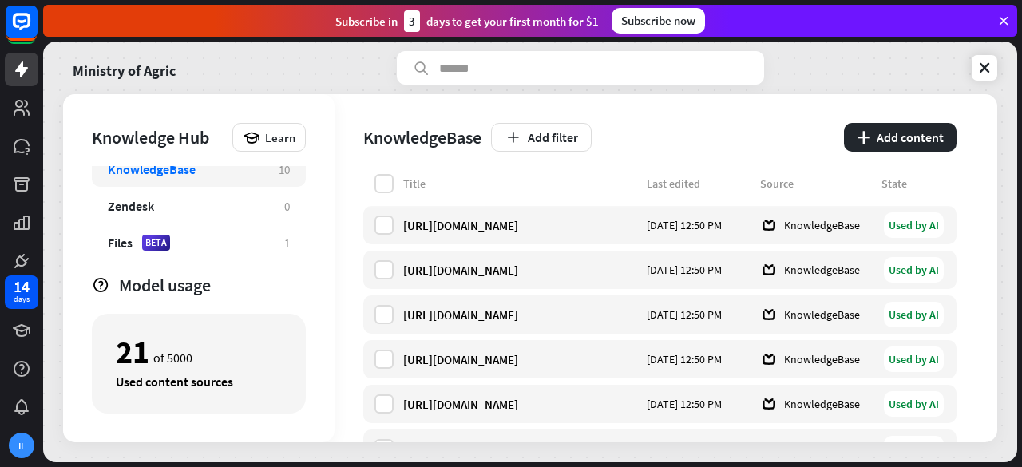
scroll to position [86, 0]
click at [264, 237] on div "Files BETA" at bounding box center [188, 244] width 161 height 16
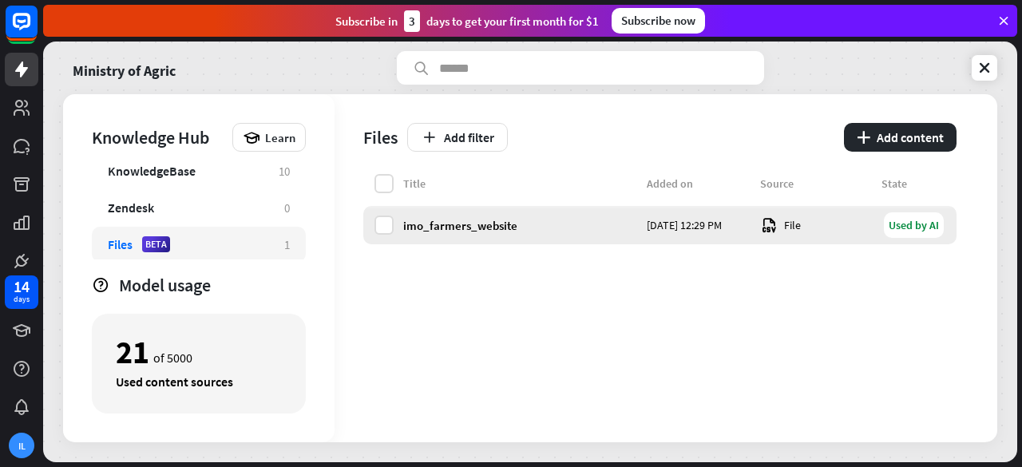
click at [778, 225] on div "File" at bounding box center [816, 225] width 112 height 18
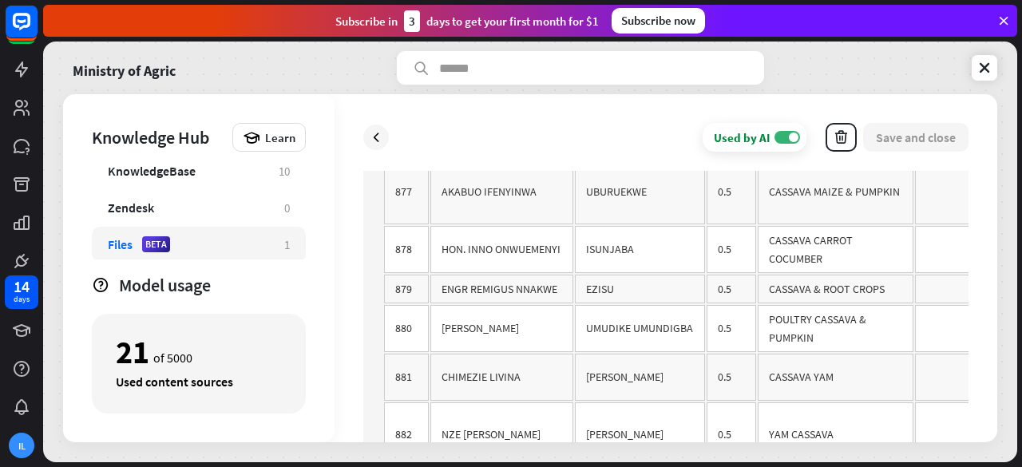
scroll to position [34860, 0]
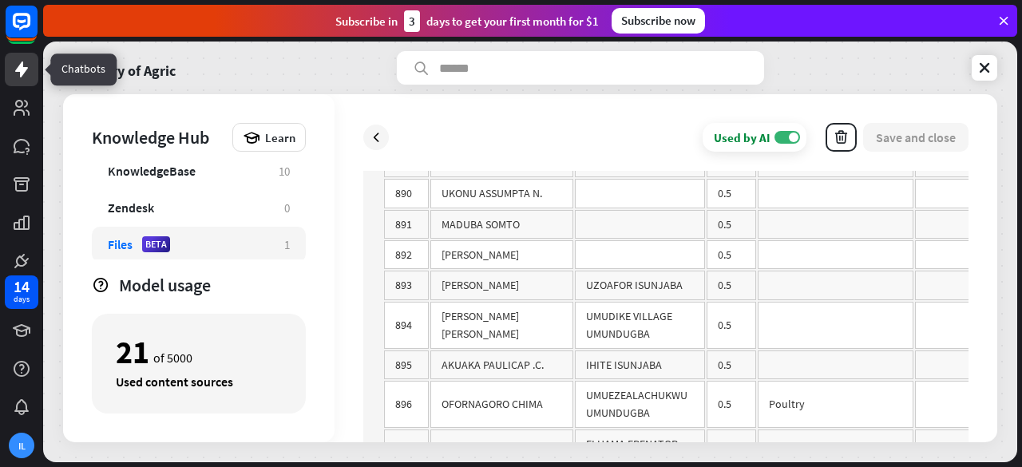
click at [24, 64] on icon at bounding box center [21, 69] width 19 height 19
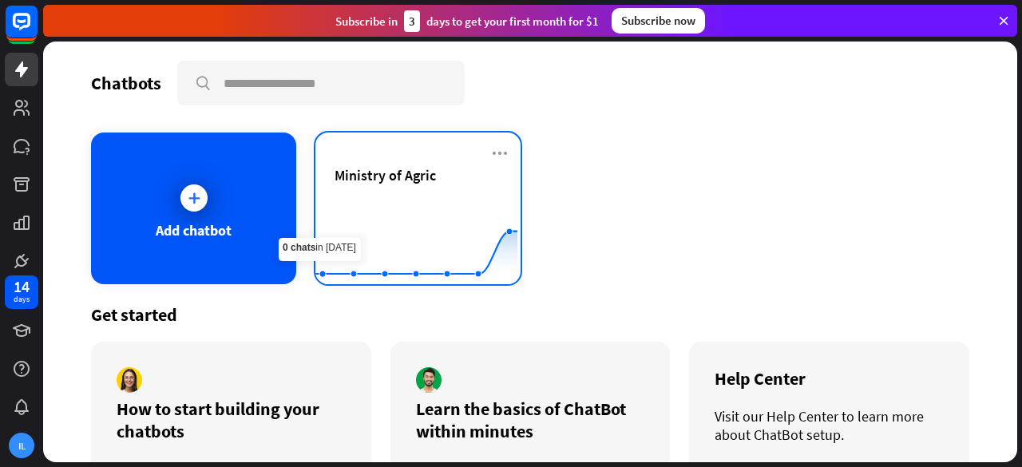
click at [391, 200] on rect at bounding box center [416, 245] width 202 height 100
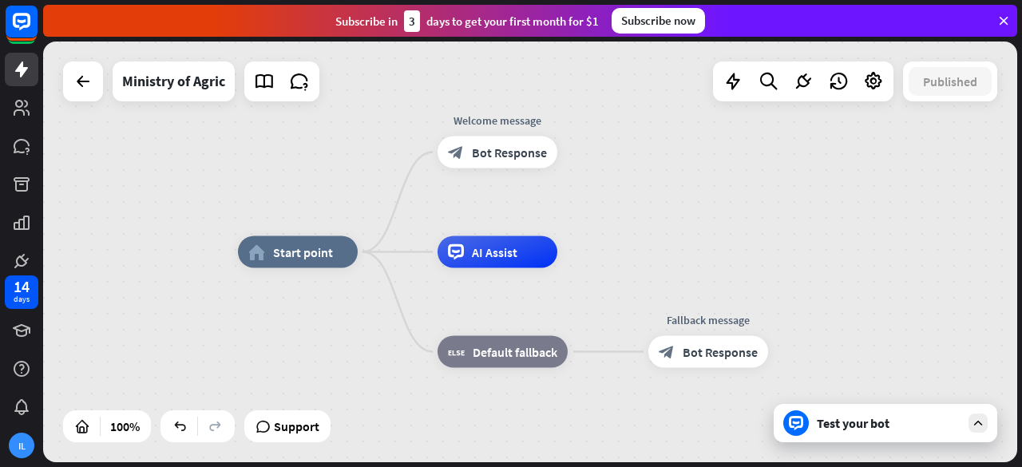
click at [851, 432] on div "Test your bot" at bounding box center [886, 423] width 224 height 38
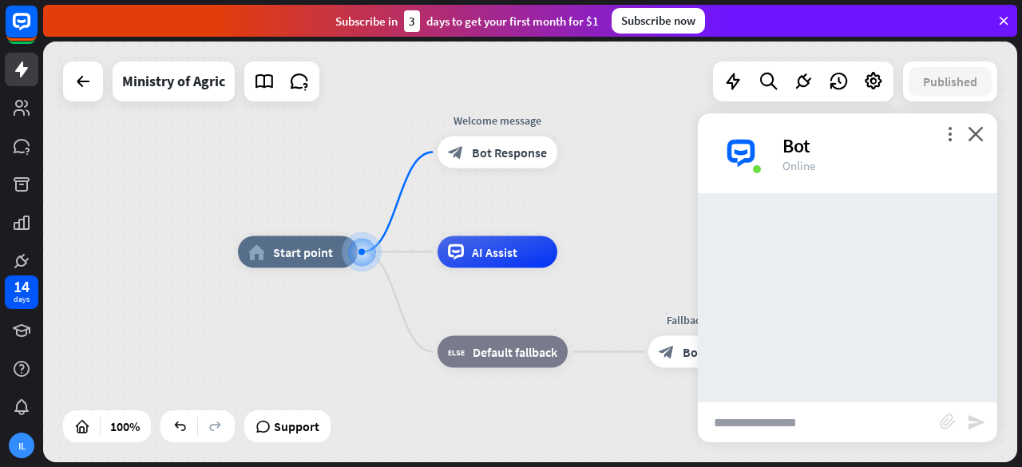
click at [794, 421] on input "text" at bounding box center [819, 423] width 242 height 40
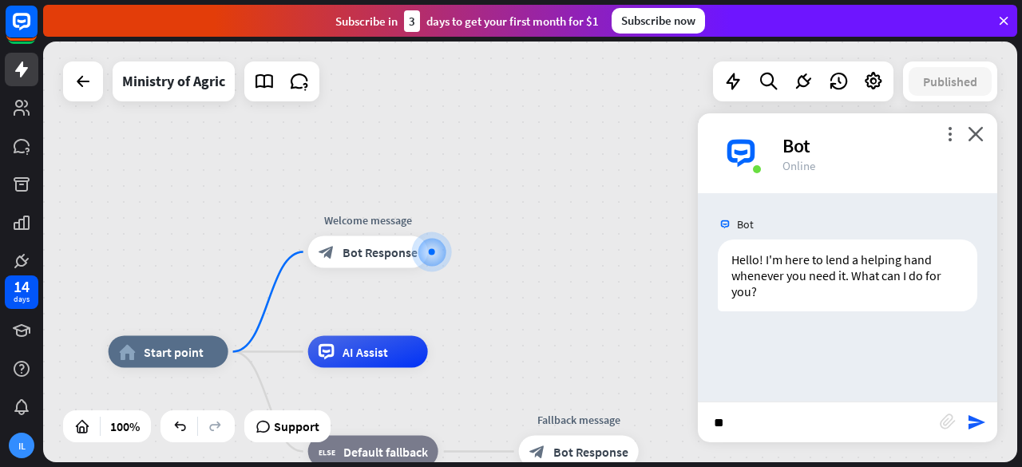
type input "*"
type input "**********"
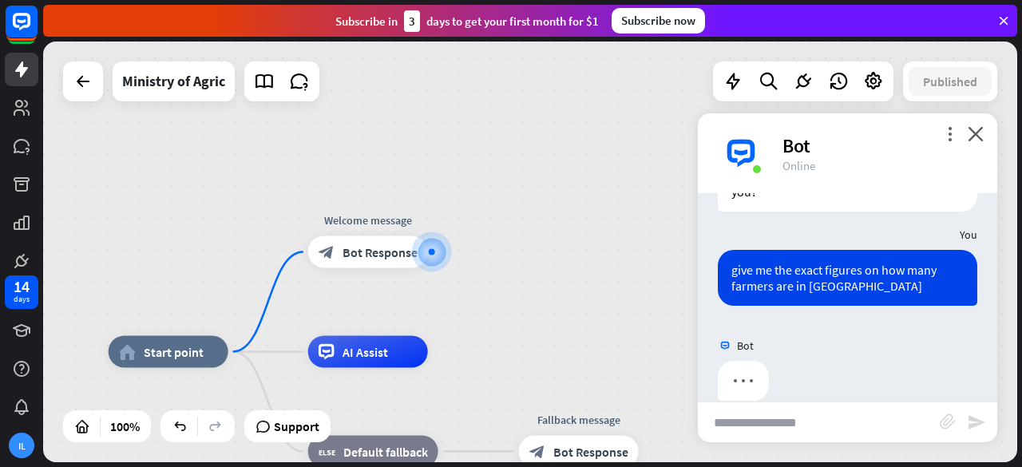
scroll to position [122, 0]
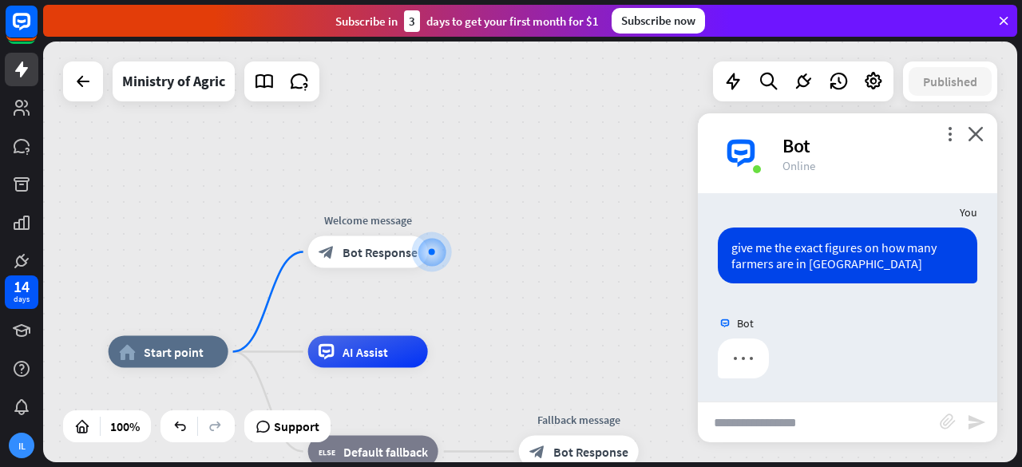
click at [768, 380] on div at bounding box center [848, 363] width 300 height 48
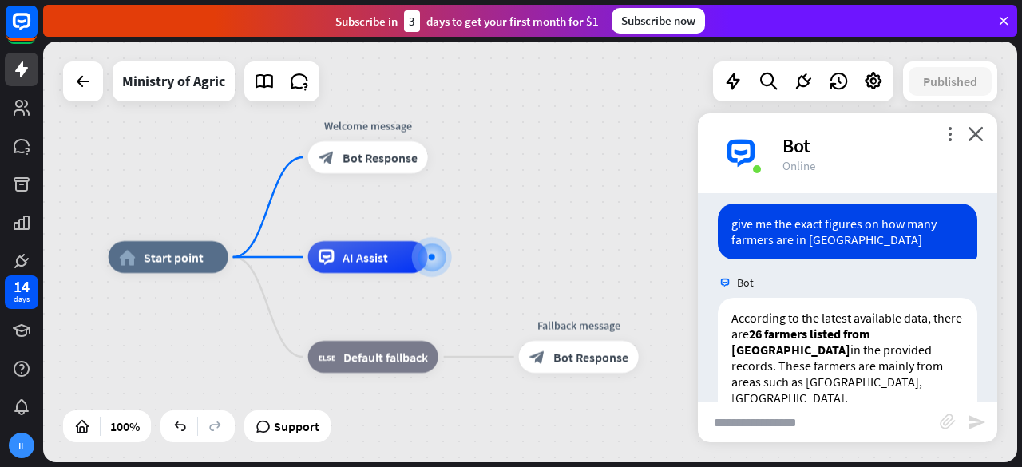
scroll to position [185, 0]
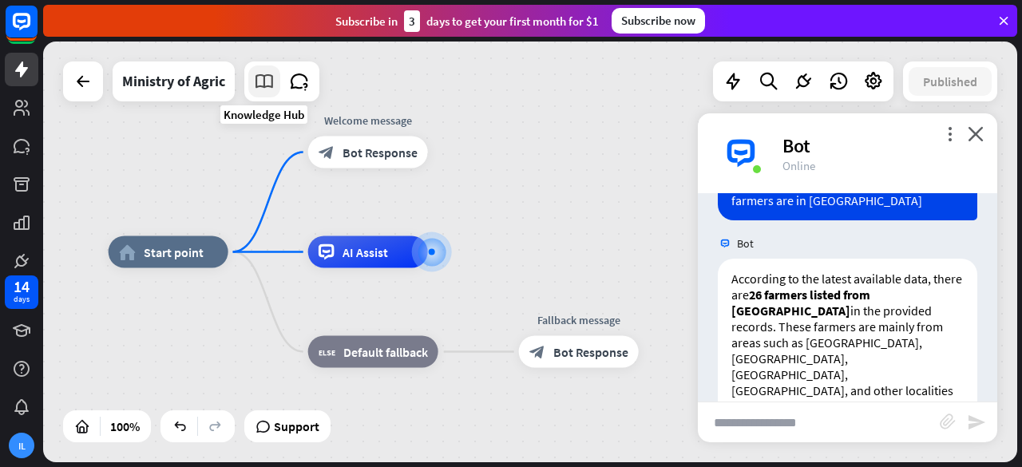
click at [271, 87] on icon at bounding box center [264, 81] width 21 height 21
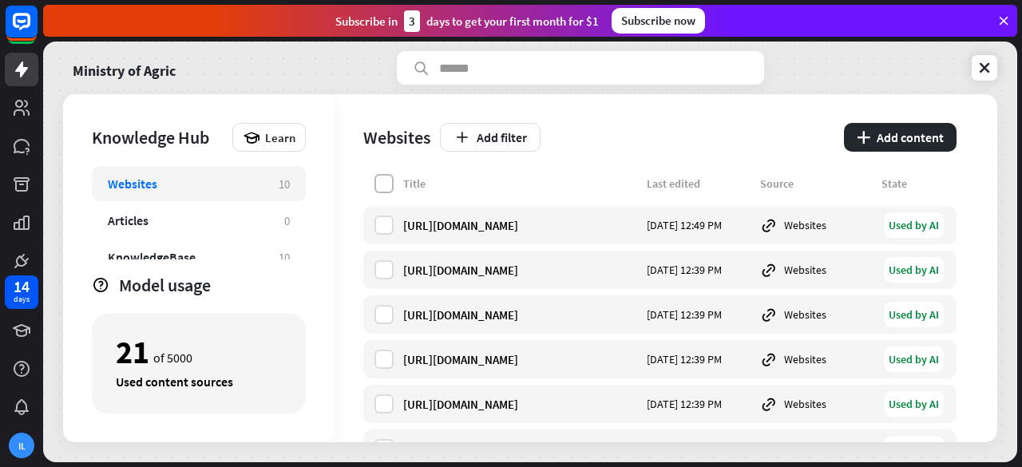
click at [388, 183] on label at bounding box center [384, 183] width 19 height 19
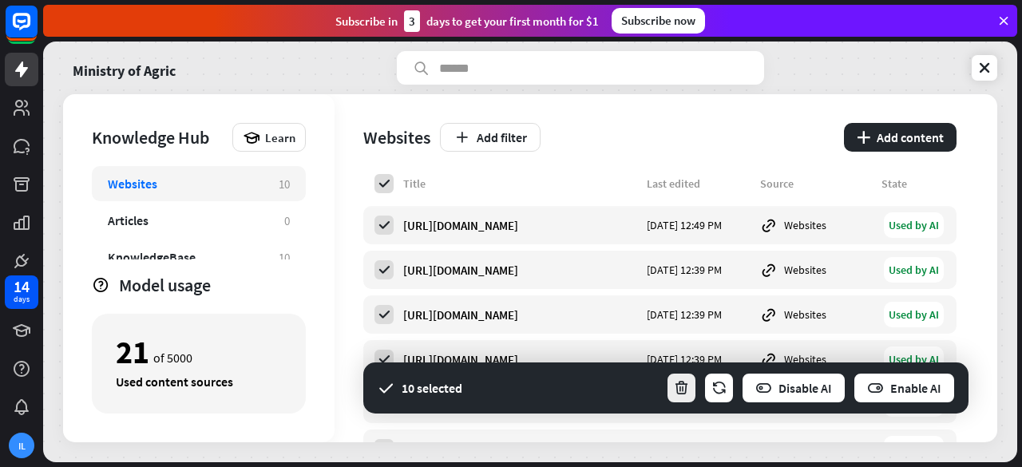
click at [682, 387] on icon "button" at bounding box center [681, 388] width 17 height 17
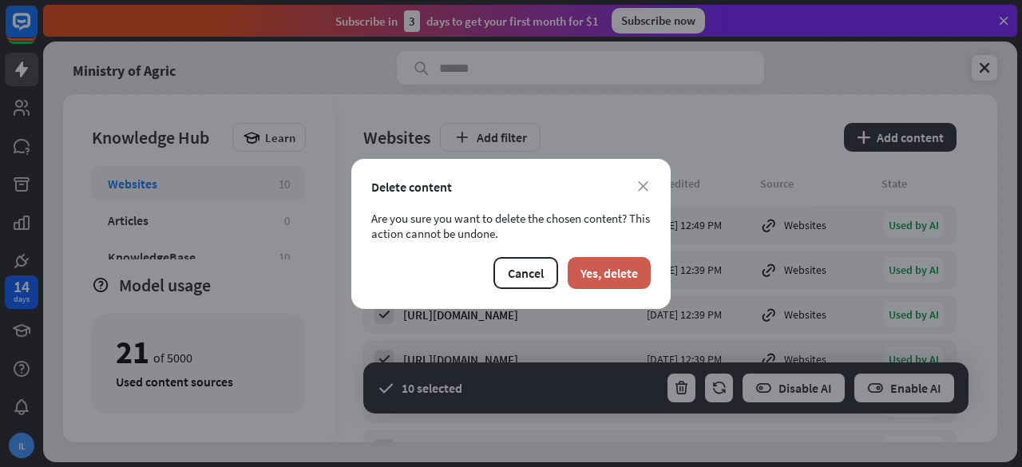
click at [593, 268] on button "Yes, delete" at bounding box center [609, 273] width 83 height 32
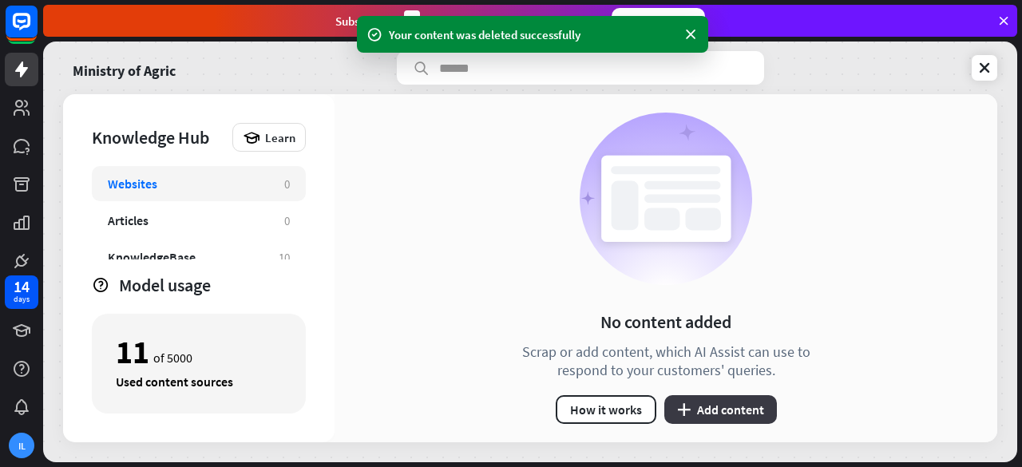
click at [720, 411] on button "plus Add content" at bounding box center [721, 409] width 113 height 29
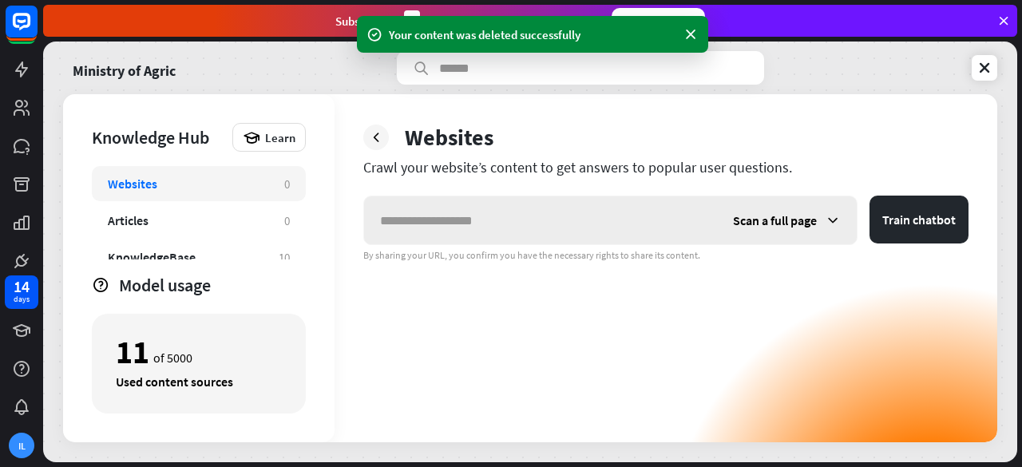
click at [502, 225] on input "text" at bounding box center [540, 220] width 353 height 48
type input "**********"
click at [870, 196] on button "Train chatbot" at bounding box center [919, 220] width 99 height 48
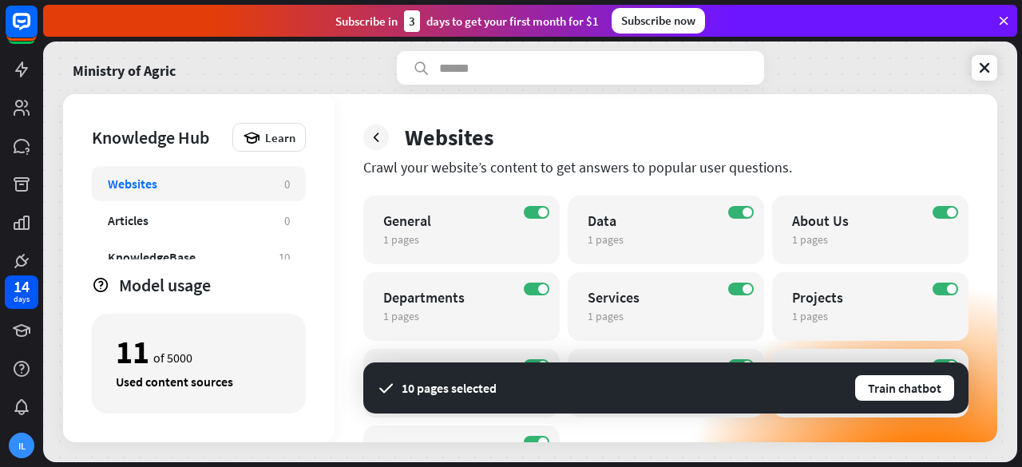
click at [602, 124] on div "Websites" at bounding box center [665, 137] width 605 height 29
click at [385, 145] on div at bounding box center [376, 138] width 26 height 26
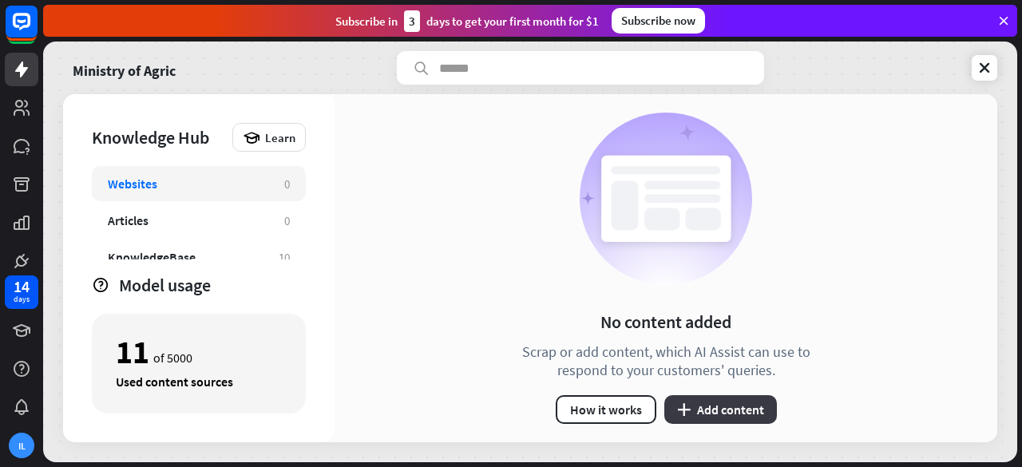
click at [716, 397] on button "plus Add content" at bounding box center [721, 409] width 113 height 29
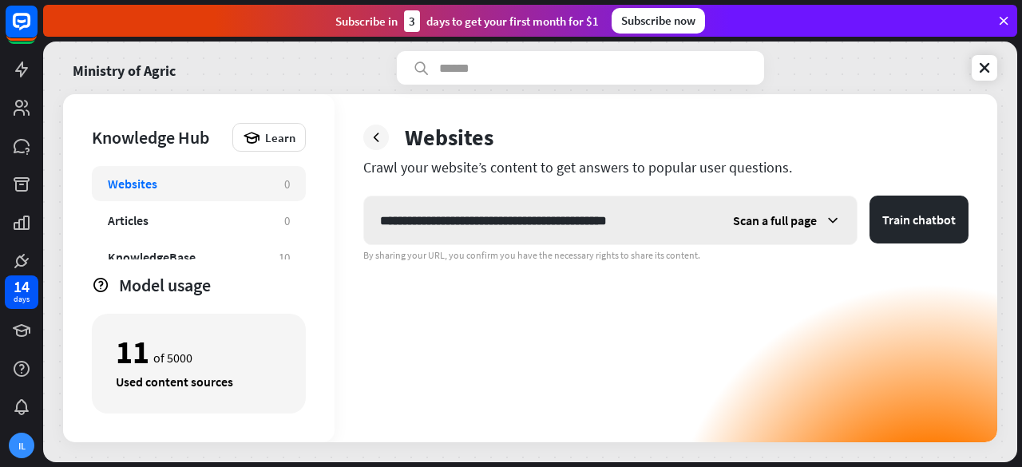
type input "**********"
click at [818, 215] on div "Scan a full page" at bounding box center [787, 220] width 140 height 48
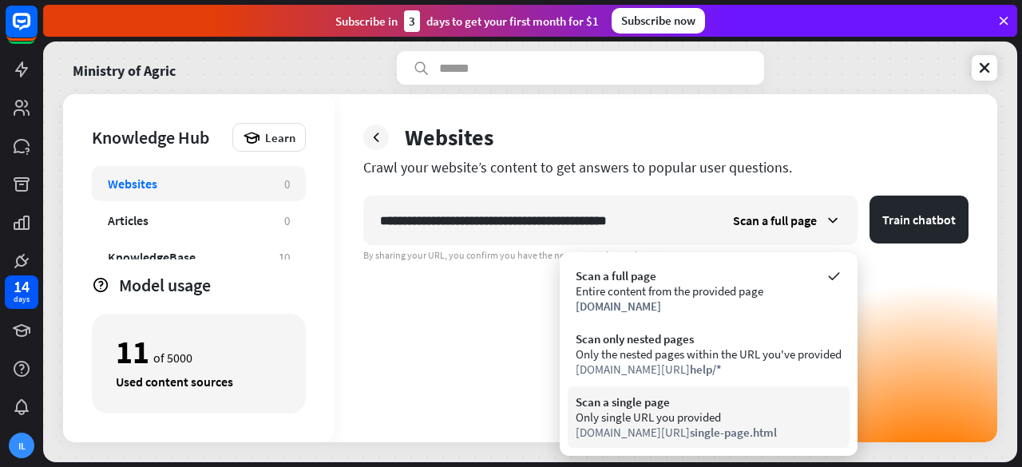
click at [708, 419] on div "Only single URL you provided" at bounding box center [709, 417] width 266 height 15
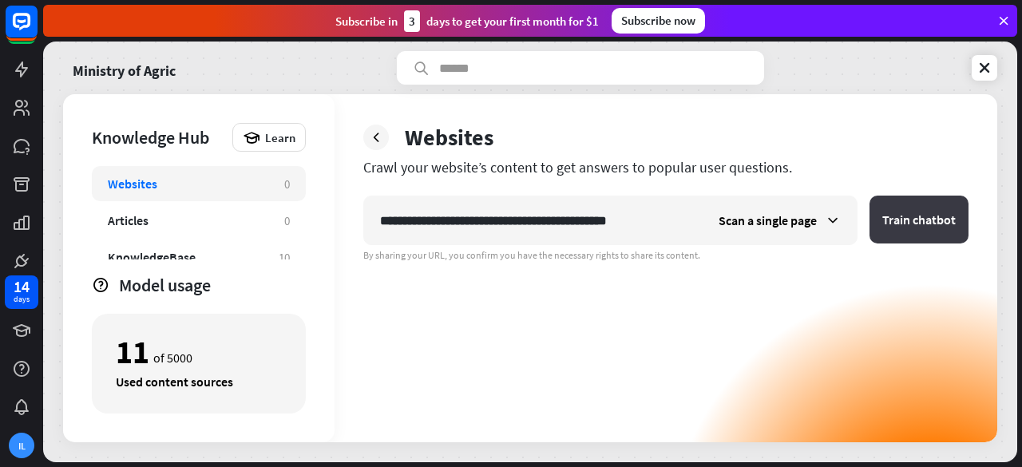
click at [930, 202] on button "Train chatbot" at bounding box center [919, 220] width 99 height 48
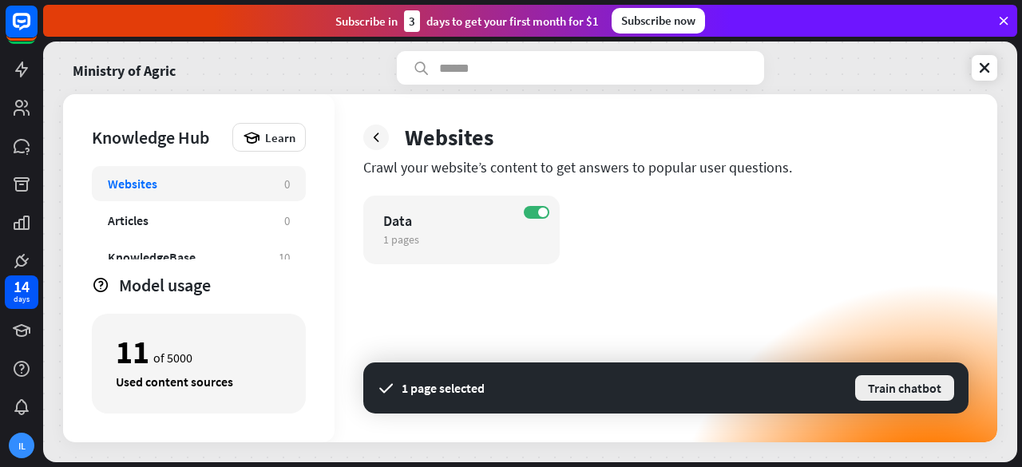
click at [930, 388] on button "Train chatbot" at bounding box center [905, 388] width 102 height 29
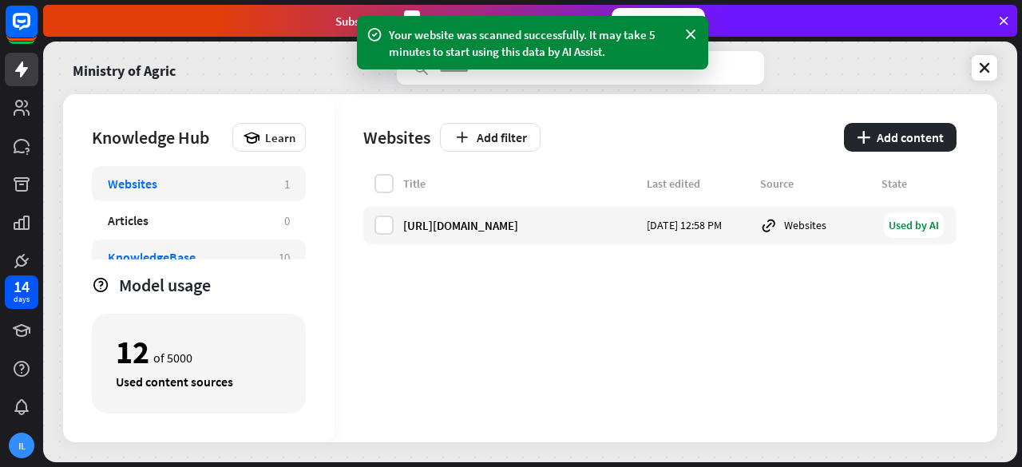
scroll to position [62, 0]
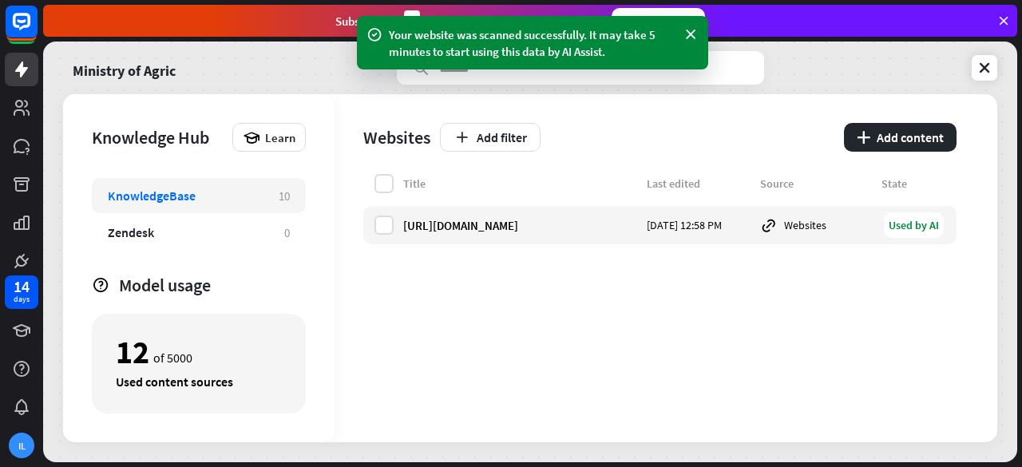
click at [181, 204] on div "KnowledgeBase 10" at bounding box center [199, 195] width 214 height 35
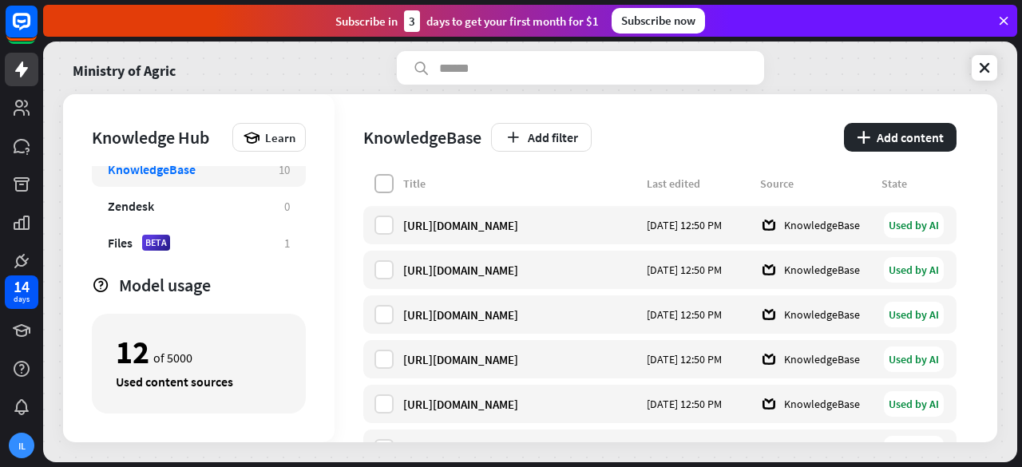
click at [393, 182] on label at bounding box center [384, 183] width 19 height 19
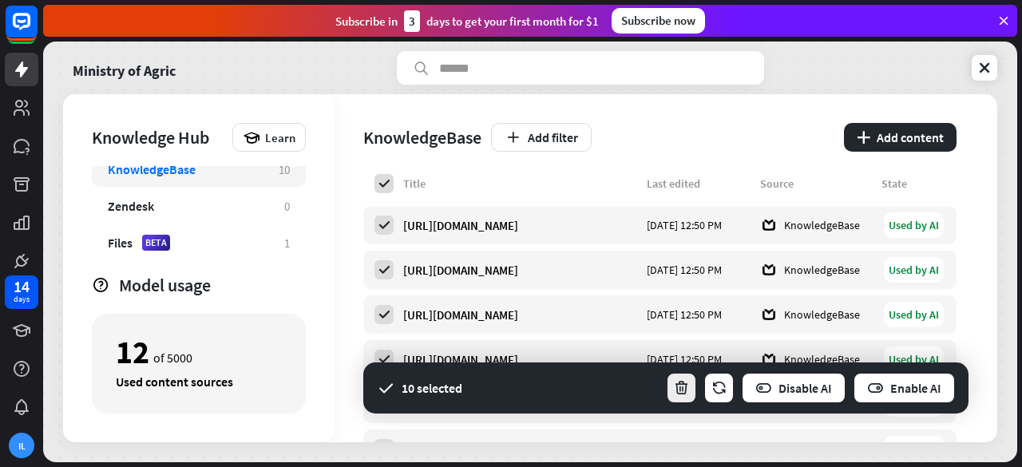
click at [686, 387] on icon "button" at bounding box center [681, 388] width 17 height 17
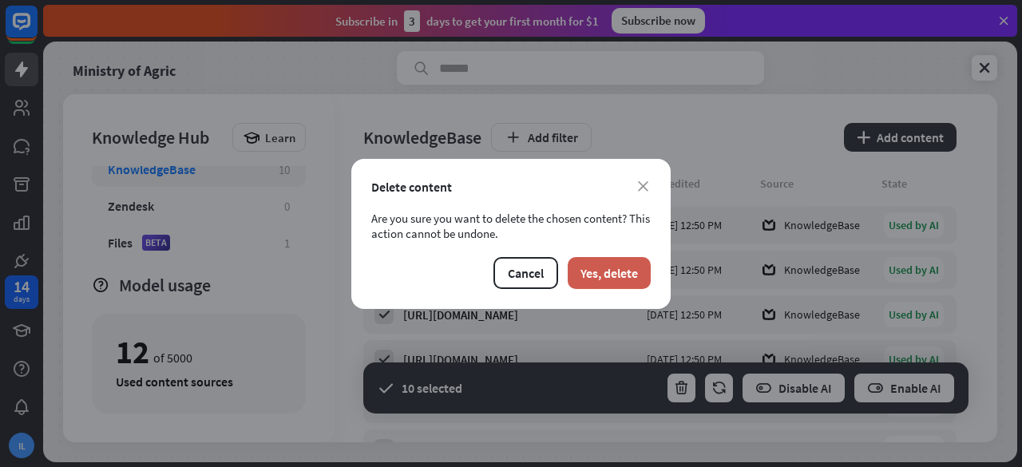
click at [605, 276] on button "Yes, delete" at bounding box center [609, 273] width 83 height 32
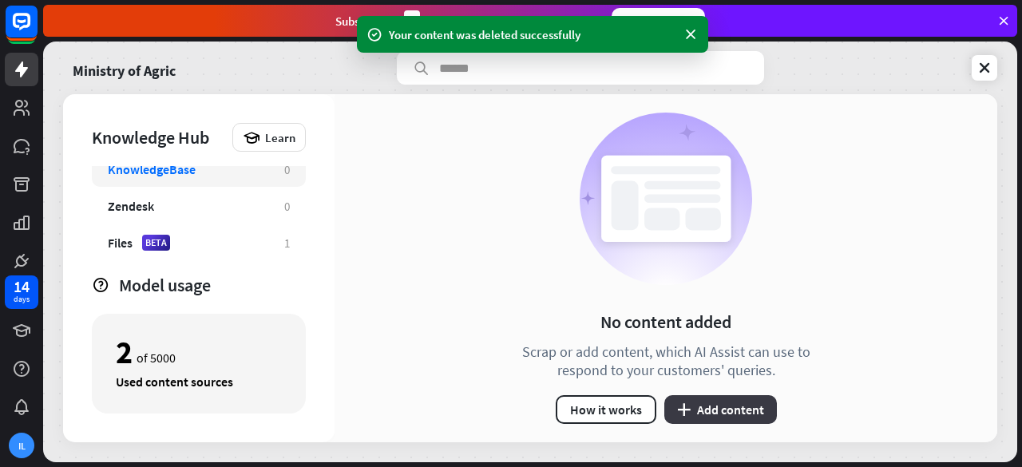
click at [704, 408] on button "plus Add content" at bounding box center [721, 409] width 113 height 29
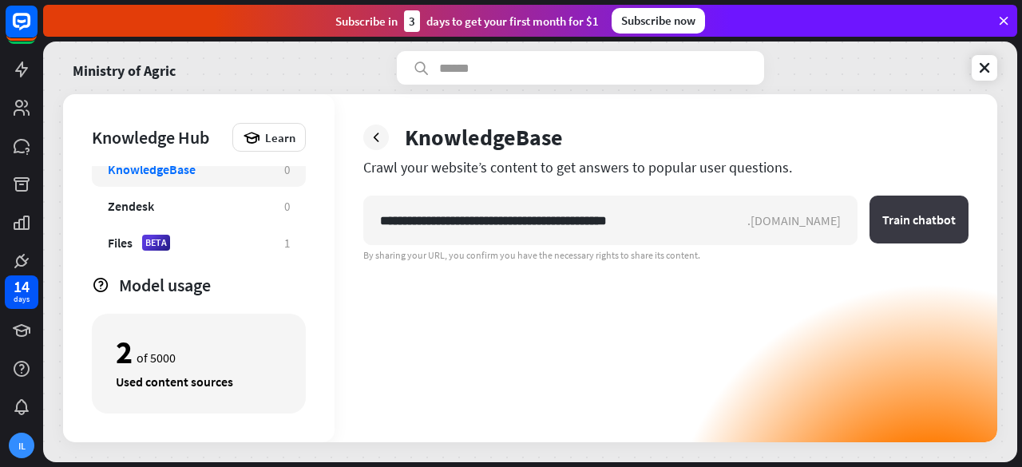
type input "**********"
click at [916, 221] on button "Train chatbot" at bounding box center [919, 220] width 99 height 48
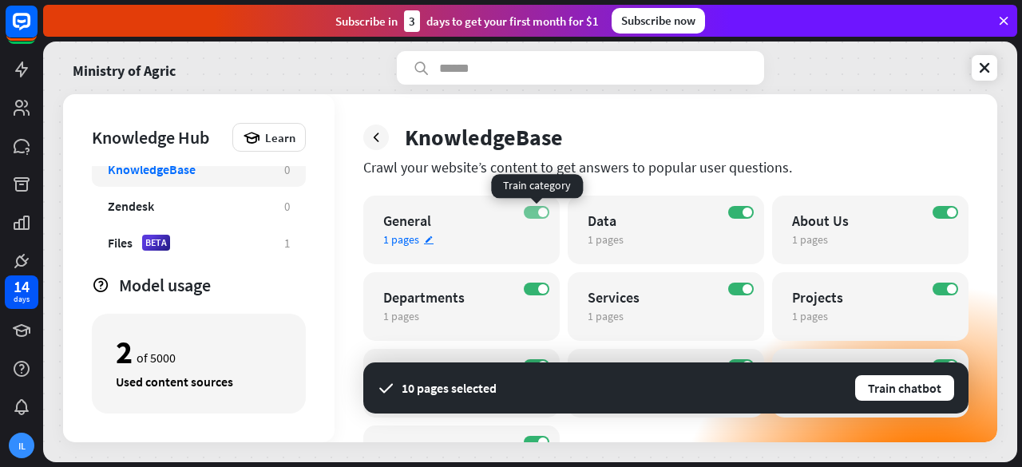
click at [528, 212] on label "ON" at bounding box center [537, 212] width 26 height 13
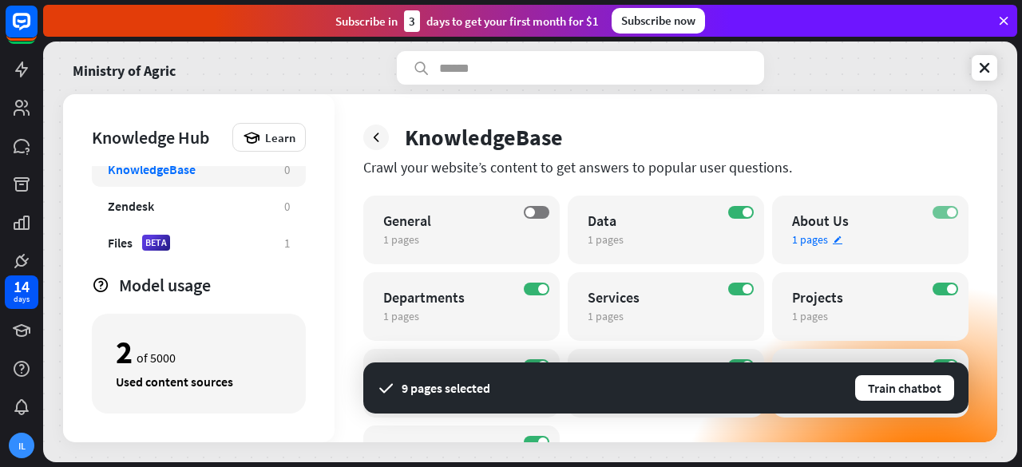
click at [949, 210] on span at bounding box center [952, 213] width 10 height 10
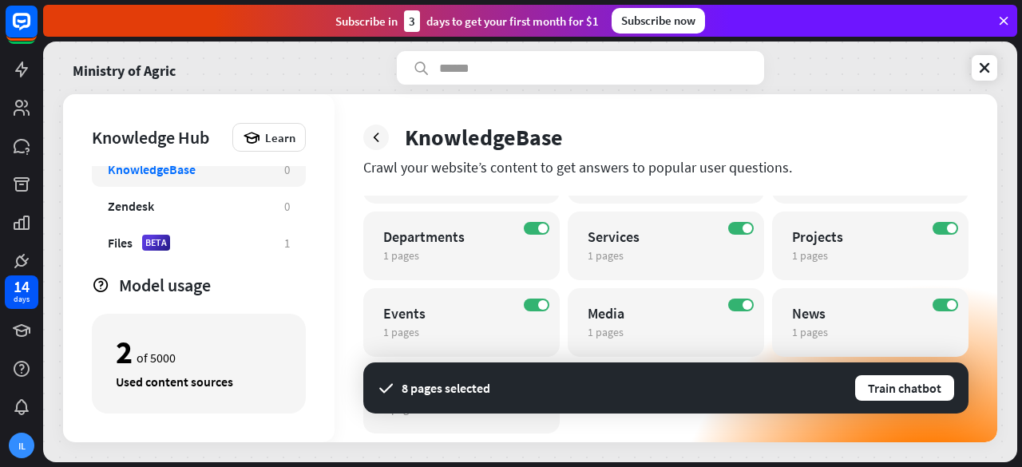
scroll to position [64, 0]
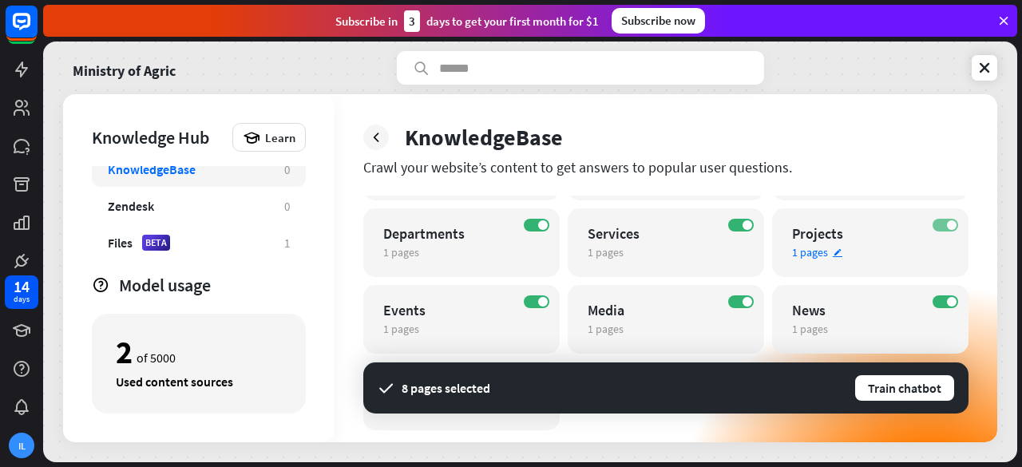
click at [948, 231] on label "ON" at bounding box center [946, 225] width 26 height 13
click at [724, 226] on div "ON Services 1 pages edit" at bounding box center [666, 242] width 196 height 69
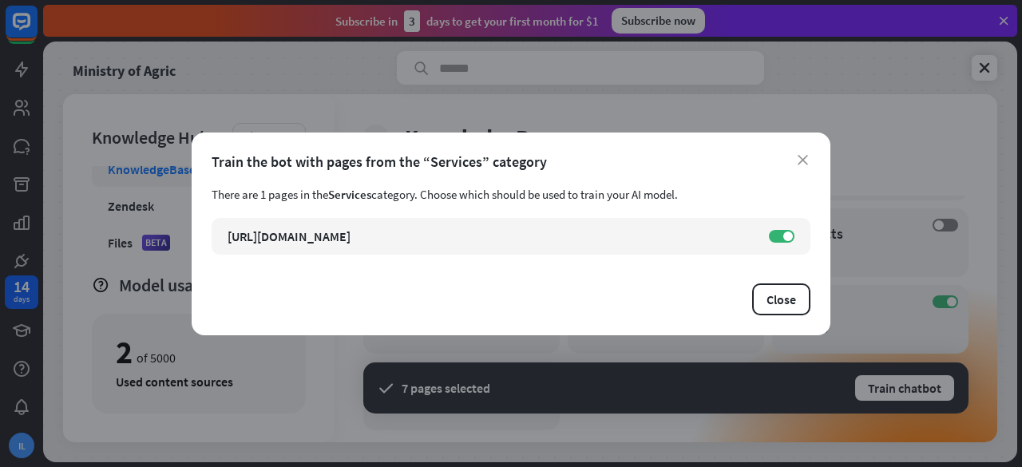
click at [796, 153] on div "Train the bot with pages from the “Services” category" at bounding box center [511, 162] width 599 height 18
click at [802, 159] on icon "close" at bounding box center [803, 160] width 10 height 10
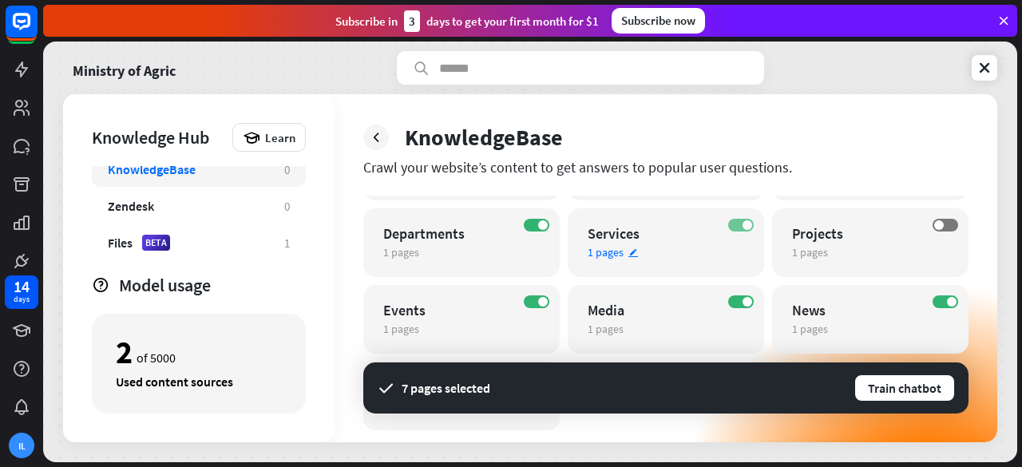
click at [736, 220] on label "ON" at bounding box center [741, 225] width 26 height 13
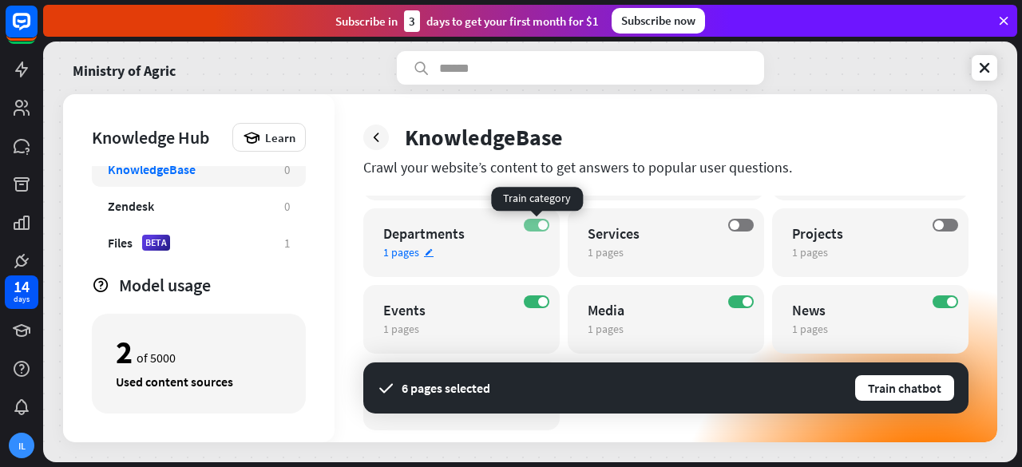
click at [536, 221] on label "ON" at bounding box center [537, 225] width 26 height 13
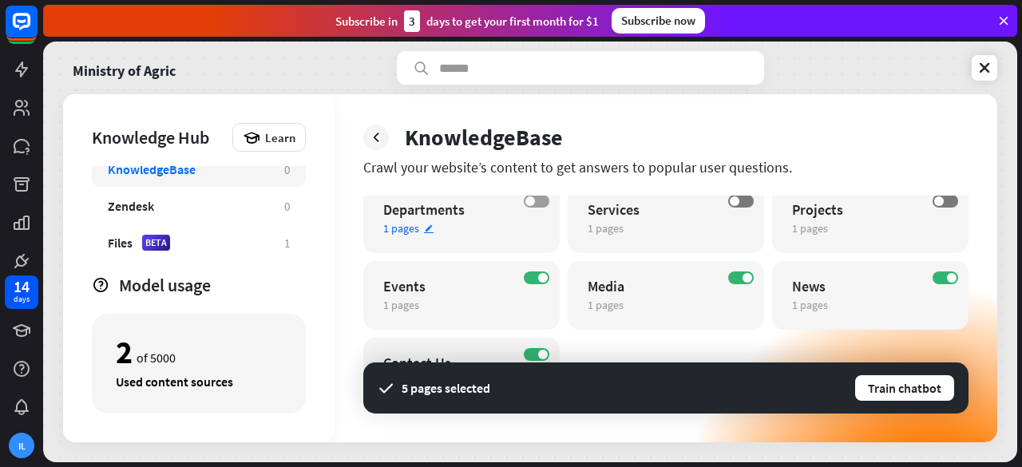
scroll to position [91, 0]
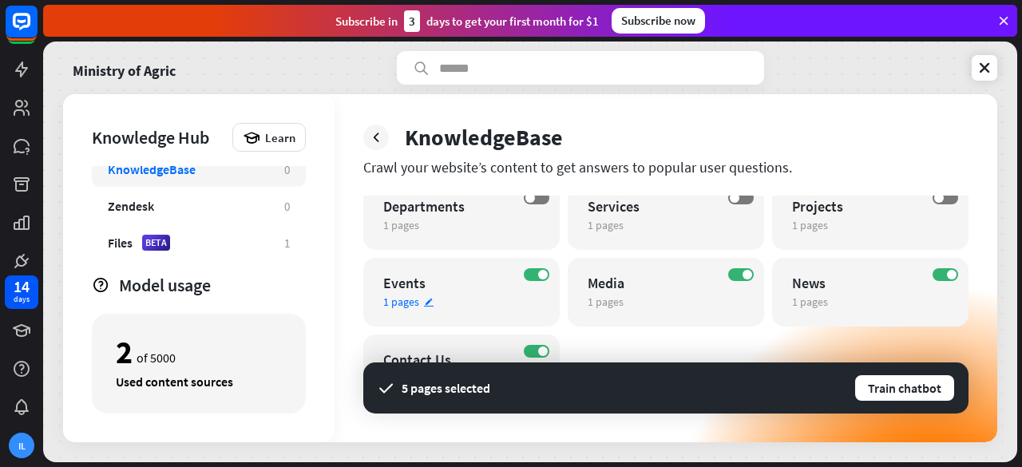
click at [536, 268] on div "ON Events 1 pages edit" at bounding box center [461, 292] width 196 height 69
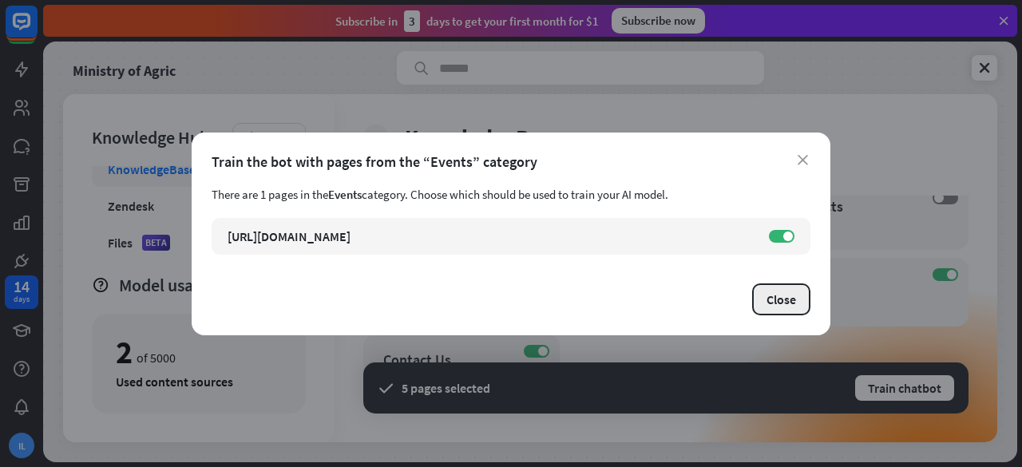
click at [796, 288] on button "Close" at bounding box center [781, 300] width 58 height 32
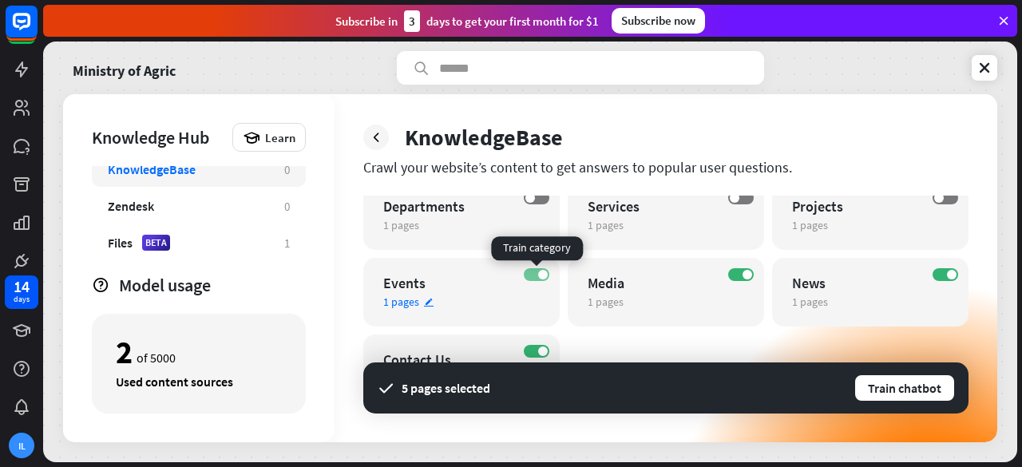
click at [542, 277] on span at bounding box center [543, 275] width 10 height 10
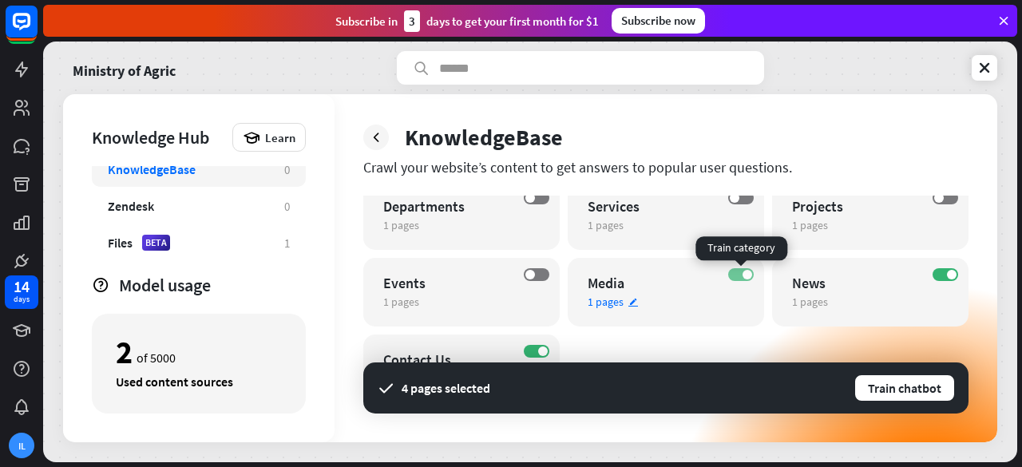
click at [744, 274] on span at bounding box center [748, 275] width 10 height 10
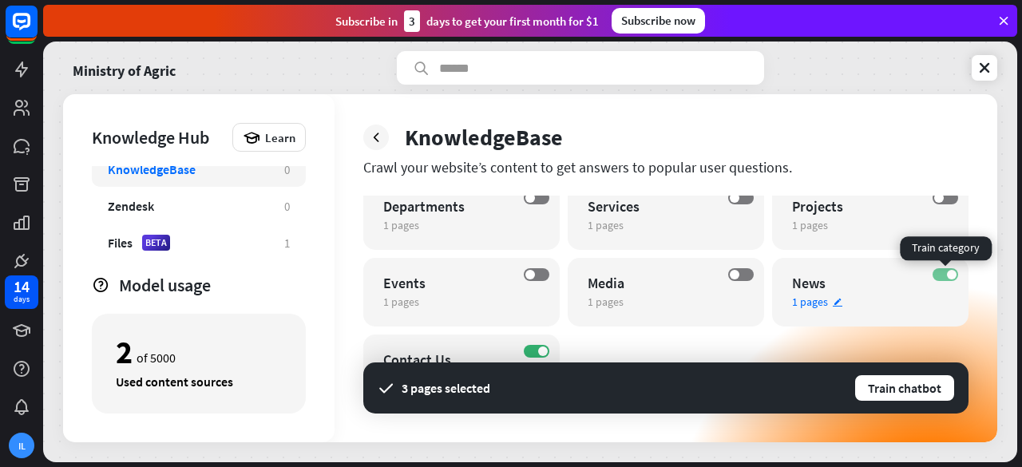
click at [946, 276] on label "ON" at bounding box center [946, 274] width 26 height 13
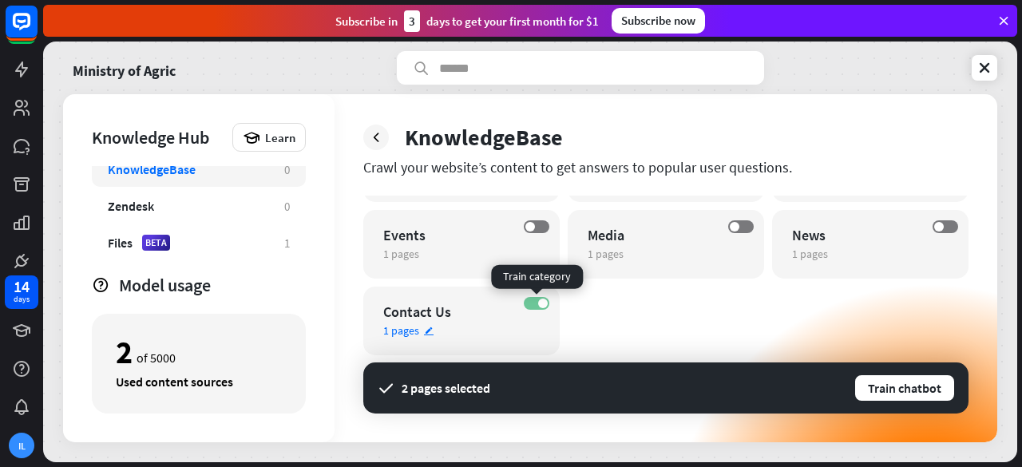
click at [540, 303] on span at bounding box center [543, 304] width 10 height 10
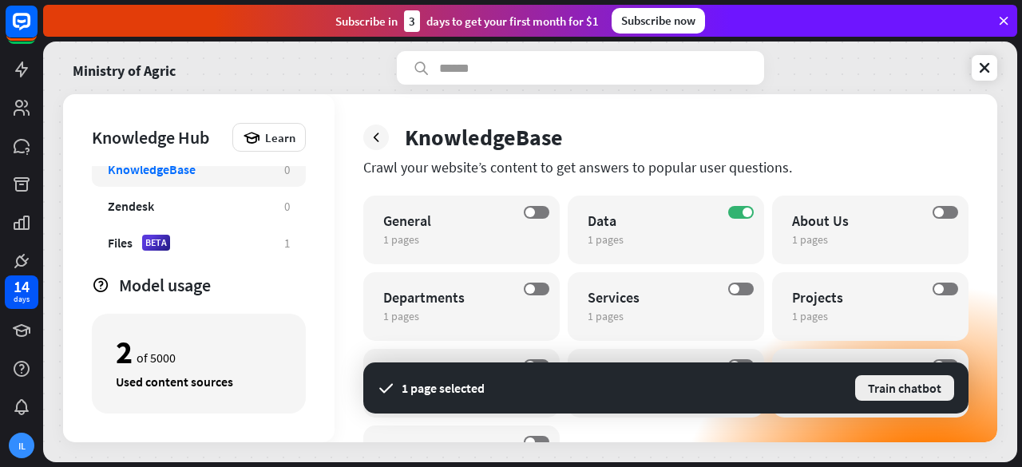
click at [903, 388] on button "Train chatbot" at bounding box center [905, 388] width 102 height 29
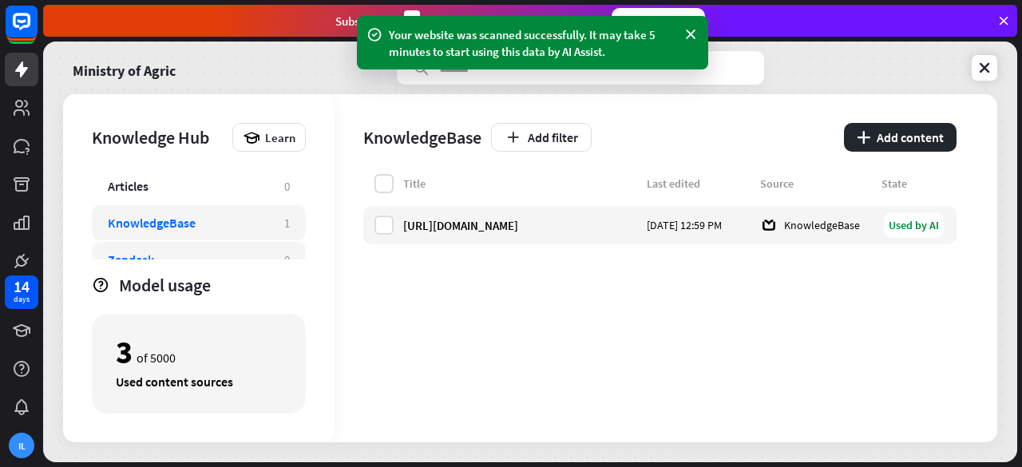
scroll to position [88, 0]
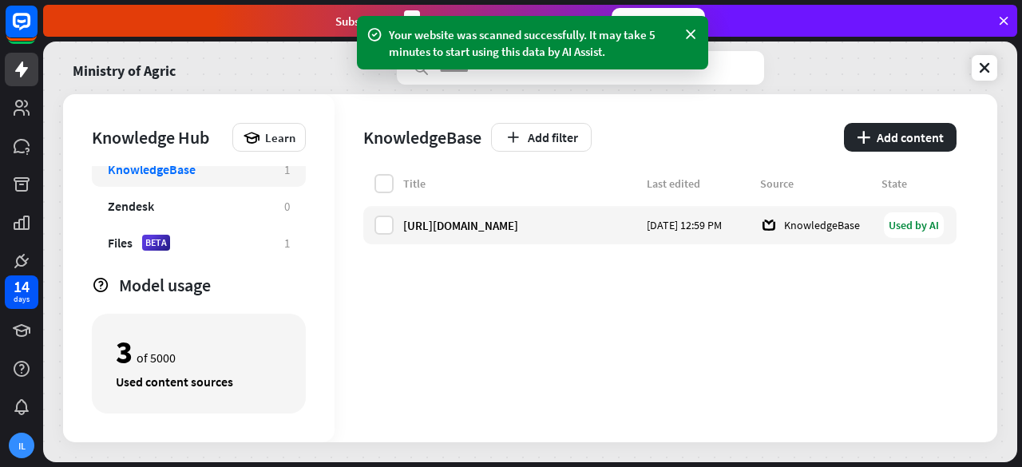
click at [524, 312] on div "Title Last edited Source State [URL][DOMAIN_NAME] [DATE] 12:59 PM KnowledgeBase…" at bounding box center [659, 308] width 593 height 268
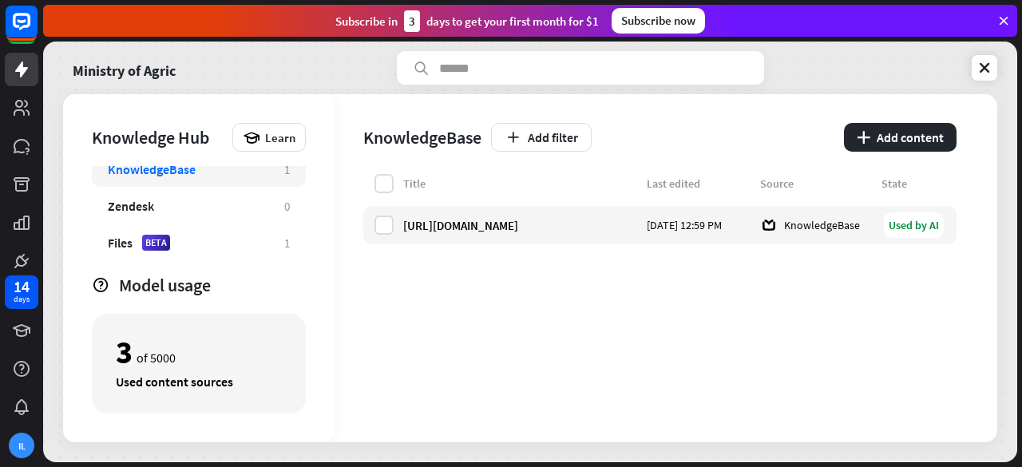
click at [743, 291] on div "Title Last edited Source State [URL][DOMAIN_NAME] [DATE] 12:59 PM KnowledgeBase…" at bounding box center [659, 308] width 593 height 268
click at [984, 71] on icon at bounding box center [985, 68] width 16 height 16
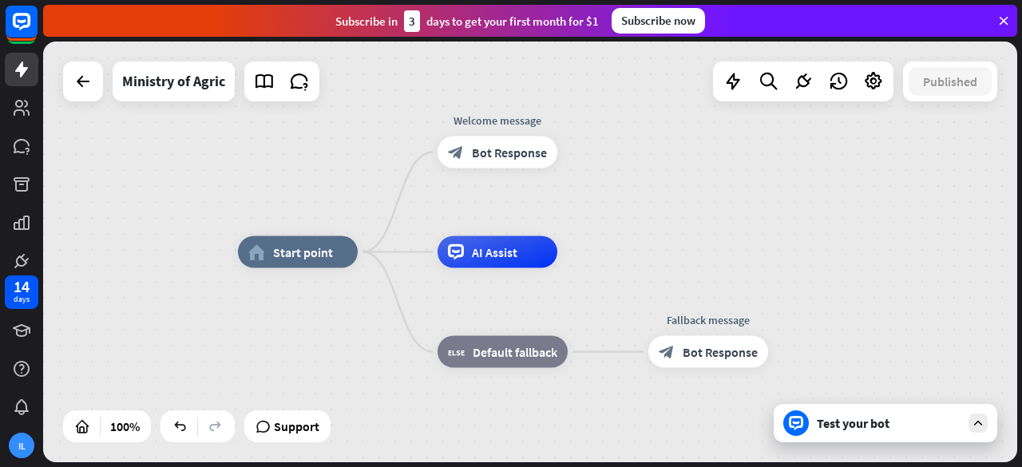
click at [821, 425] on div "Test your bot" at bounding box center [889, 423] width 144 height 16
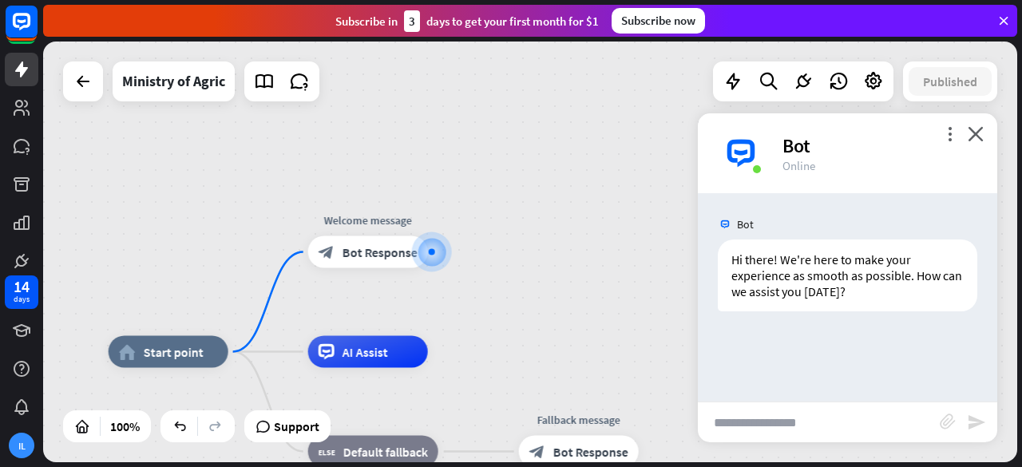
click at [811, 416] on input "text" at bounding box center [819, 423] width 242 height 40
type input "**********"
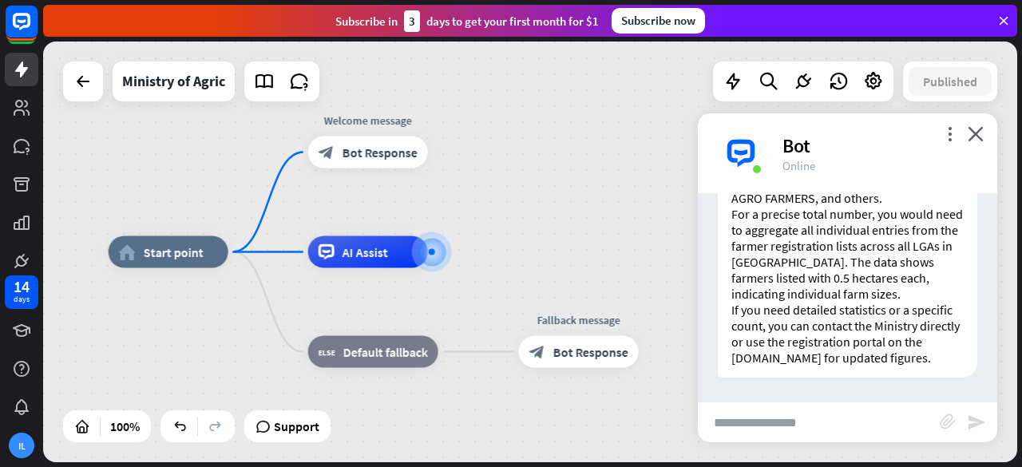
scroll to position [425, 0]
click at [256, 81] on icon at bounding box center [264, 81] width 21 height 21
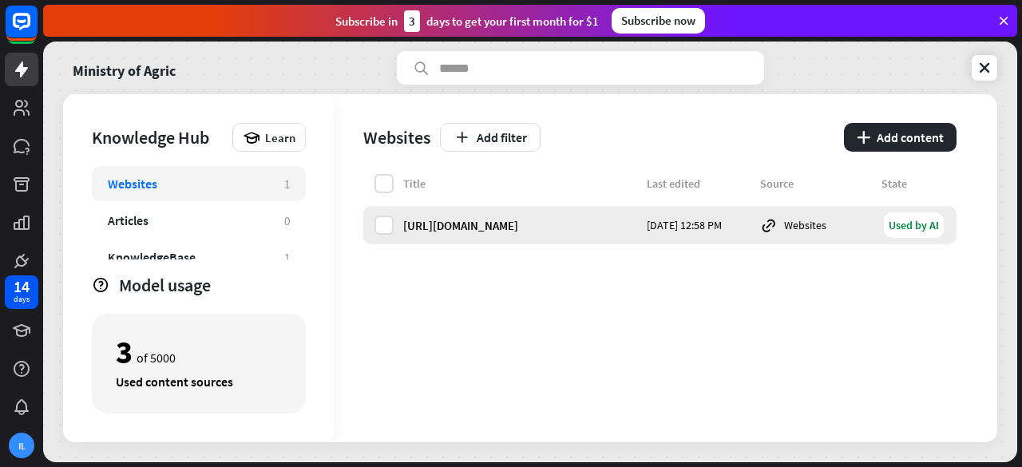
click at [518, 220] on div "[URL][DOMAIN_NAME]" at bounding box center [520, 225] width 234 height 15
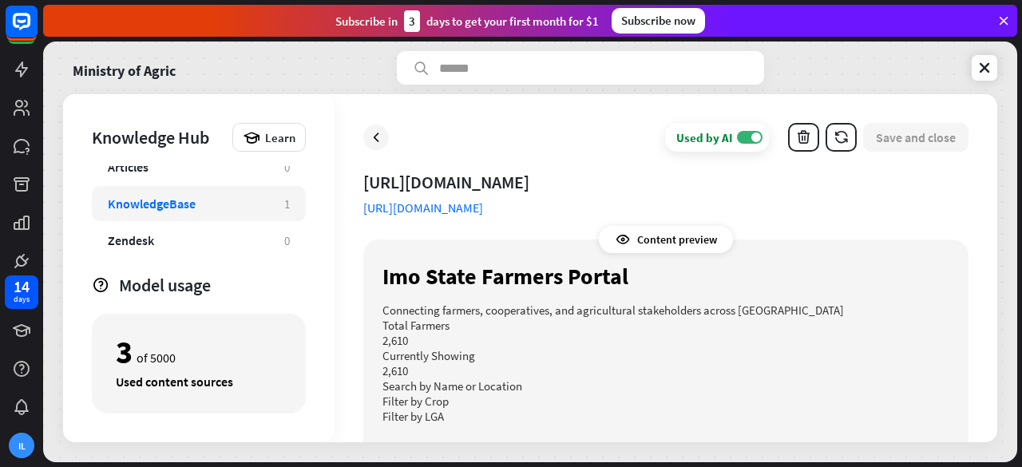
scroll to position [88, 0]
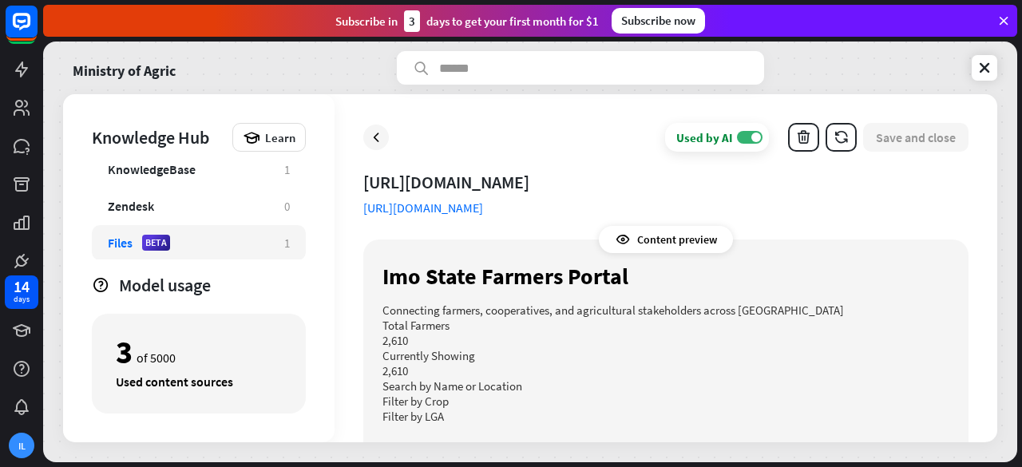
click at [102, 228] on div "Files BETA 1" at bounding box center [199, 242] width 214 height 35
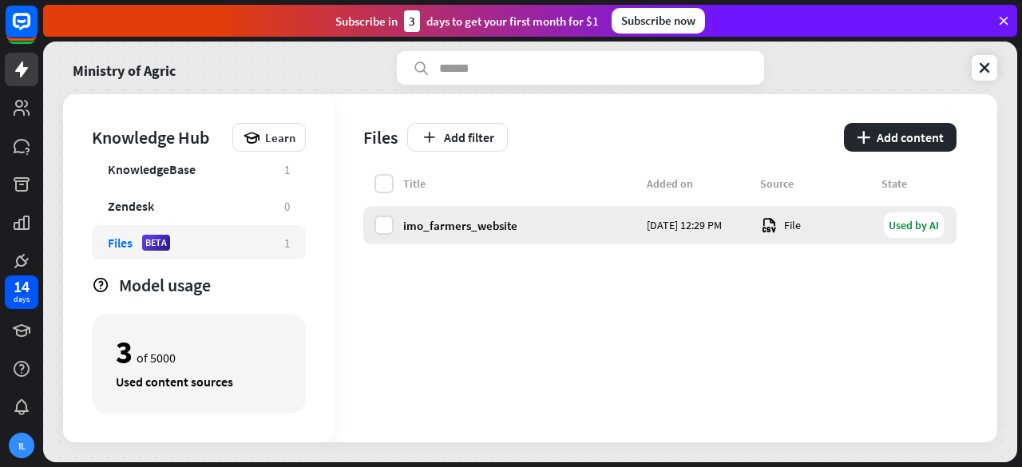
click at [476, 228] on div "imo_farmers_website" at bounding box center [520, 225] width 234 height 15
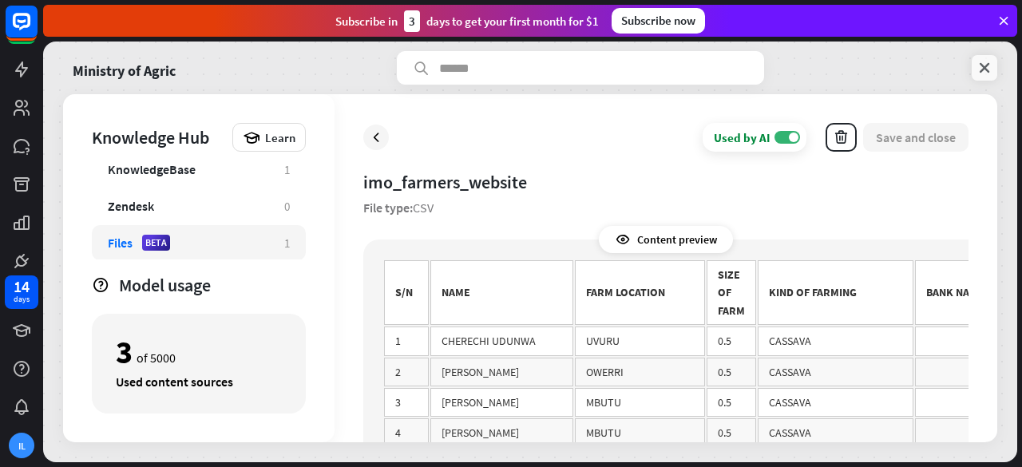
click at [985, 64] on icon at bounding box center [985, 68] width 16 height 16
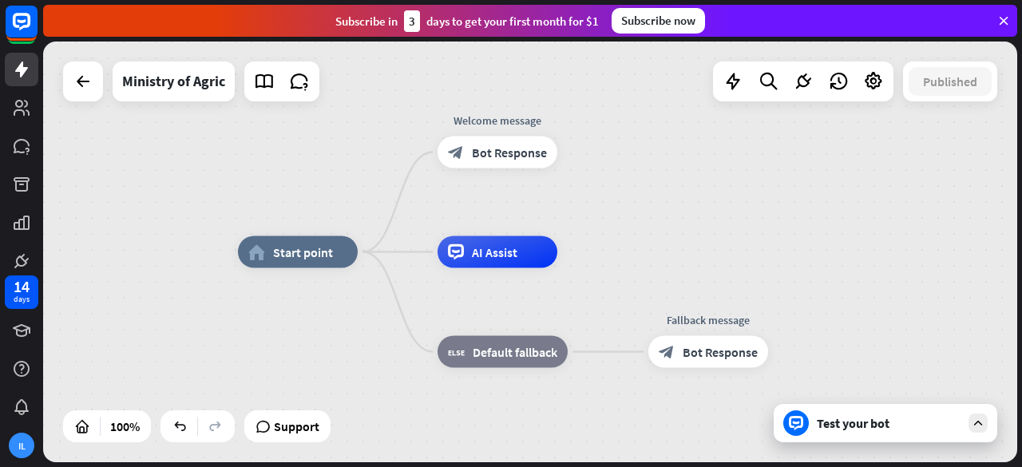
click at [834, 426] on div "Test your bot" at bounding box center [889, 423] width 144 height 16
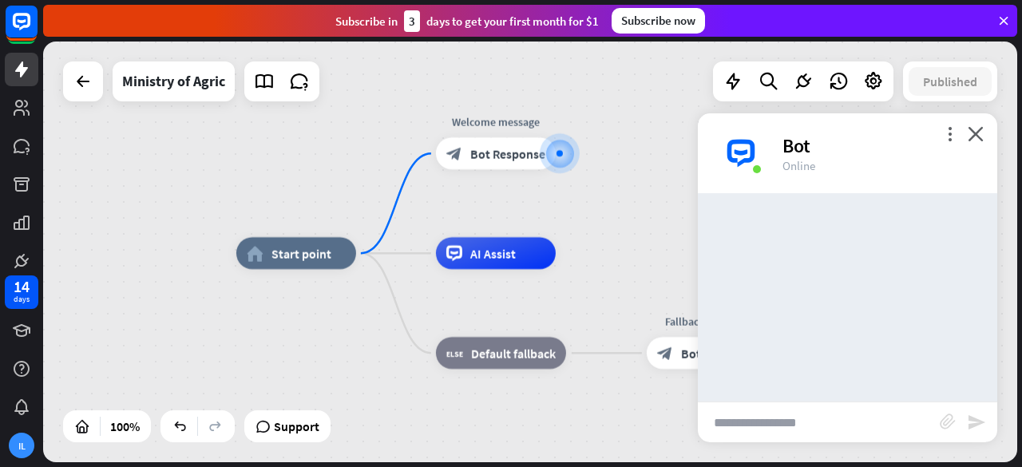
click at [751, 419] on input "text" at bounding box center [819, 423] width 242 height 40
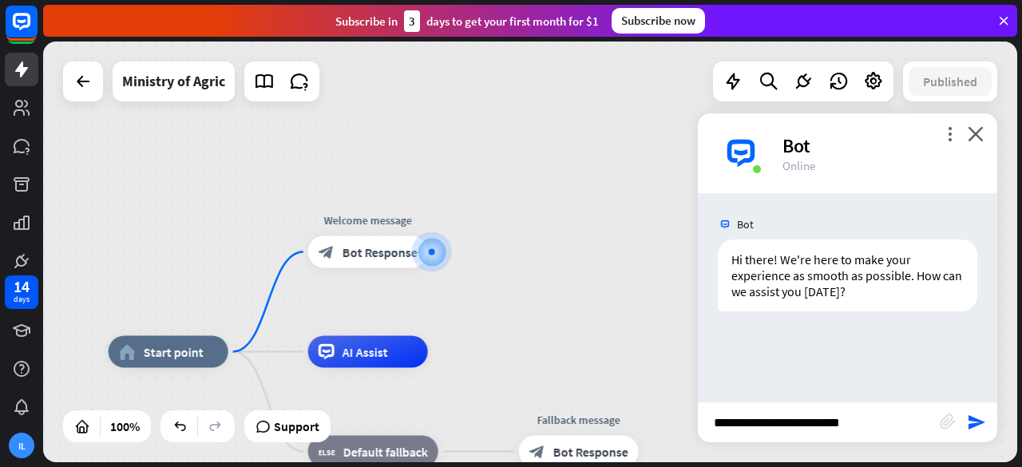
type input "**********"
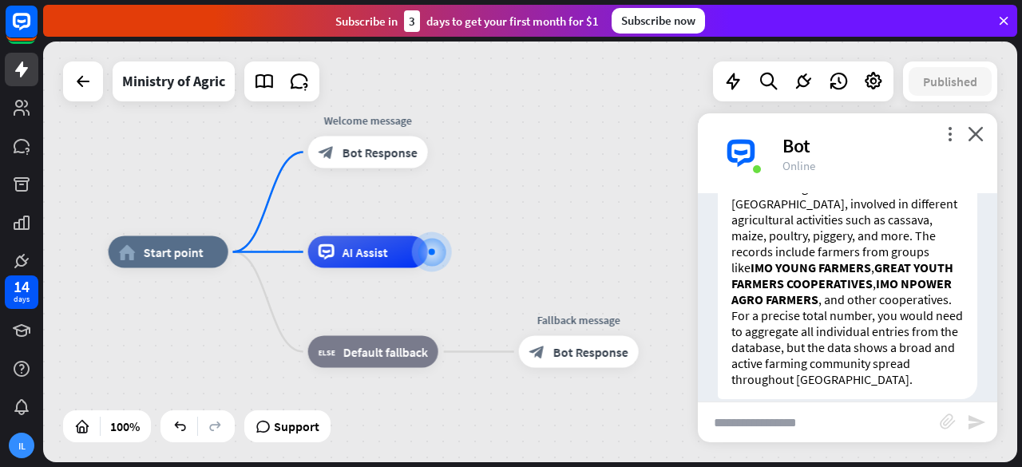
scroll to position [329, 0]
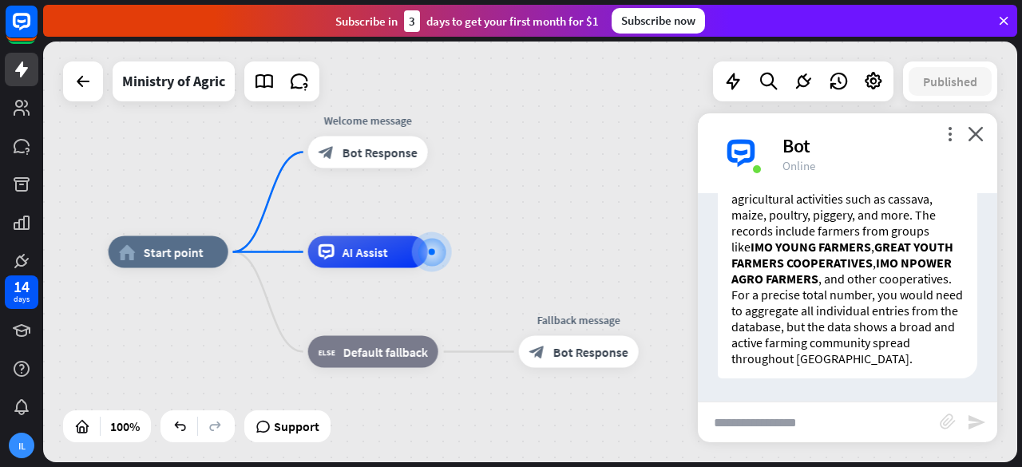
click at [823, 423] on input "text" at bounding box center [819, 423] width 242 height 40
type input "**********"
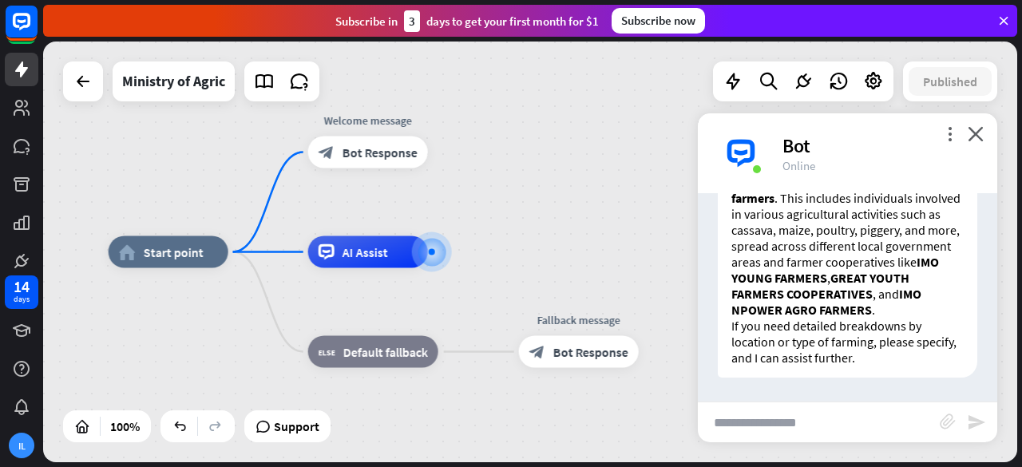
scroll to position [709, 0]
